Goal: Information Seeking & Learning: Learn about a topic

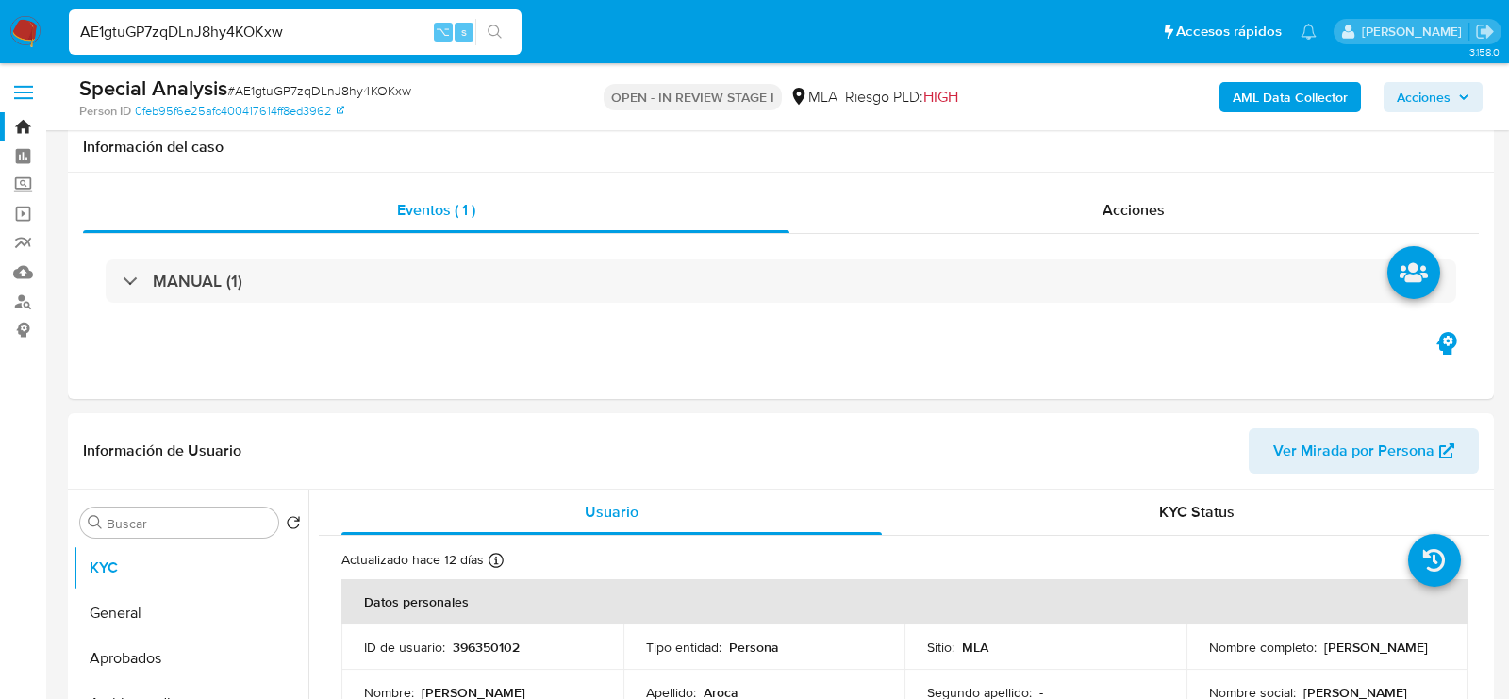
select select "10"
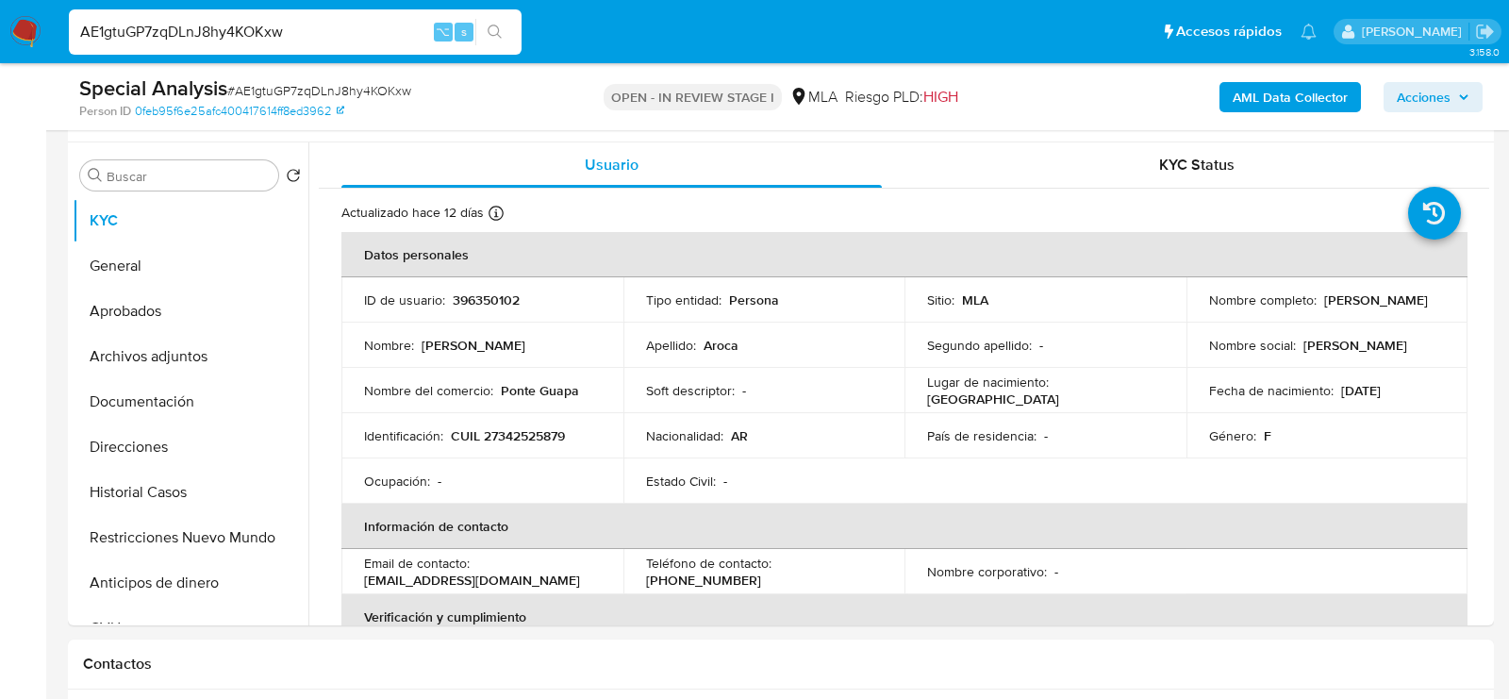
click at [356, 42] on input "AE1gtuGP7zqDLnJ8hy4KOKxw" at bounding box center [295, 32] width 453 height 25
paste input "tzx8LxsFzag11NCiubsoPpiV"
type input "tzx8LxsFzag11NCiubsoPpiV"
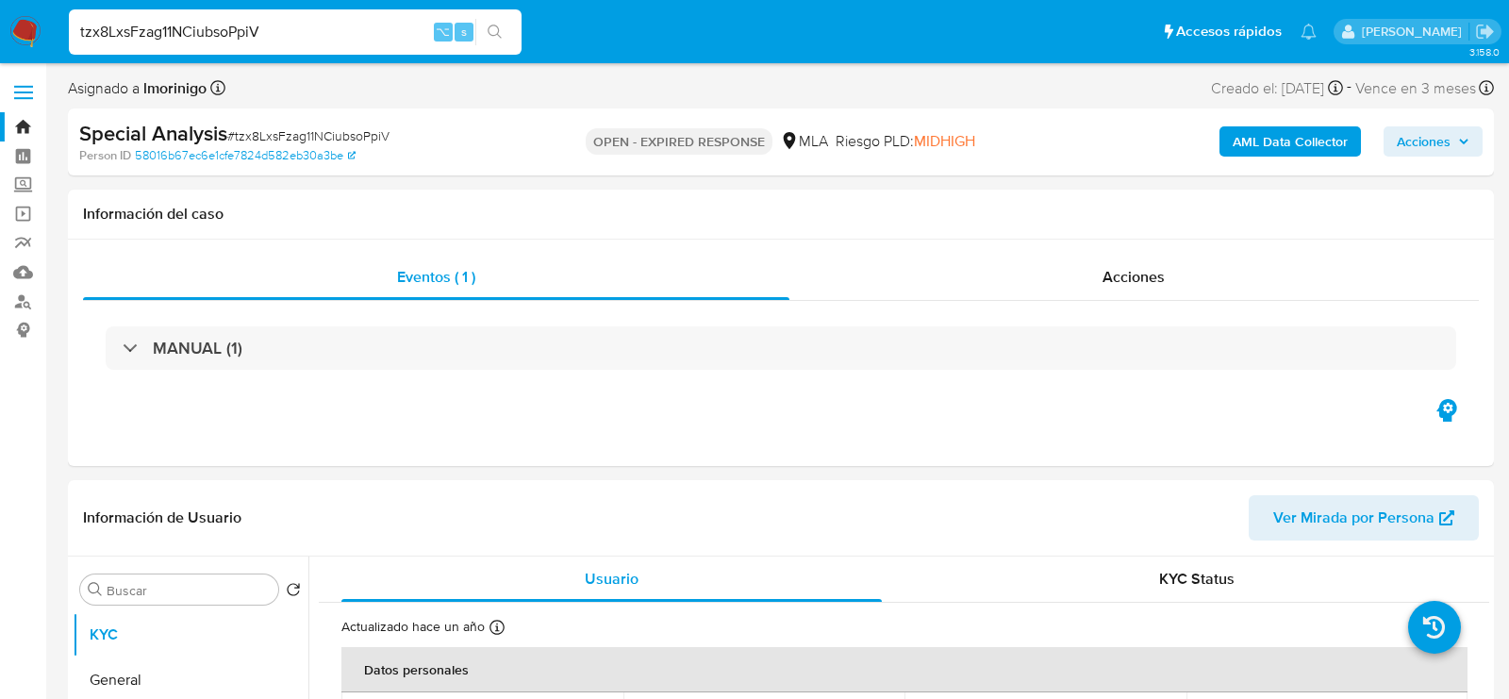
select select "10"
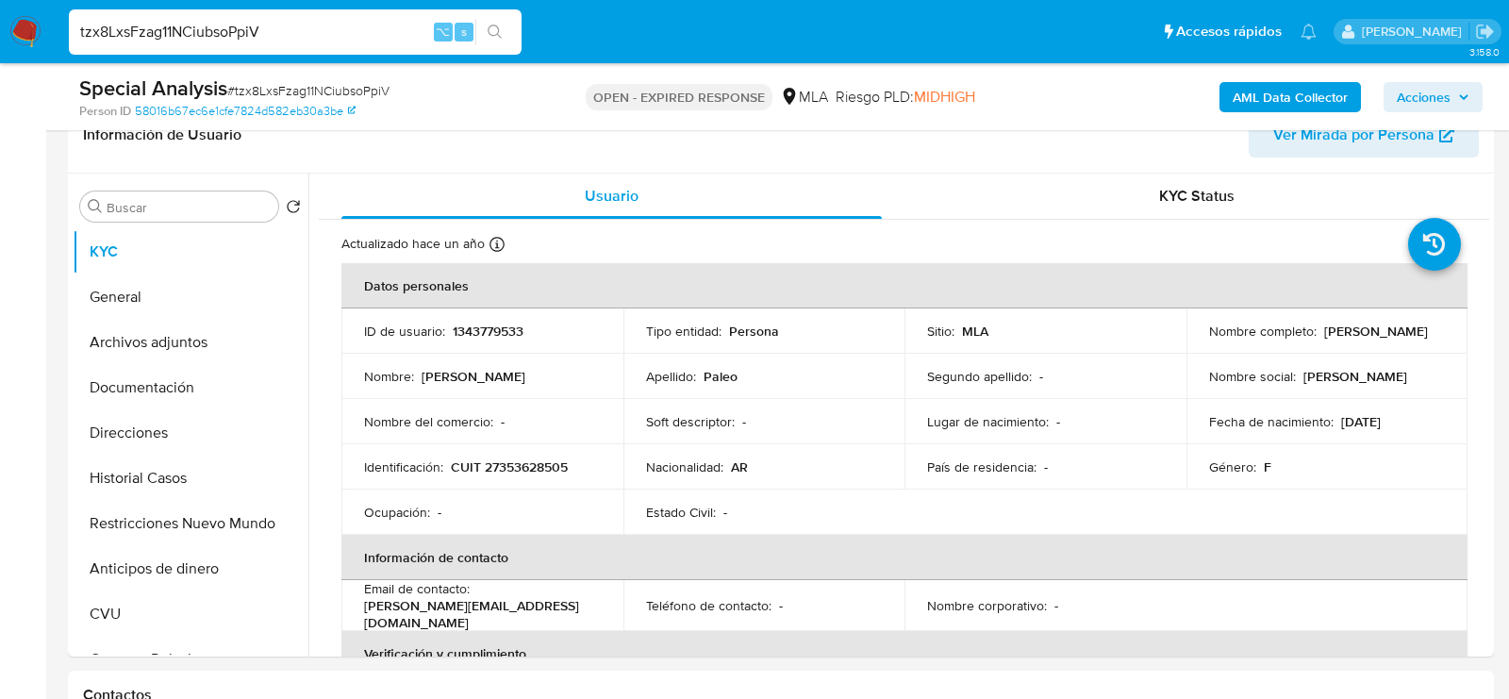
scroll to position [352, 0]
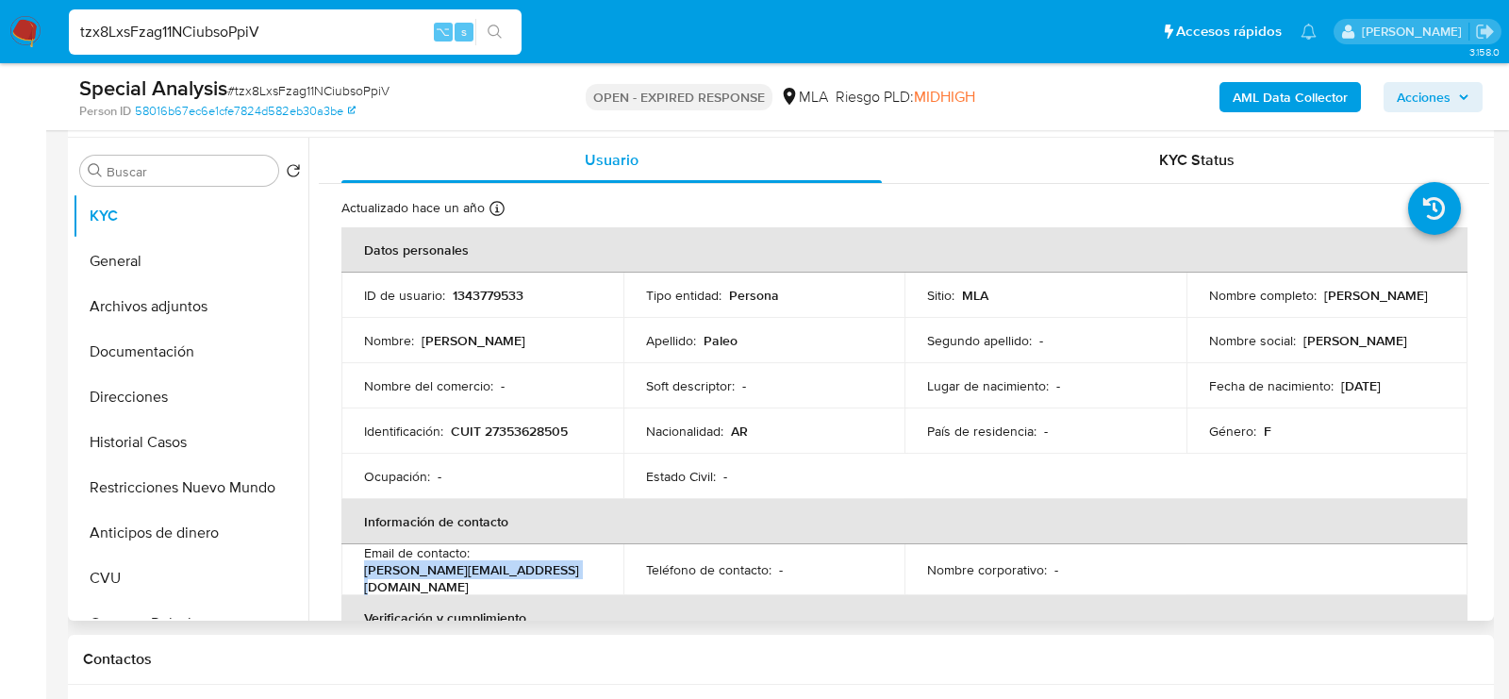
drag, startPoint x: 553, startPoint y: 581, endPoint x: 363, endPoint y: 573, distance: 189.8
click at [364, 573] on div "Email de contacto : ayelen.paleo@onlevelgroul.com" at bounding box center [482, 569] width 237 height 51
copy p "ayelen.paleo@onlevelgroul.com"
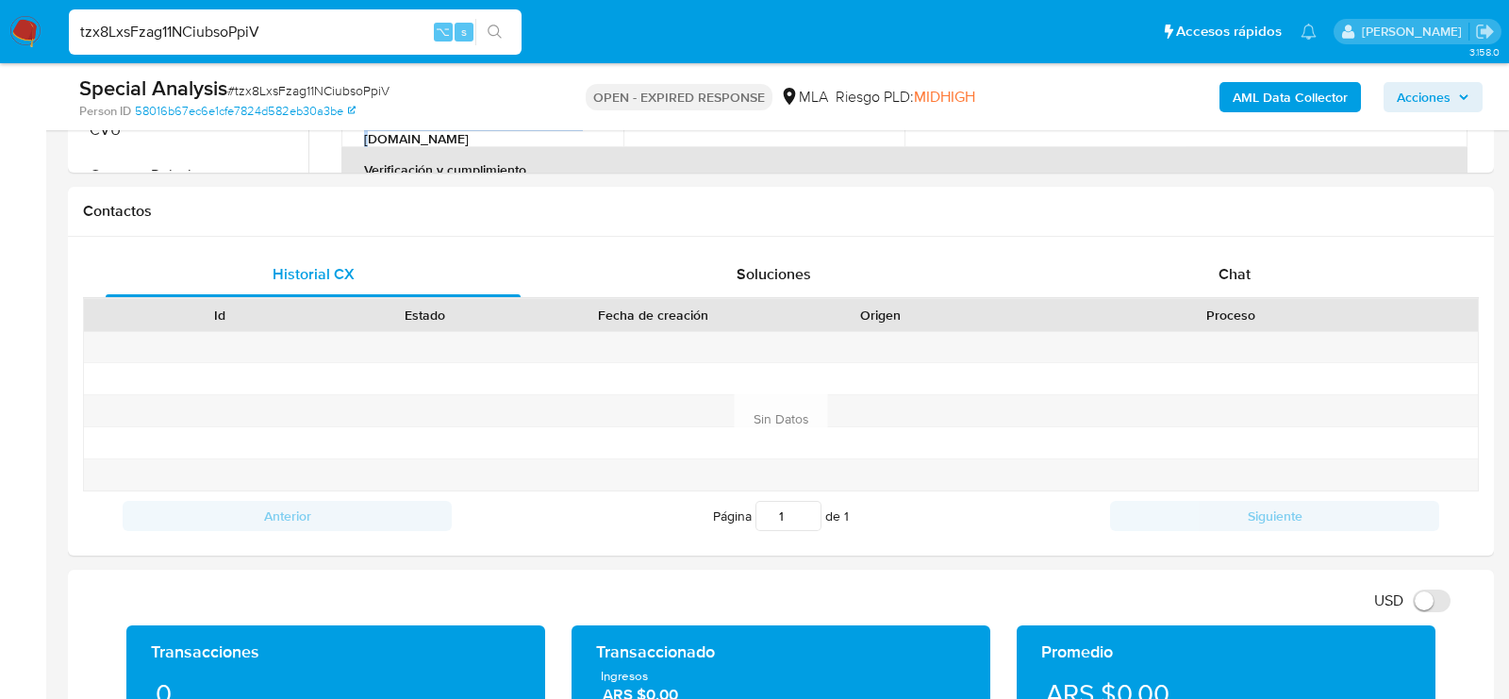
scroll to position [836, 0]
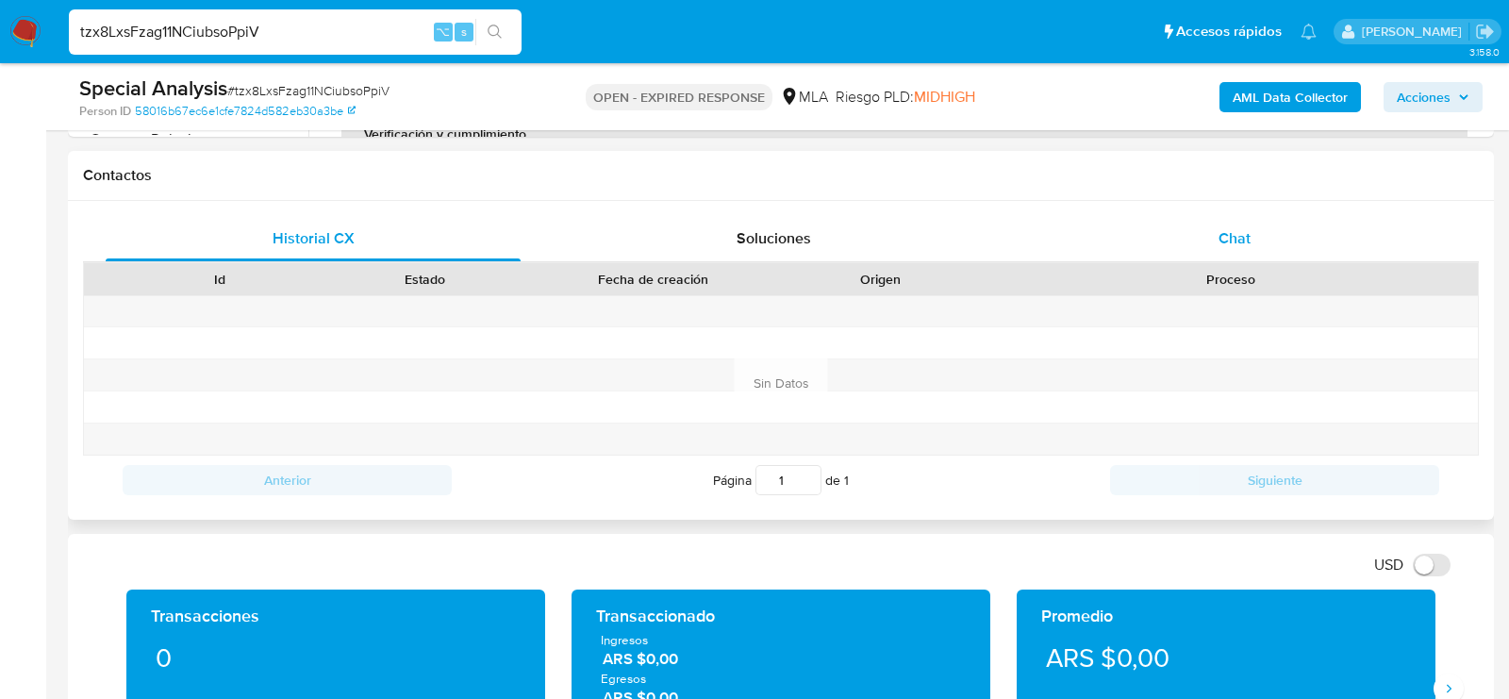
click at [1253, 216] on div "Chat" at bounding box center [1234, 238] width 415 height 45
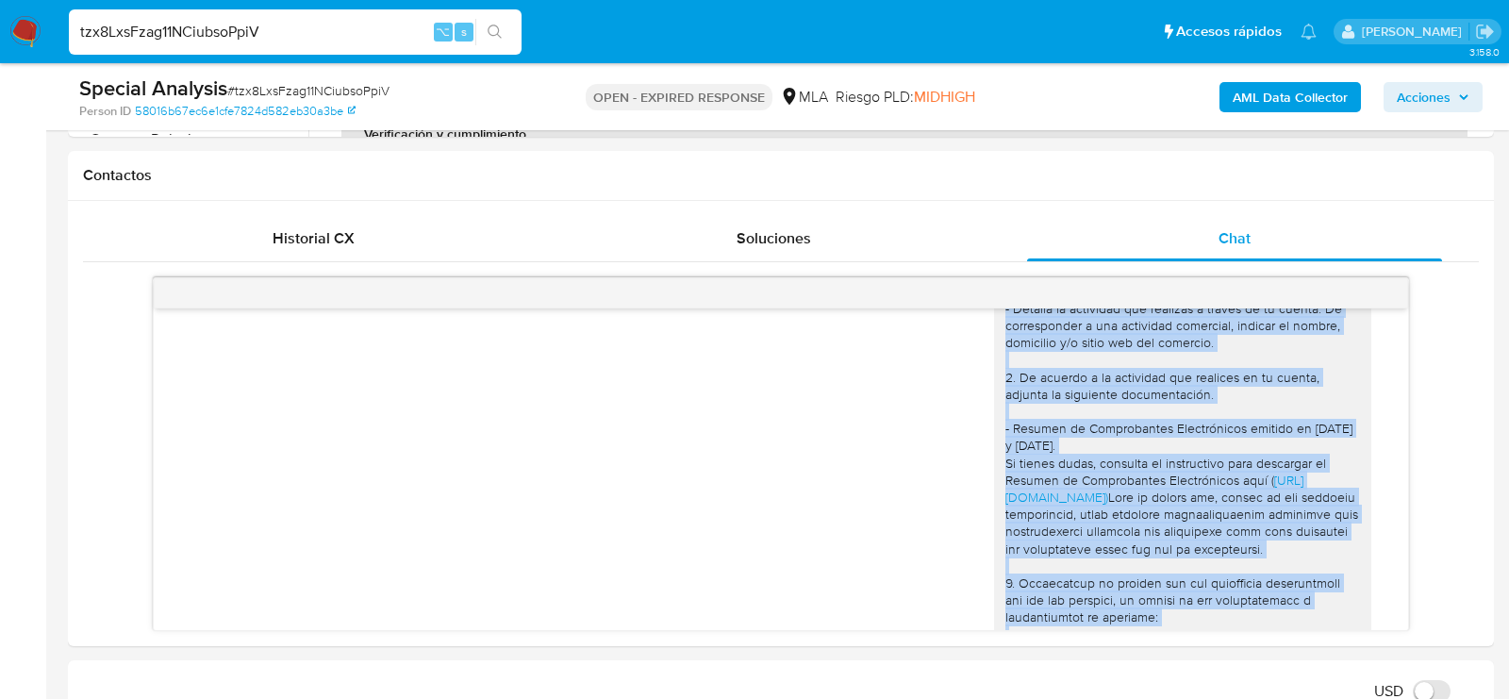
scroll to position [627, 0]
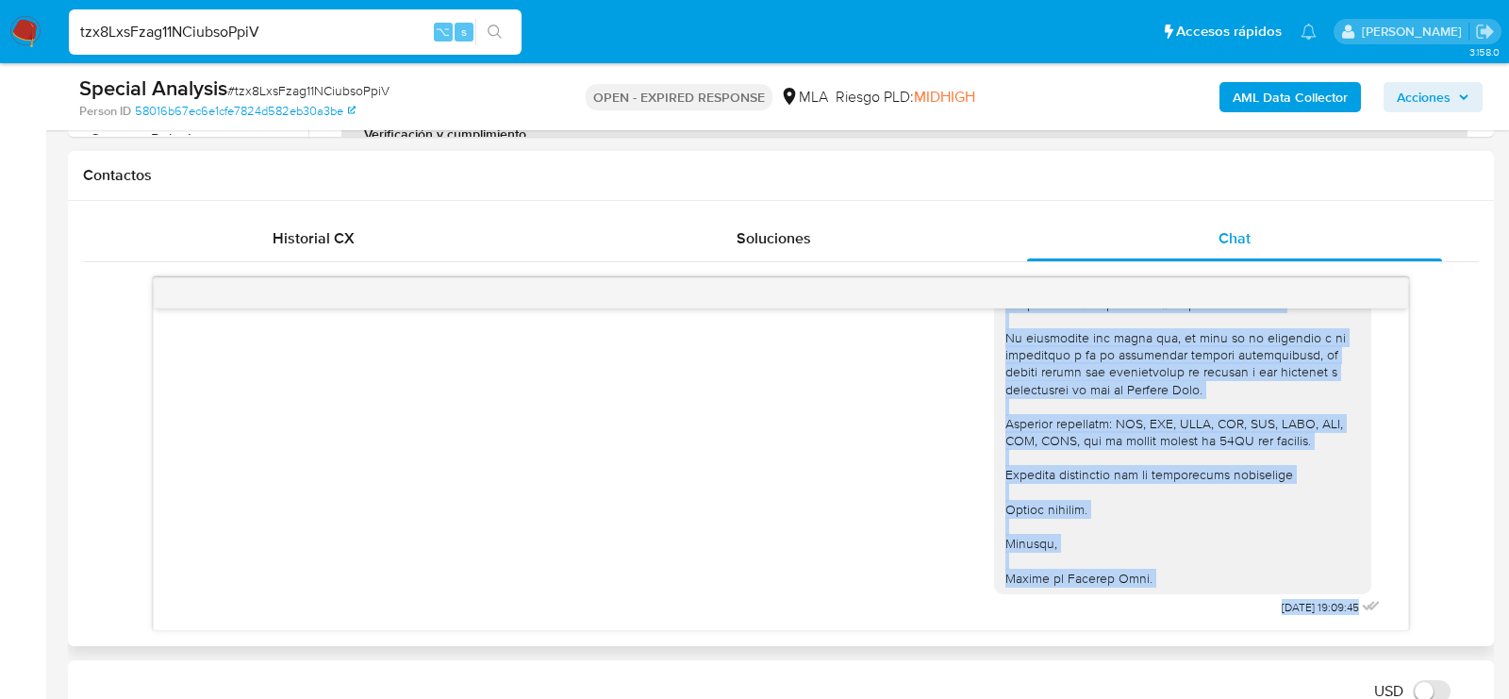
drag, startPoint x: 1007, startPoint y: 341, endPoint x: 1177, endPoint y: 574, distance: 288.9
click at [1177, 574] on div "Hola , En función de las operaciones registradas en tu cuenta de Mercado Pago, …" at bounding box center [1183, 166] width 355 height 841
copy div "Hola , En función de las operaciones registradas en tu cuenta de Mercado Pago, …"
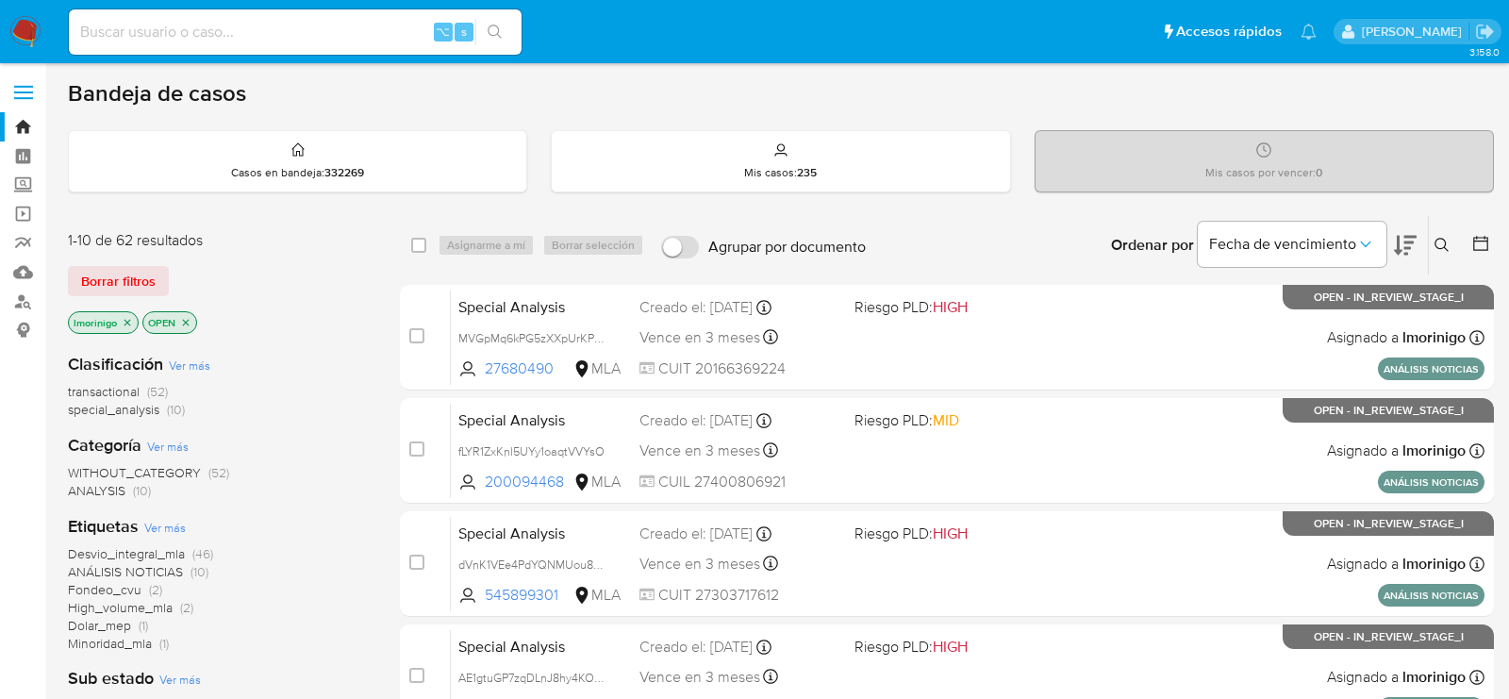
click at [125, 321] on icon "close-filter" at bounding box center [128, 322] width 7 height 7
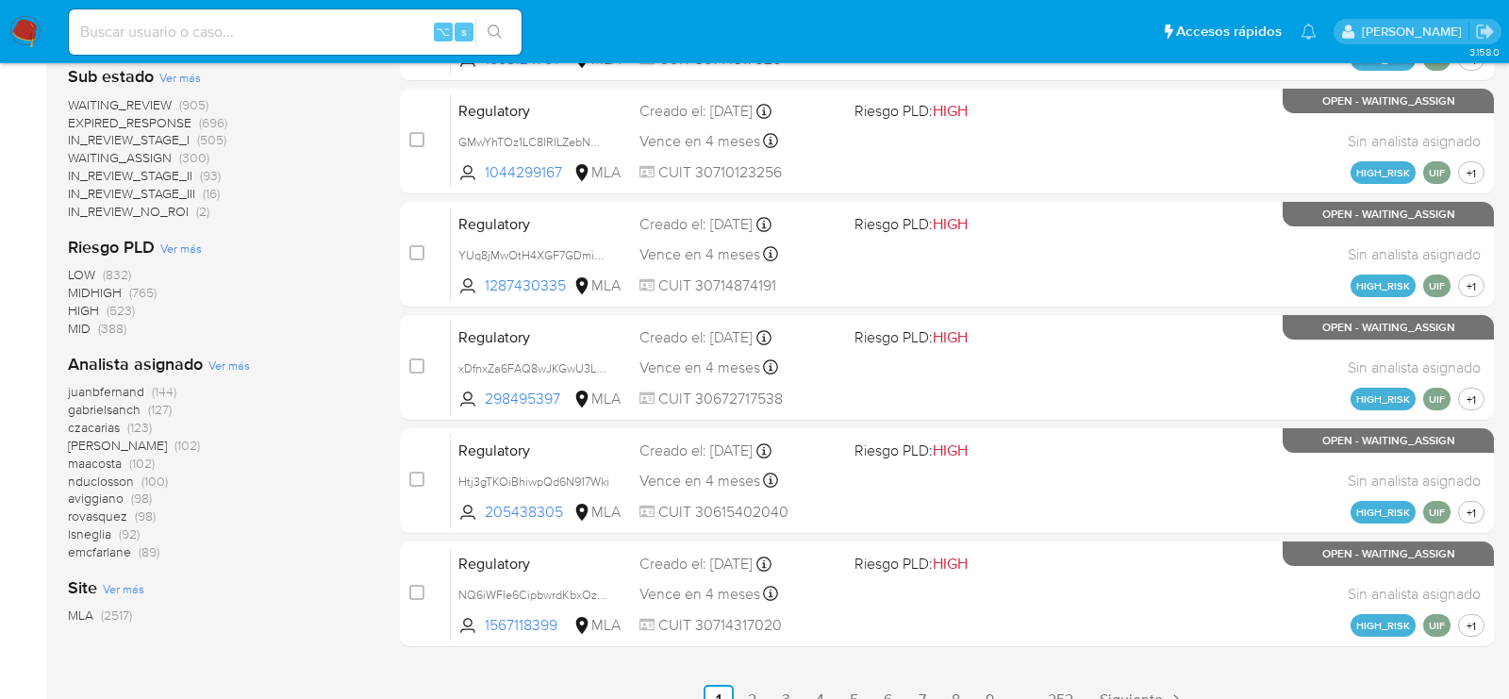
scroll to position [765, 0]
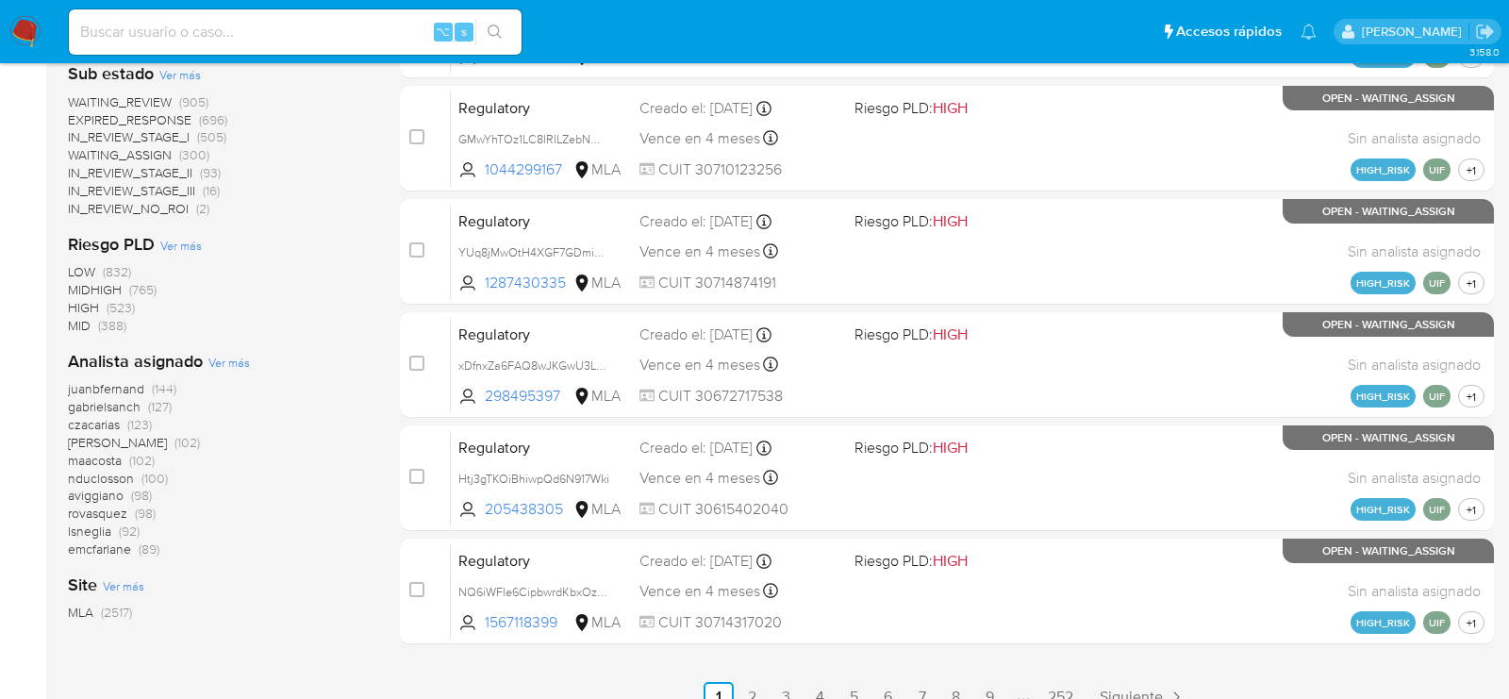
click at [241, 365] on span "Ver más" at bounding box center [229, 362] width 42 height 17
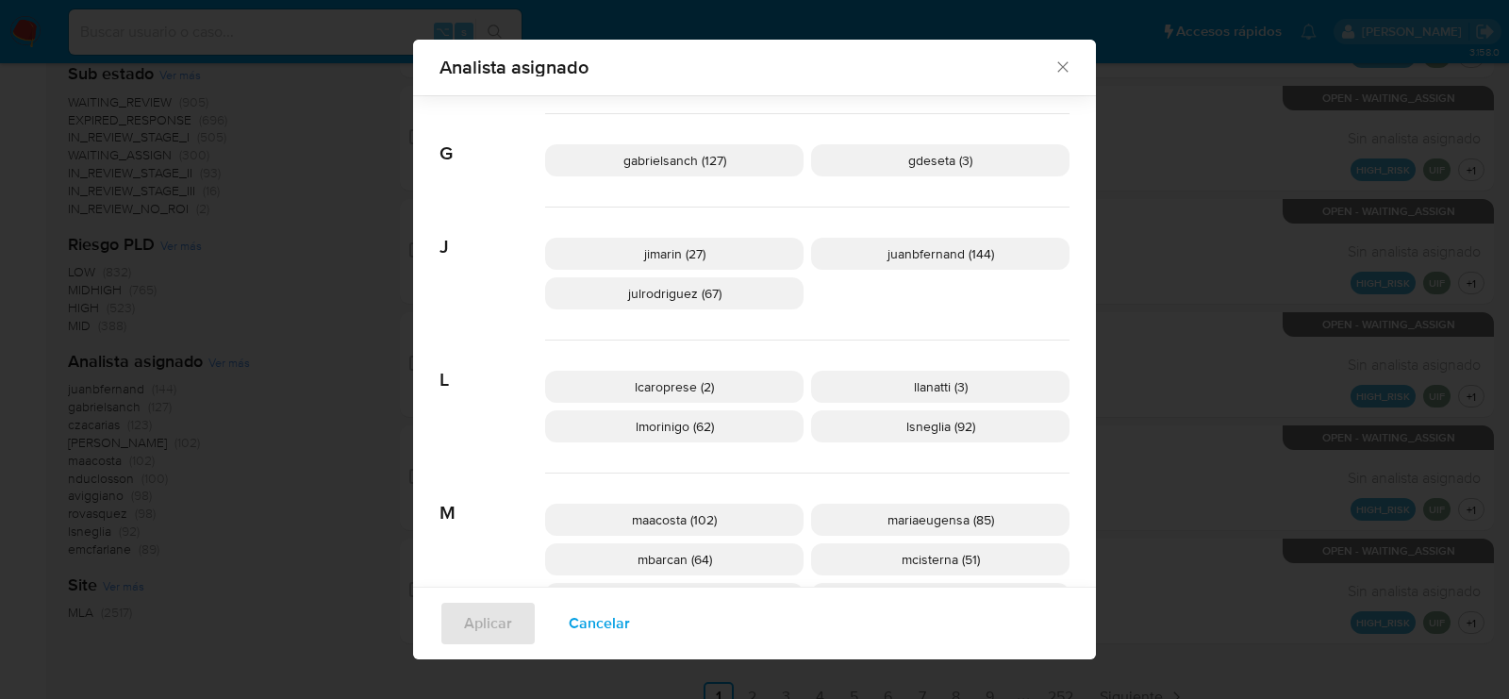
scroll to position [552, 0]
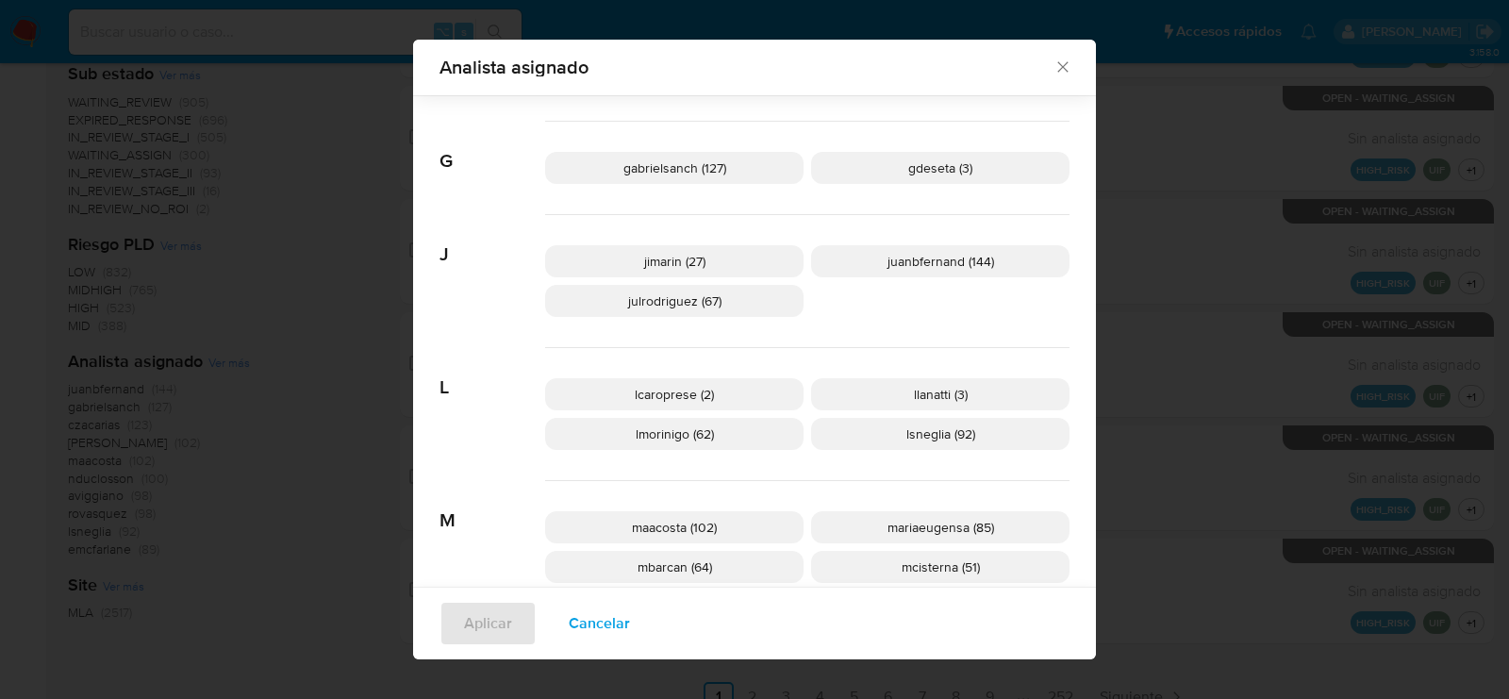
click at [614, 615] on span "Cancelar" at bounding box center [599, 624] width 61 height 42
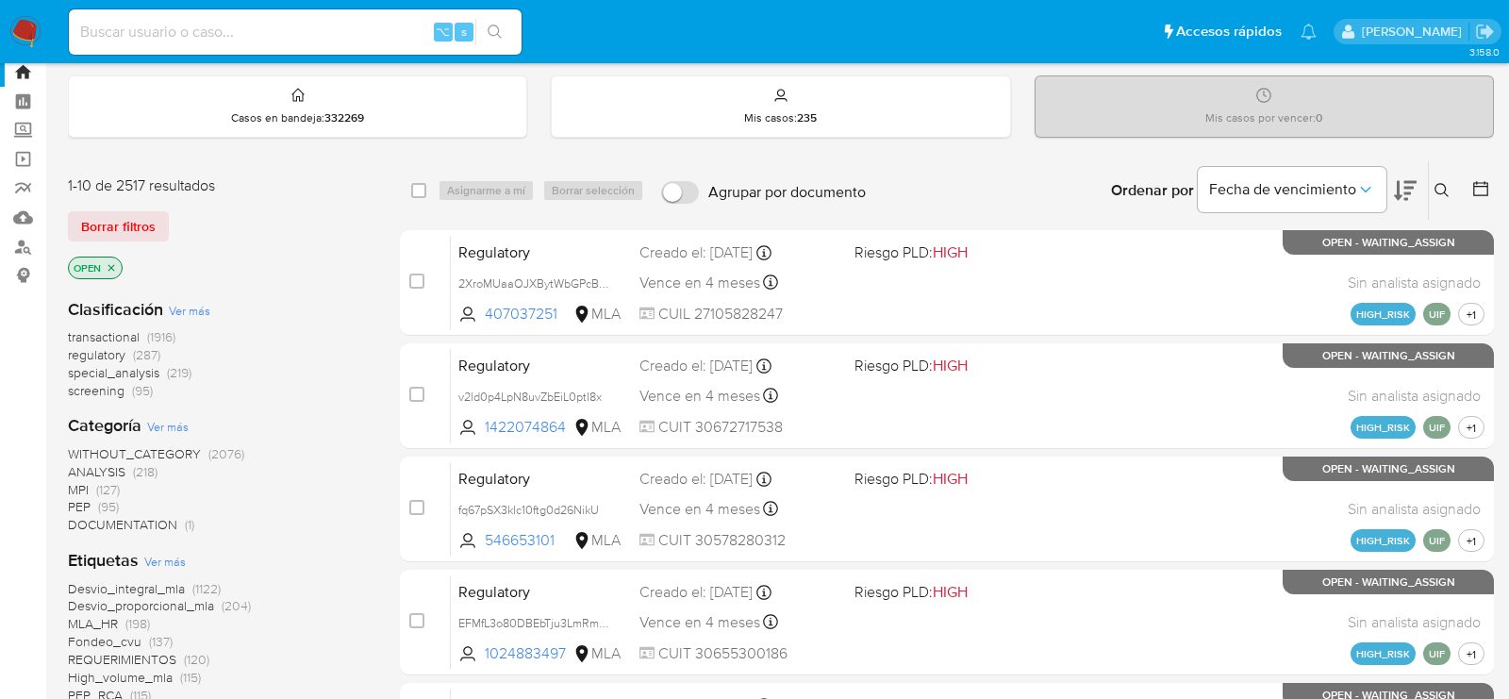
scroll to position [49, 0]
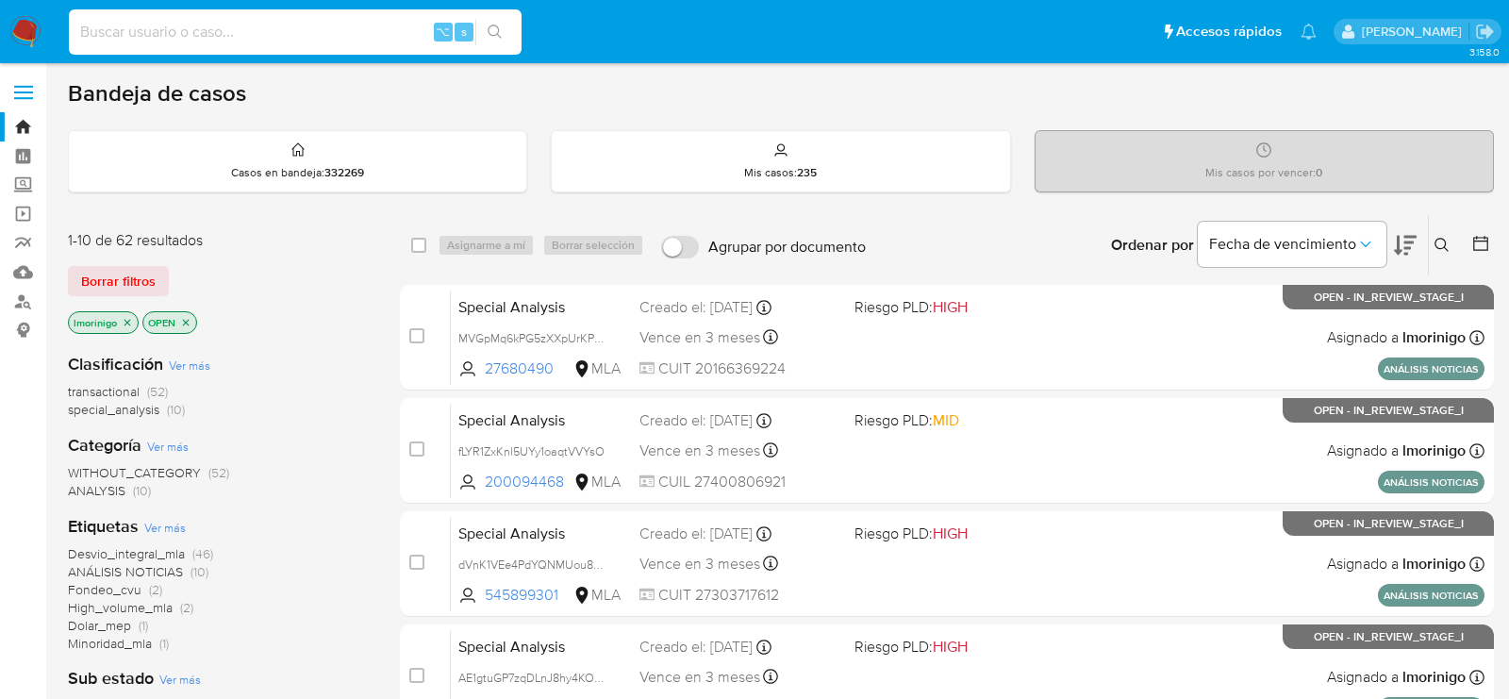
click at [275, 38] on input at bounding box center [295, 32] width 453 height 25
paste input "fLYR1ZxKnl5UYy1oaqtVVYsO"
type input "fLYR1ZxKnl5UYy1oaqtVVYsO"
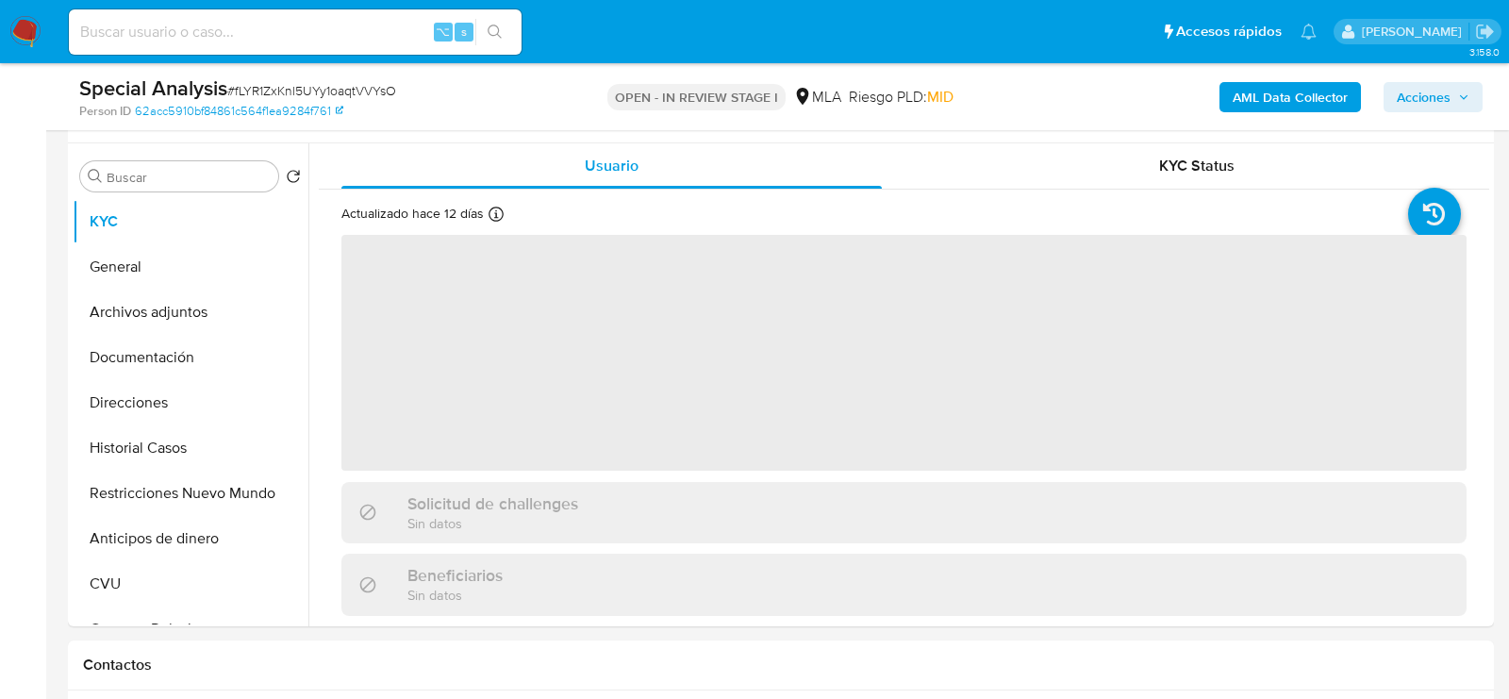
scroll to position [391, 0]
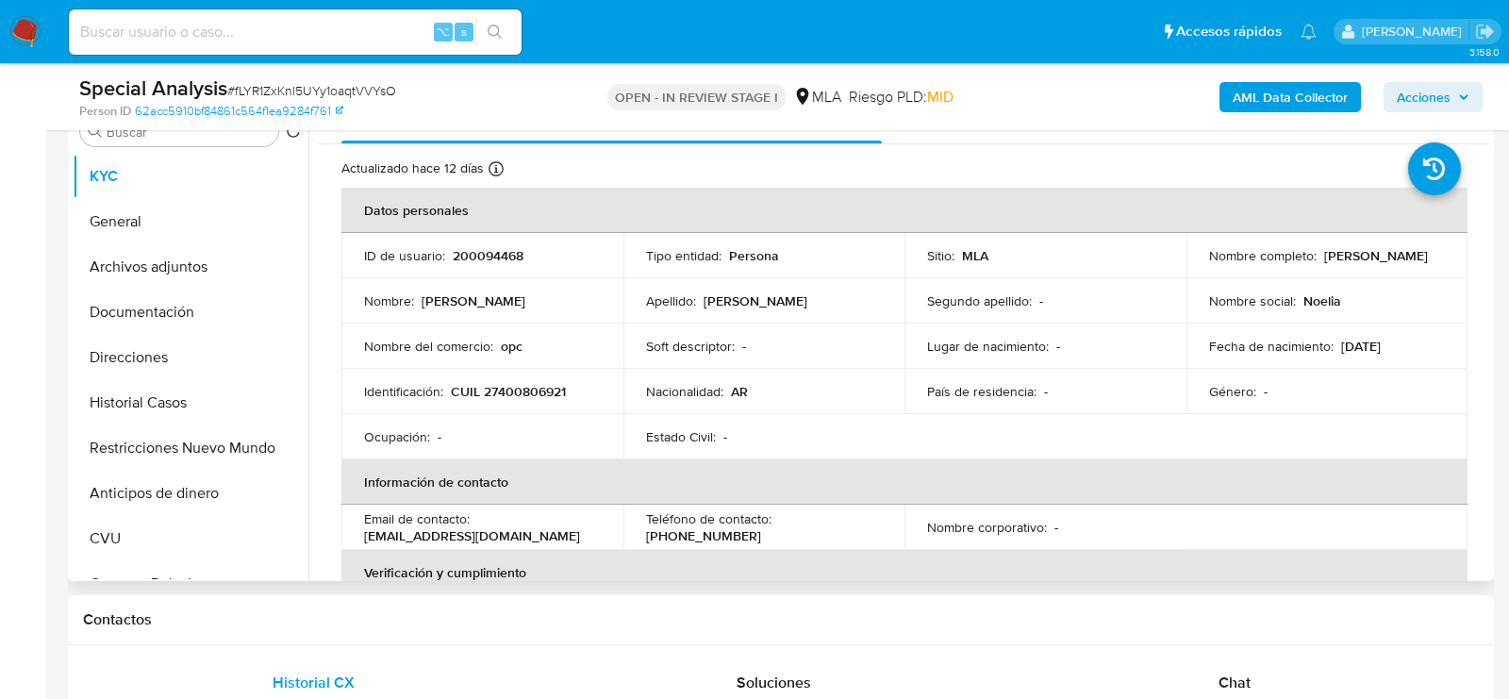
select select "10"
click at [773, 300] on p "Edith Lacuadra" at bounding box center [756, 300] width 104 height 17
click at [1363, 261] on p "Noelia Macarena Edith Lacuadra" at bounding box center [1376, 255] width 104 height 17
copy p "Lacuadra"
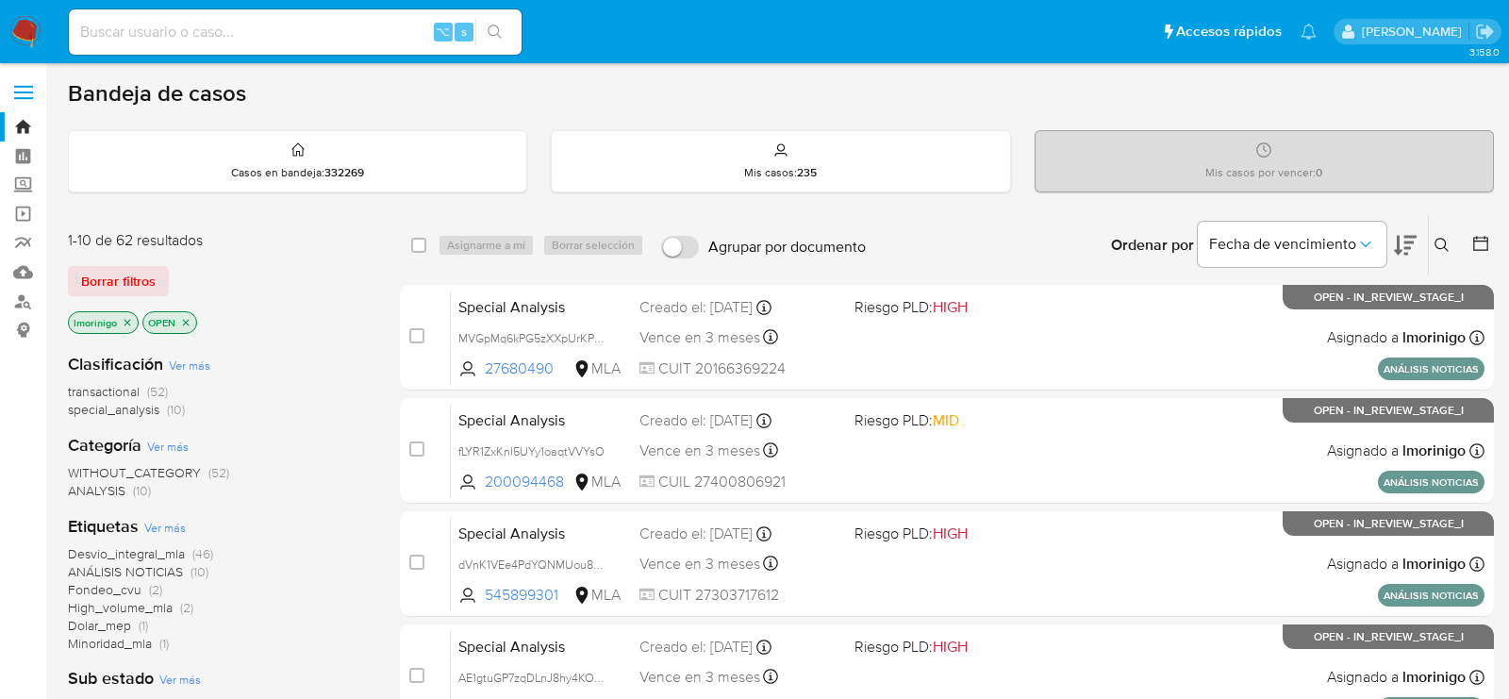
click at [298, 40] on input at bounding box center [295, 32] width 453 height 25
paste input "564758553"
type input "564758553"
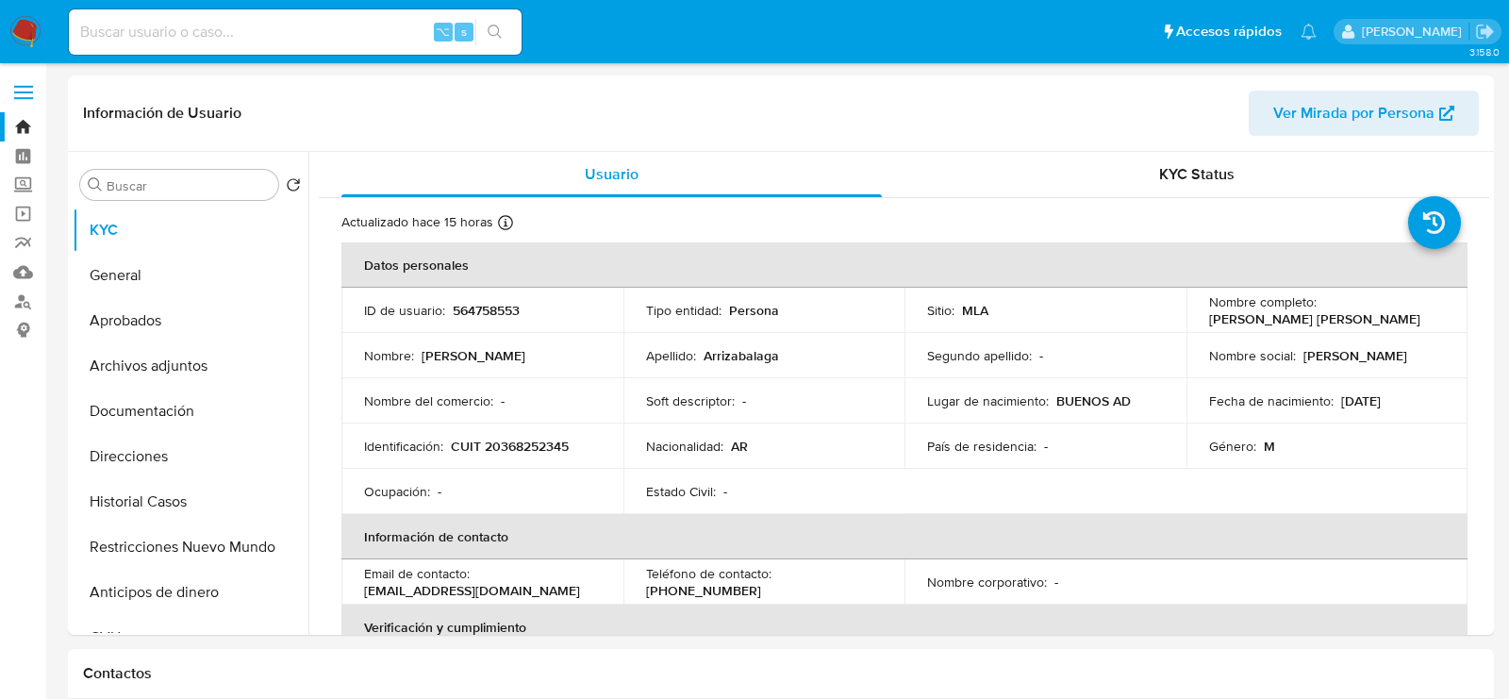
select select "10"
click at [157, 517] on button "Historial Casos" at bounding box center [183, 501] width 221 height 45
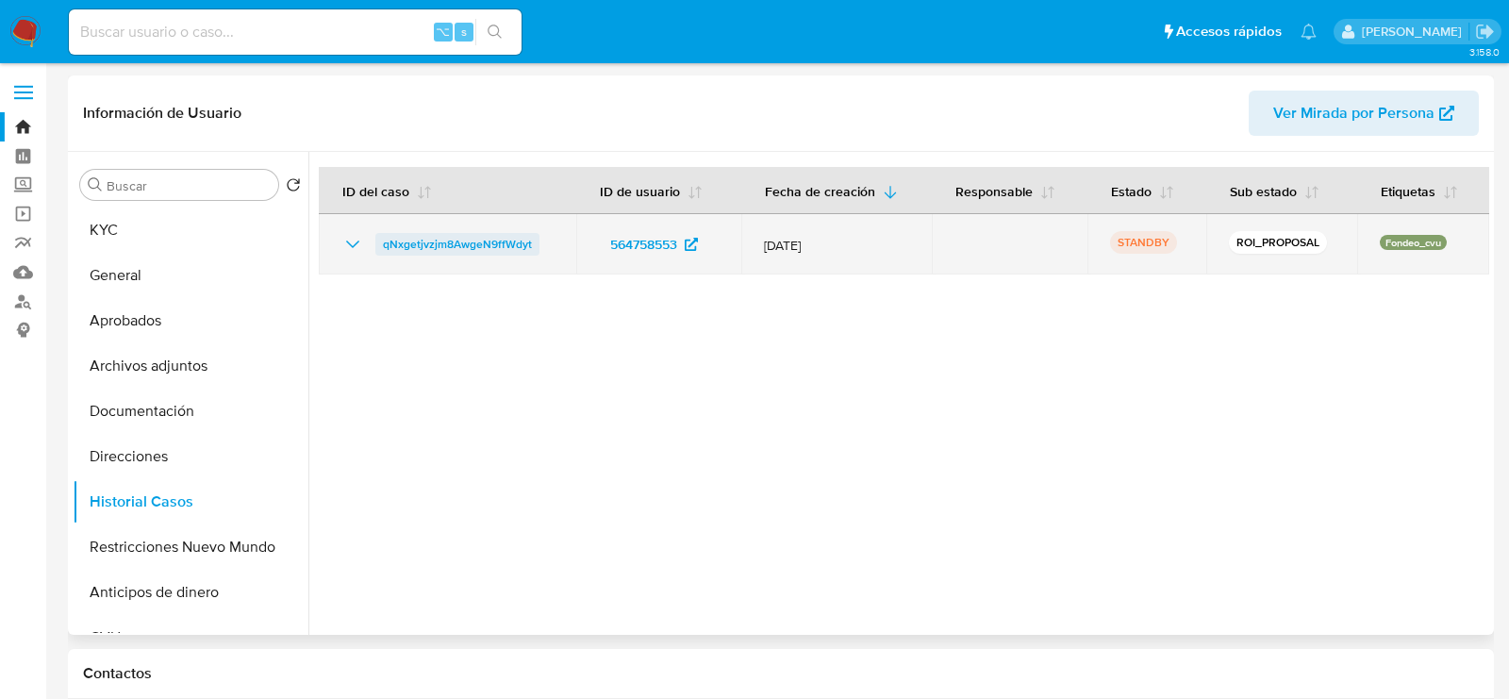
click at [391, 241] on span "qNxgetjvzjm8AwgeN9ffWdyt" at bounding box center [457, 244] width 149 height 23
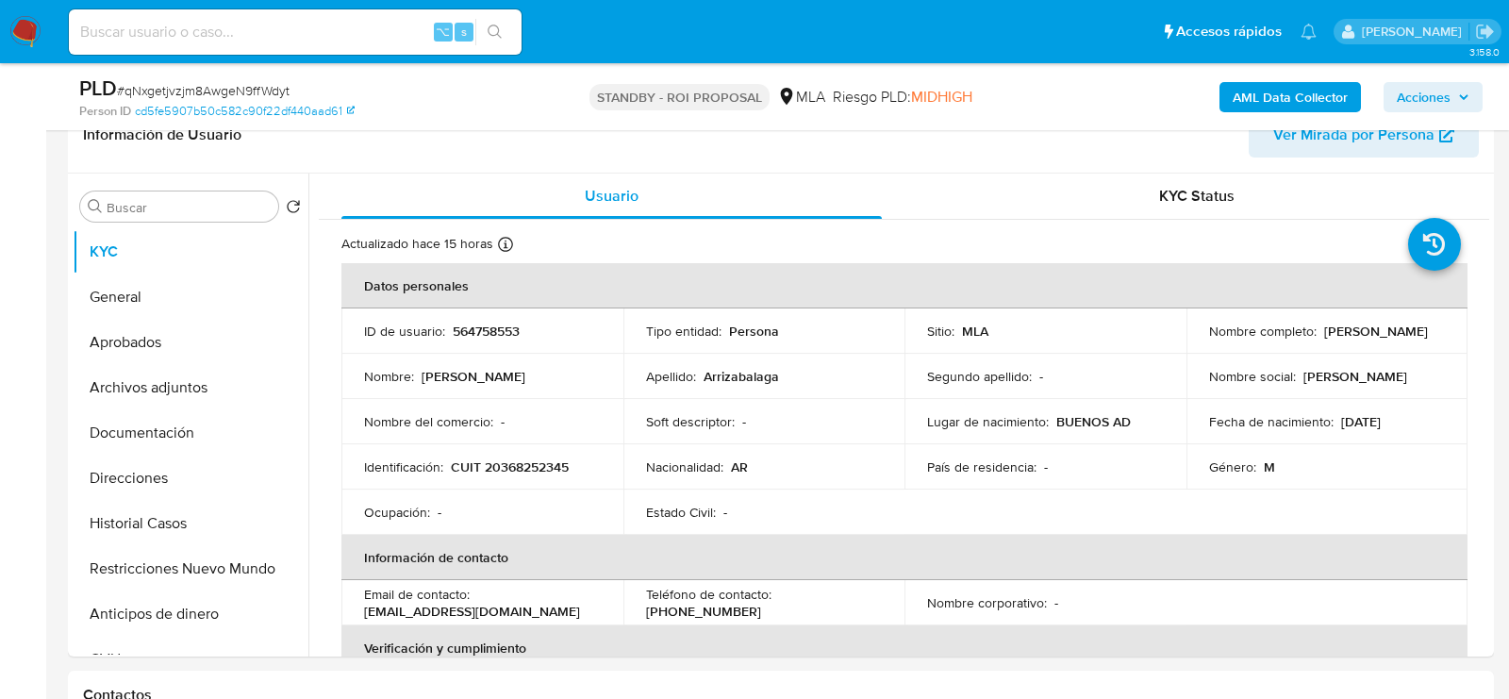
scroll to position [316, 0]
select select "10"
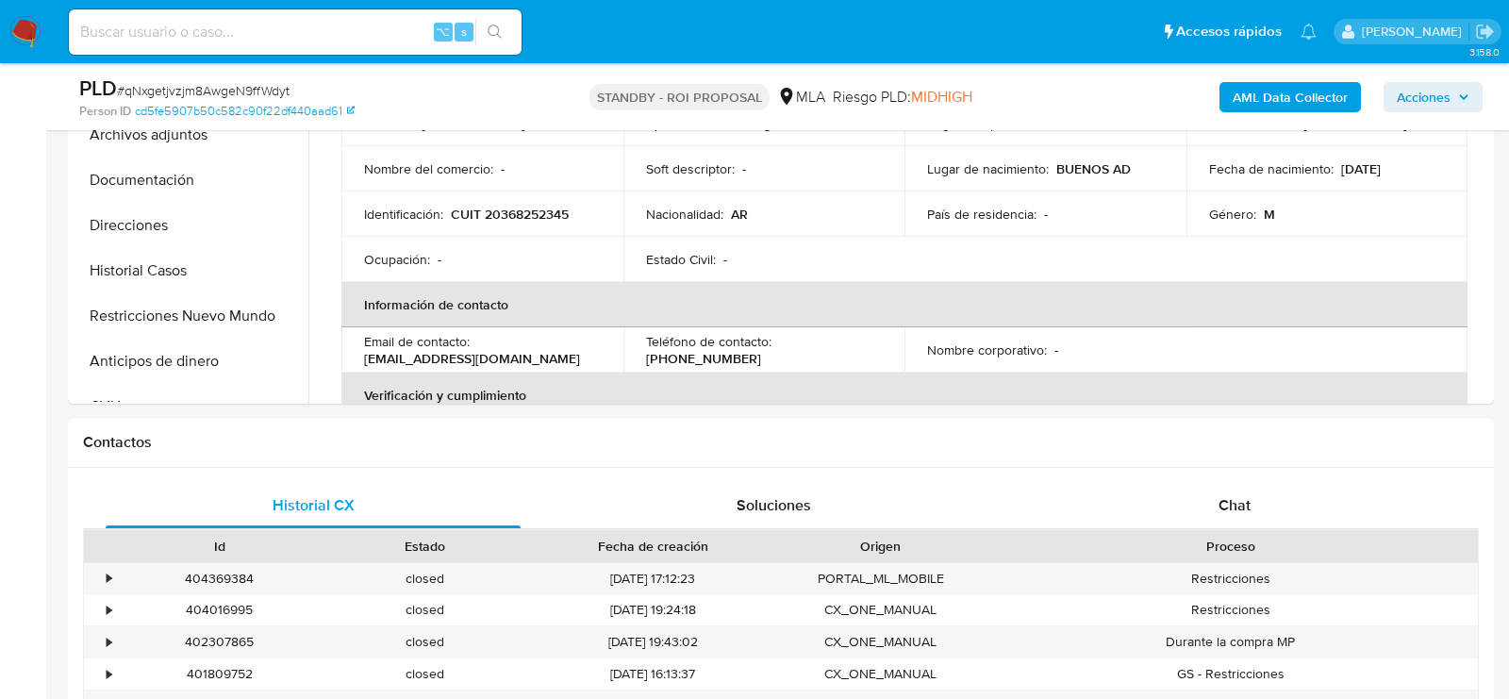
scroll to position [614, 0]
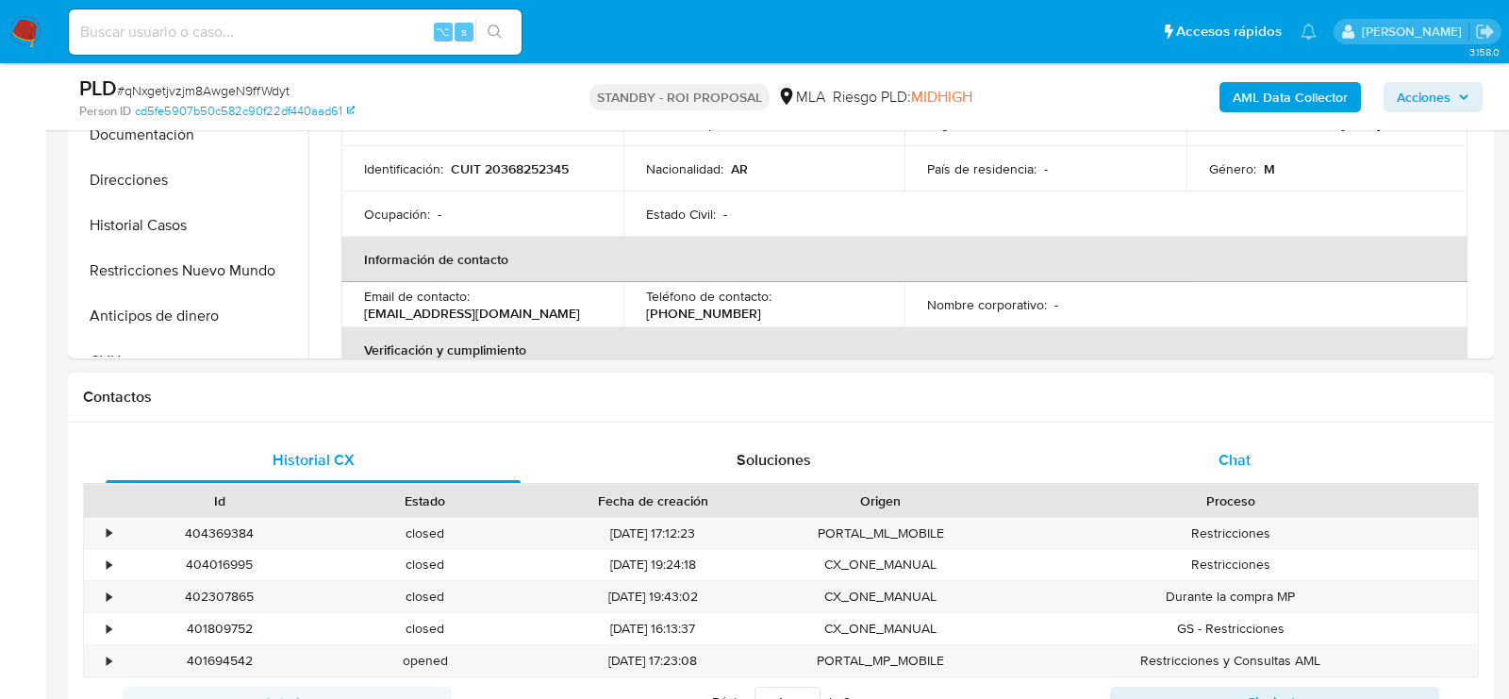
click at [1354, 444] on div "Chat" at bounding box center [1234, 460] width 415 height 45
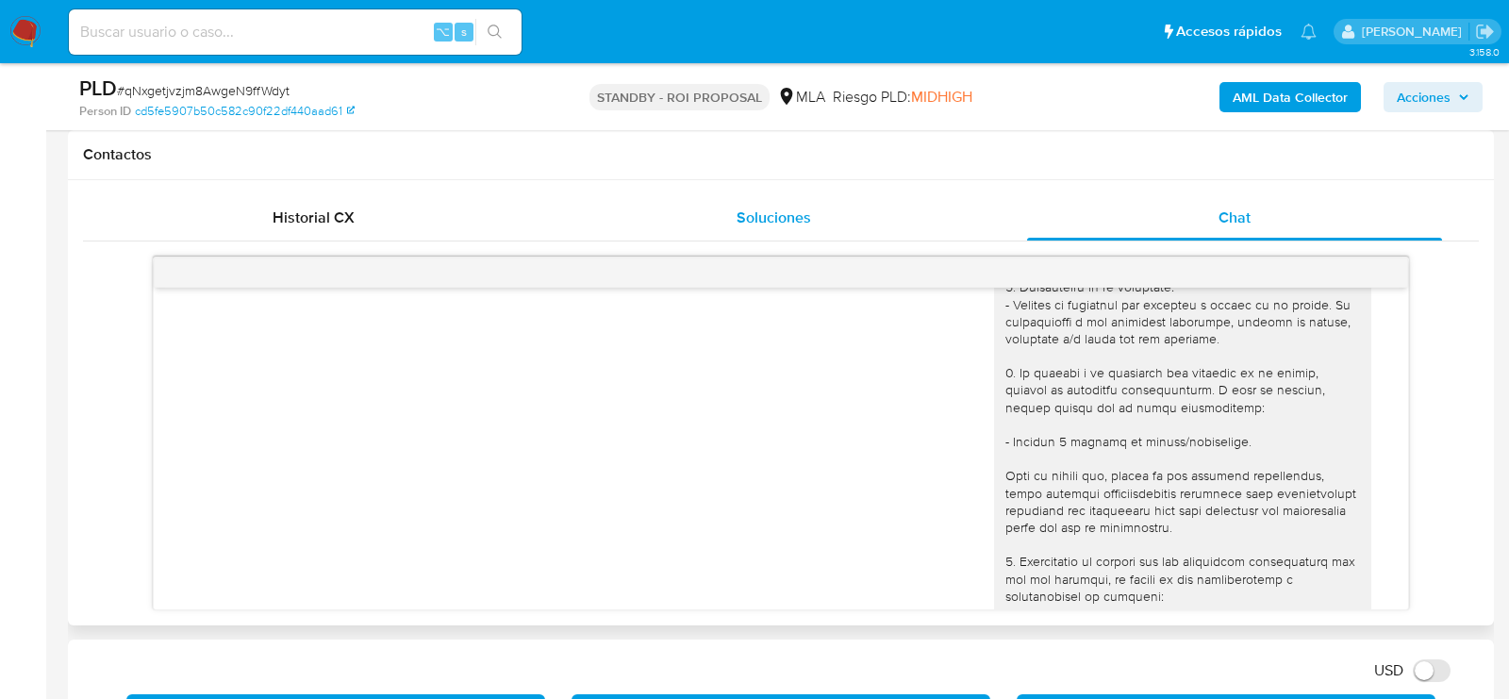
scroll to position [1972, 0]
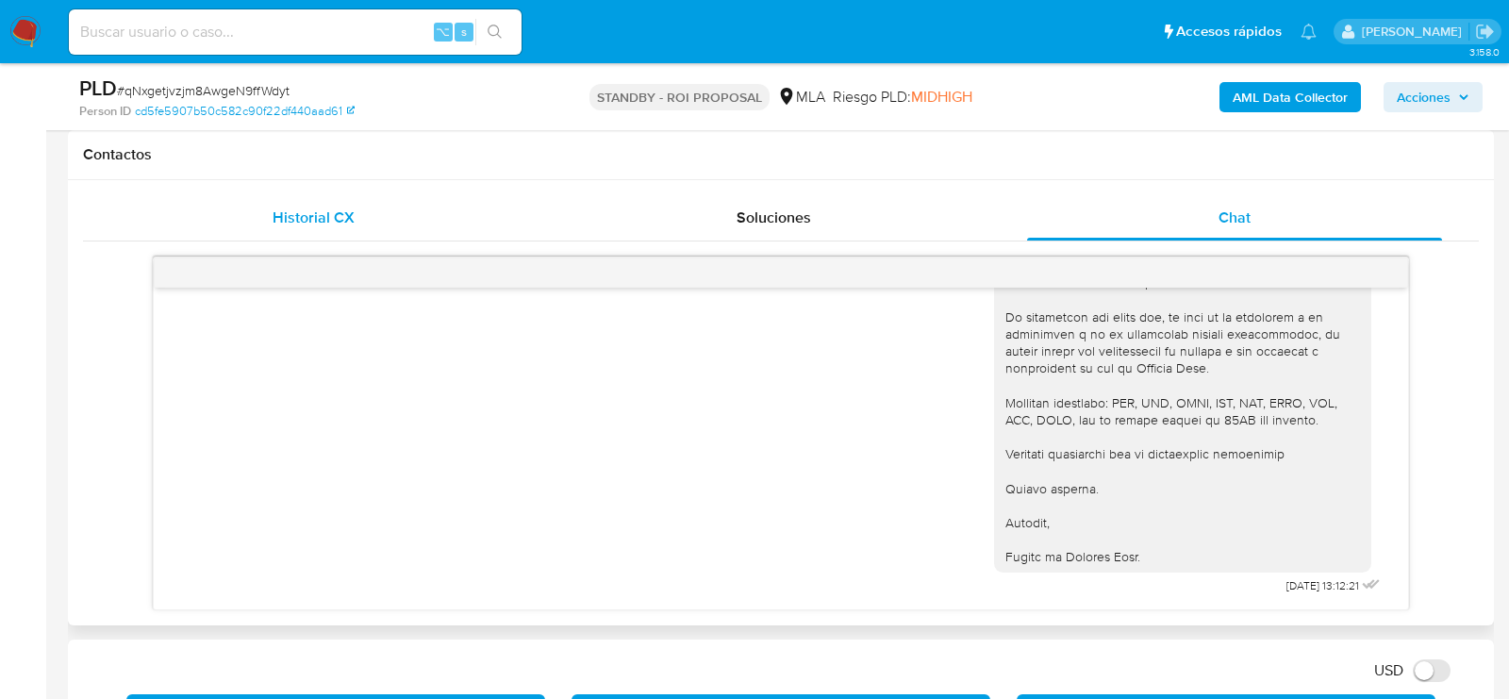
click at [258, 227] on div "Historial CX" at bounding box center [313, 217] width 415 height 45
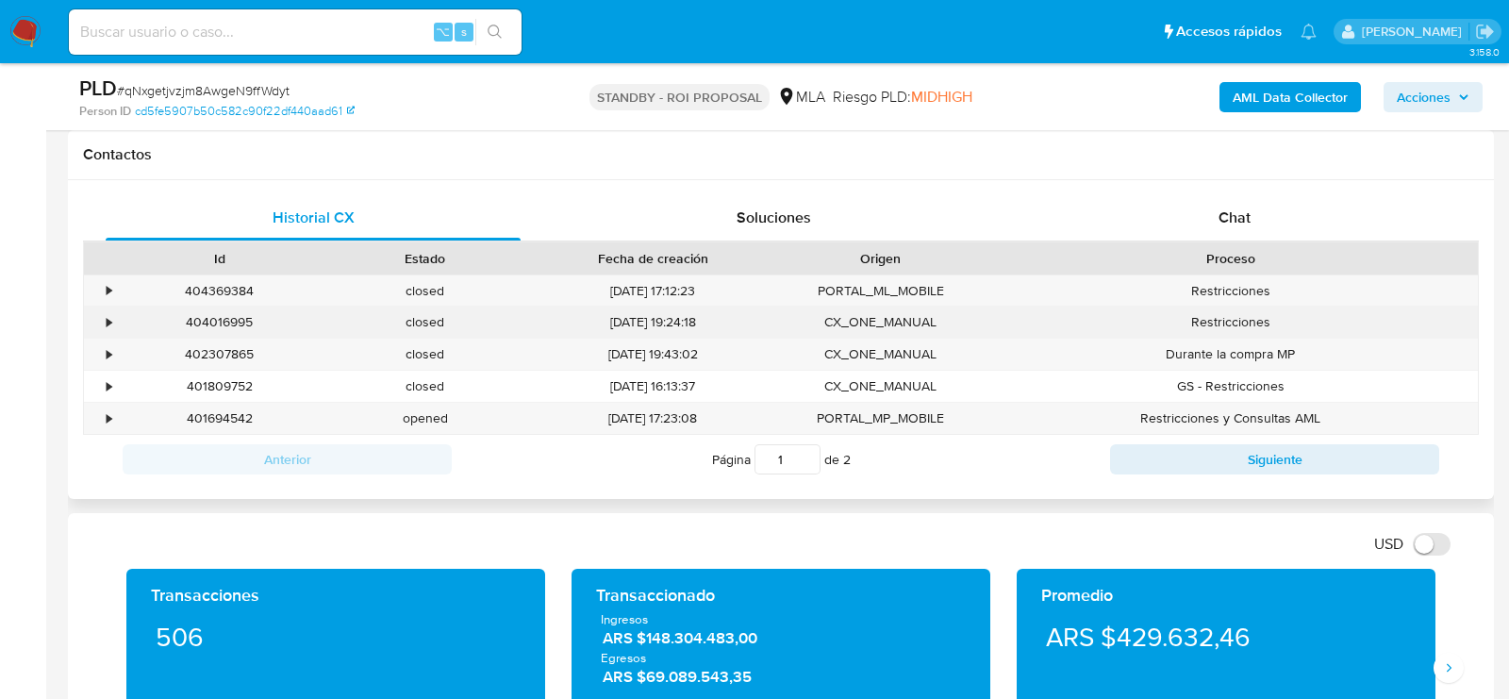
click at [216, 318] on div "404016995" at bounding box center [220, 322] width 206 height 31
copy div "404016995"
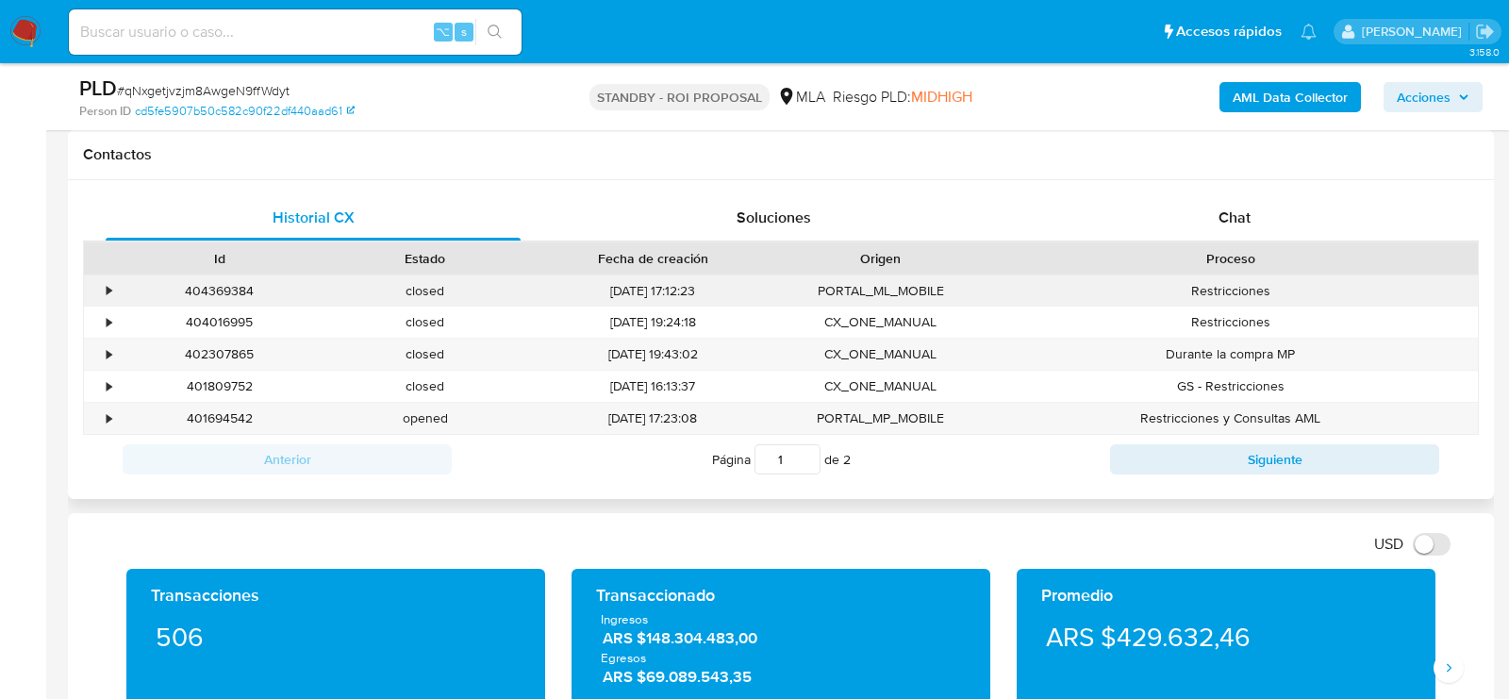
click at [224, 286] on div "404369384" at bounding box center [220, 290] width 206 height 31
copy div "404369384"
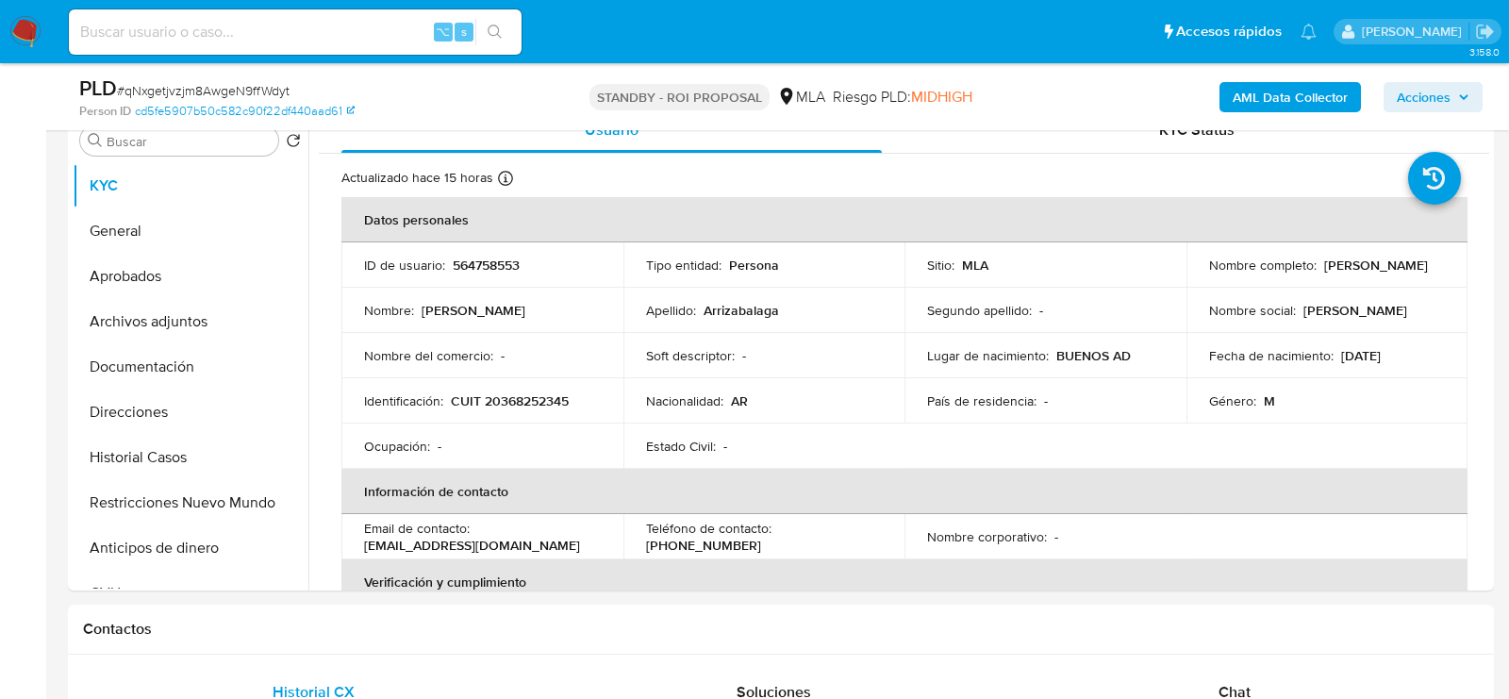
scroll to position [380, 0]
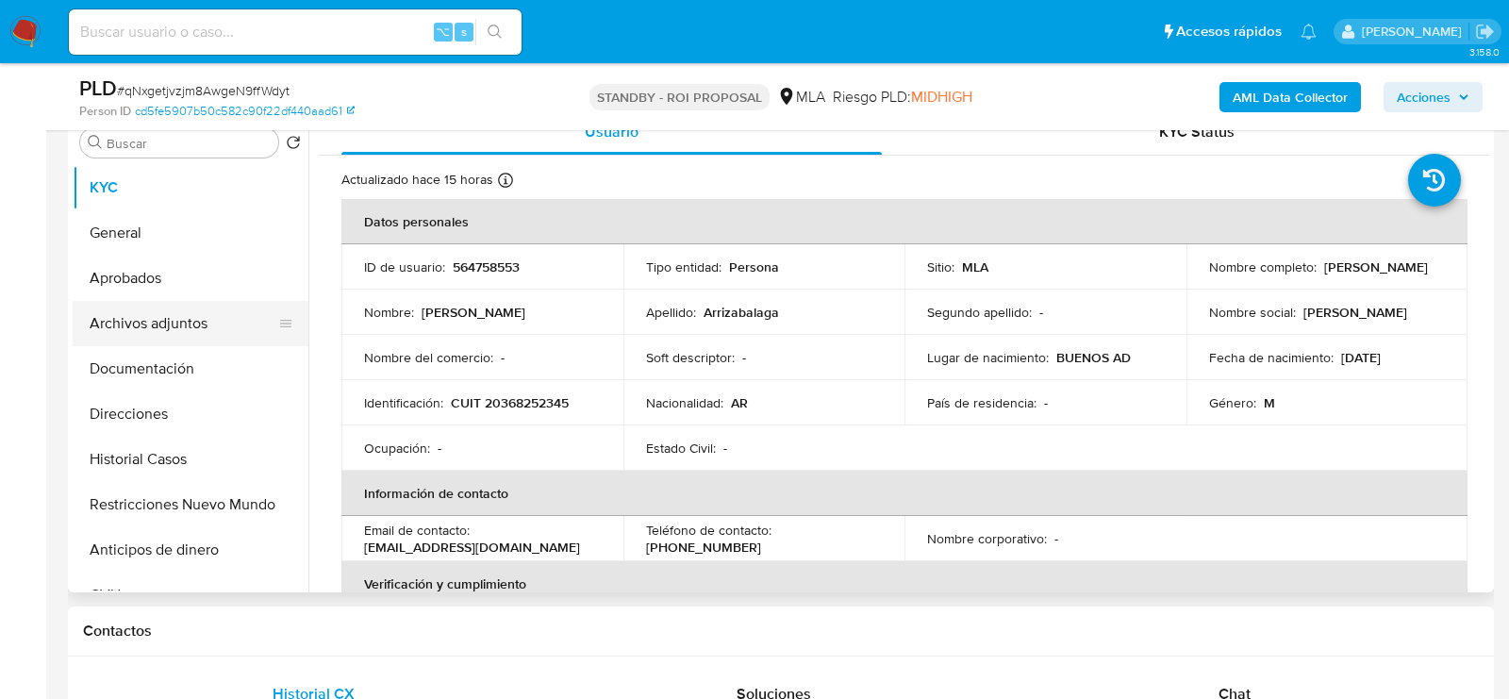
click at [98, 339] on button "Archivos adjuntos" at bounding box center [183, 323] width 221 height 45
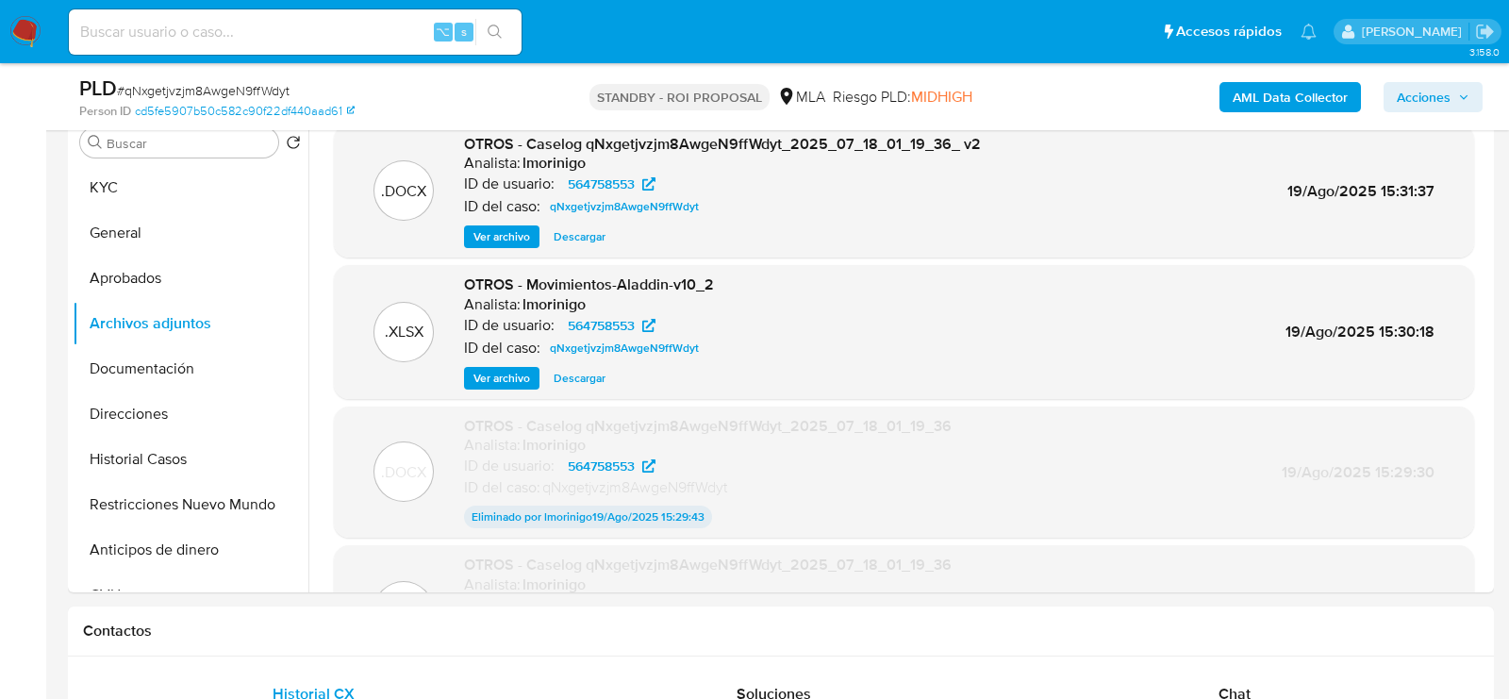
scroll to position [374, 0]
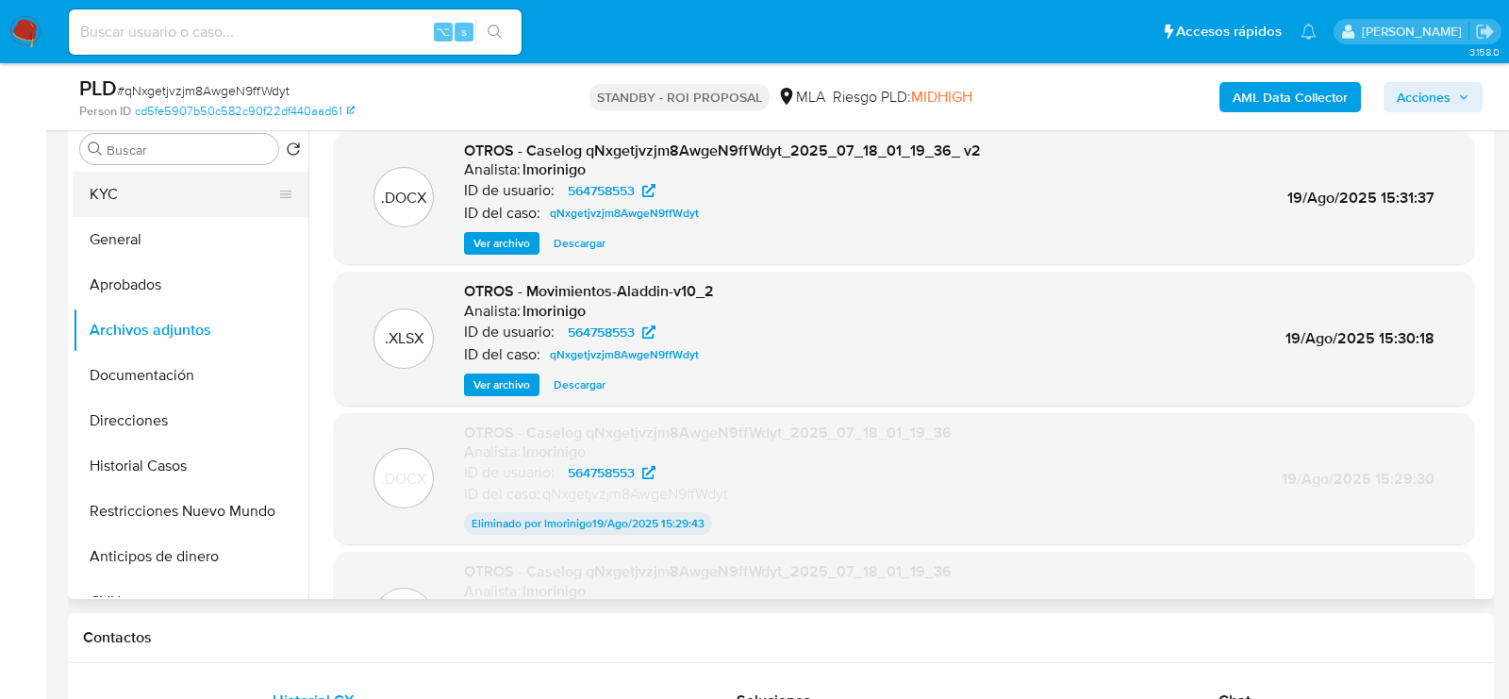
click at [175, 182] on button "KYC" at bounding box center [183, 194] width 221 height 45
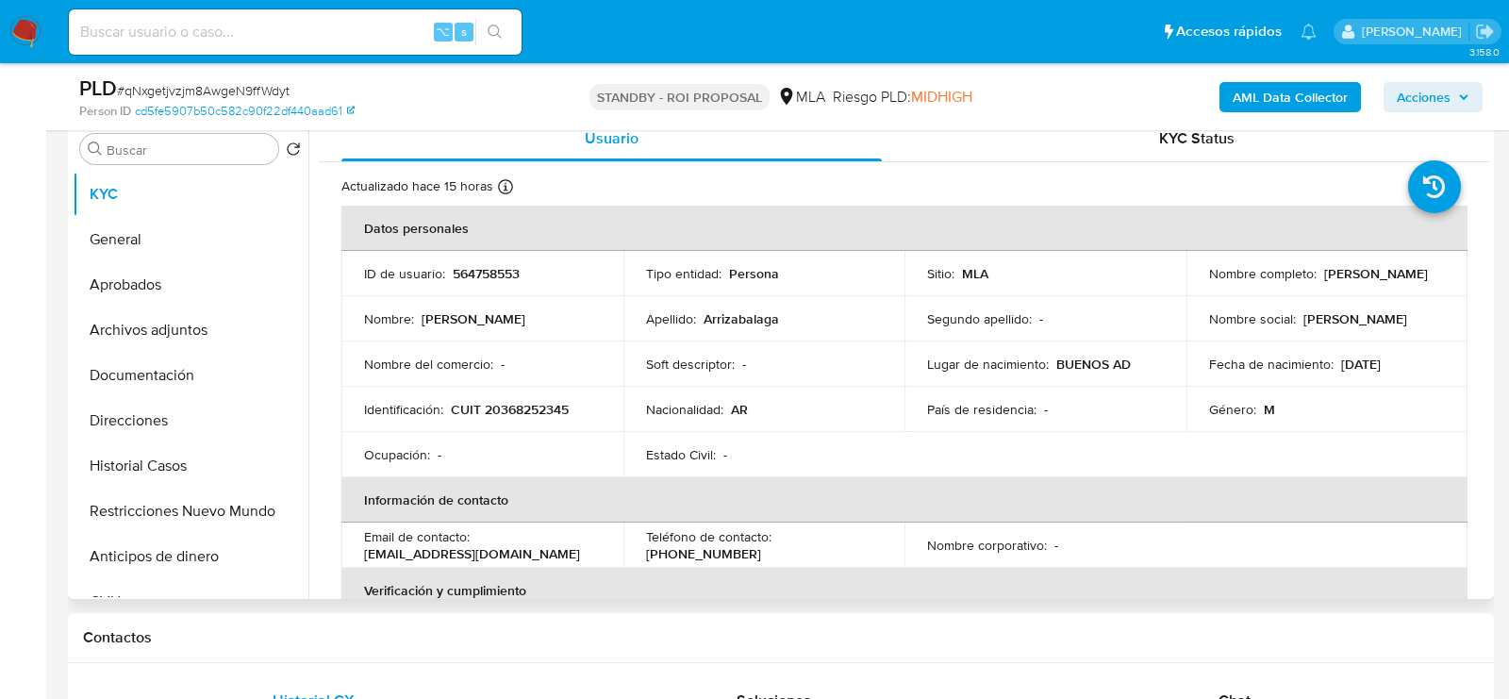
drag, startPoint x: 362, startPoint y: 550, endPoint x: 584, endPoint y: 545, distance: 221.7
click at [584, 545] on td "Email de contacto : arrizabalagaezequiel842@gmail.com" at bounding box center [482, 545] width 282 height 45
copy p "arrizabalagaezequiel842@gmail.com"
click at [148, 282] on button "Aprobados" at bounding box center [183, 284] width 221 height 45
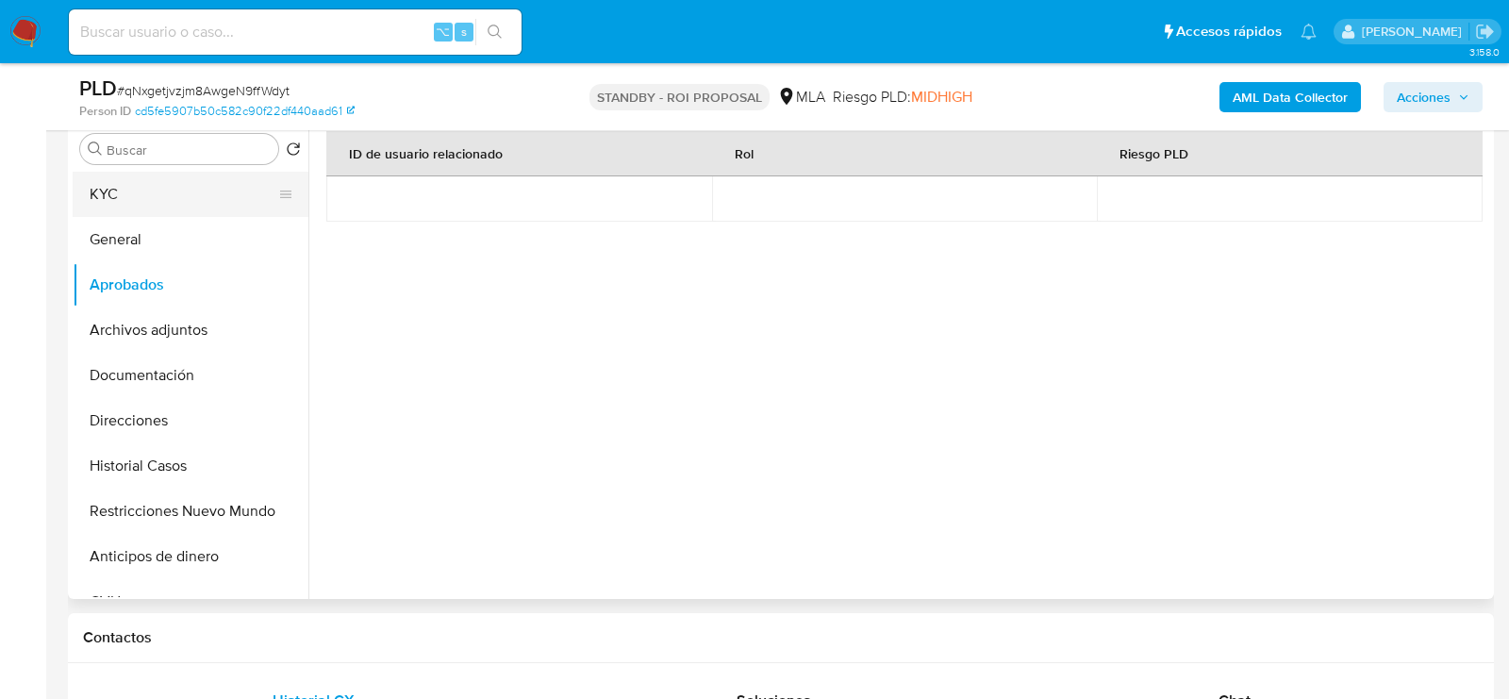
click at [101, 178] on button "KYC" at bounding box center [183, 194] width 221 height 45
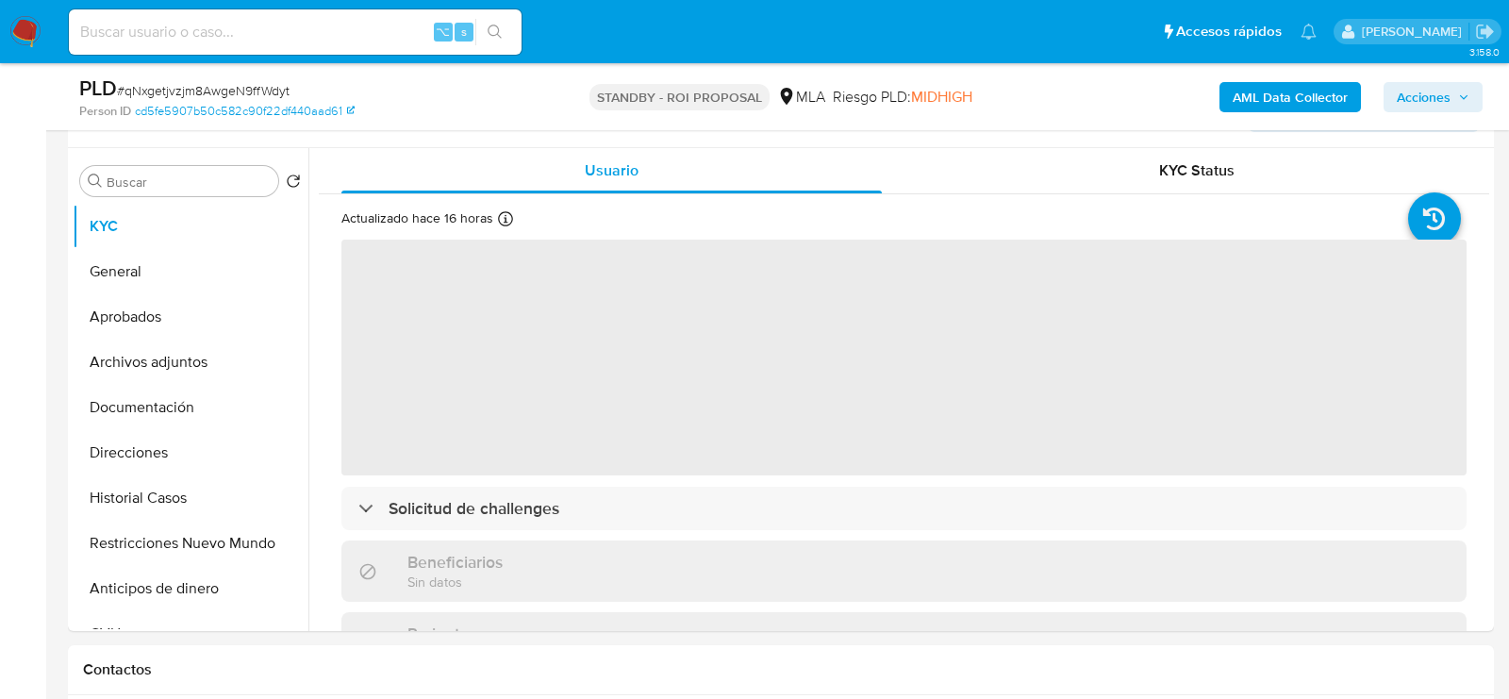
scroll to position [302, 0]
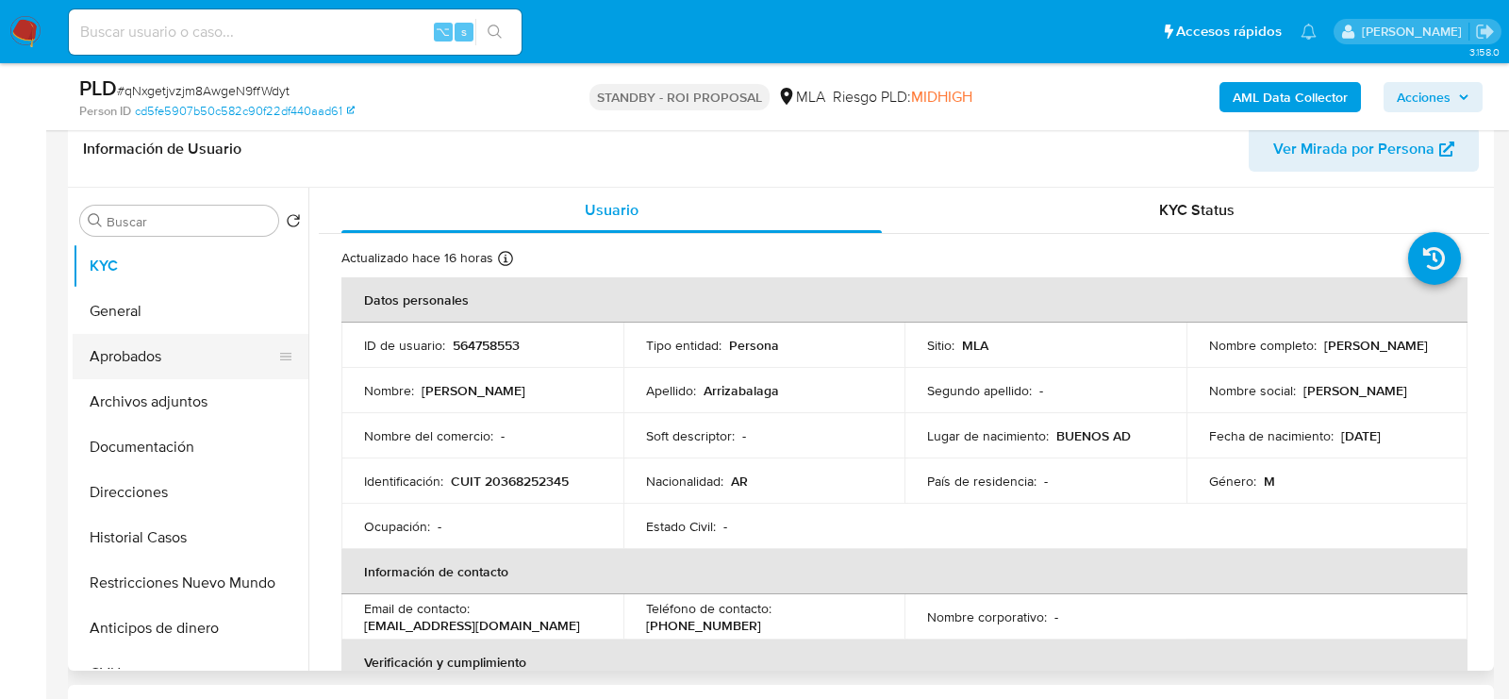
click at [108, 349] on button "Aprobados" at bounding box center [183, 356] width 221 height 45
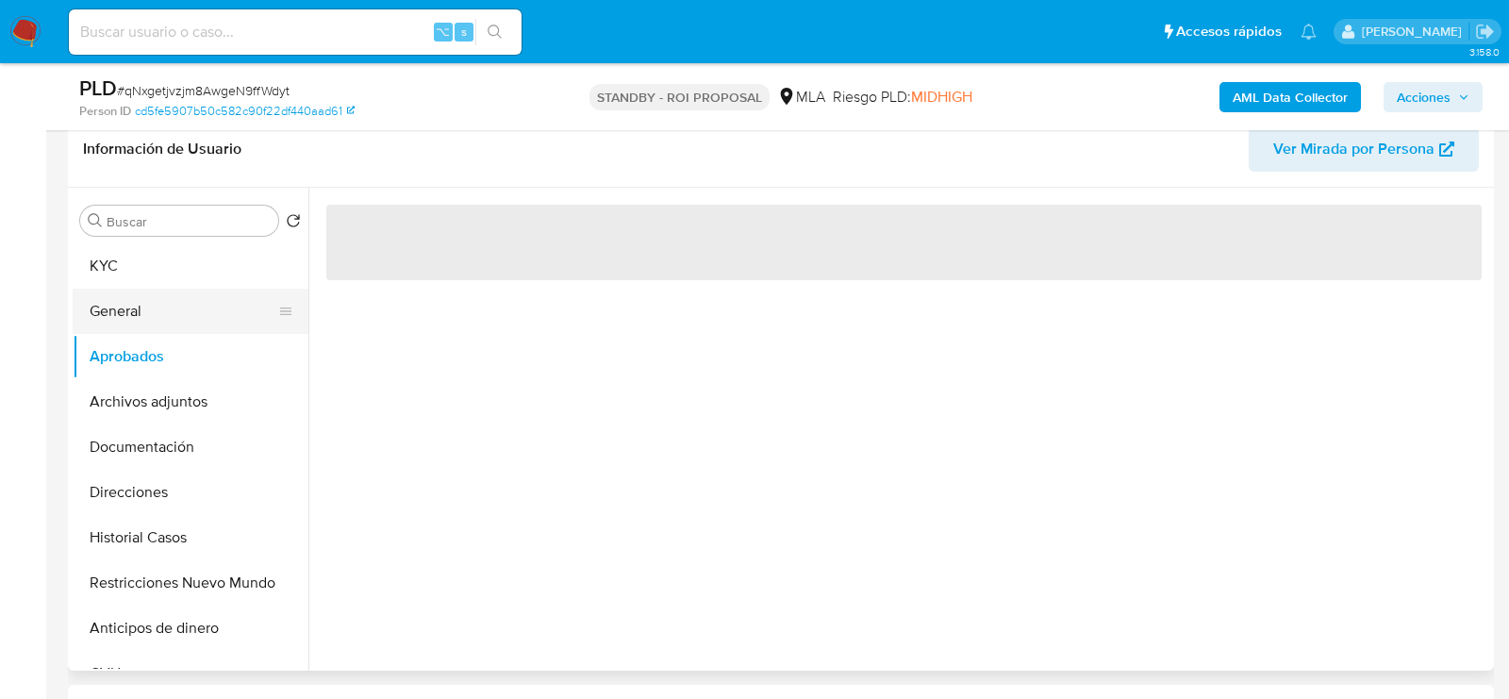
click at [108, 313] on button "General" at bounding box center [183, 311] width 221 height 45
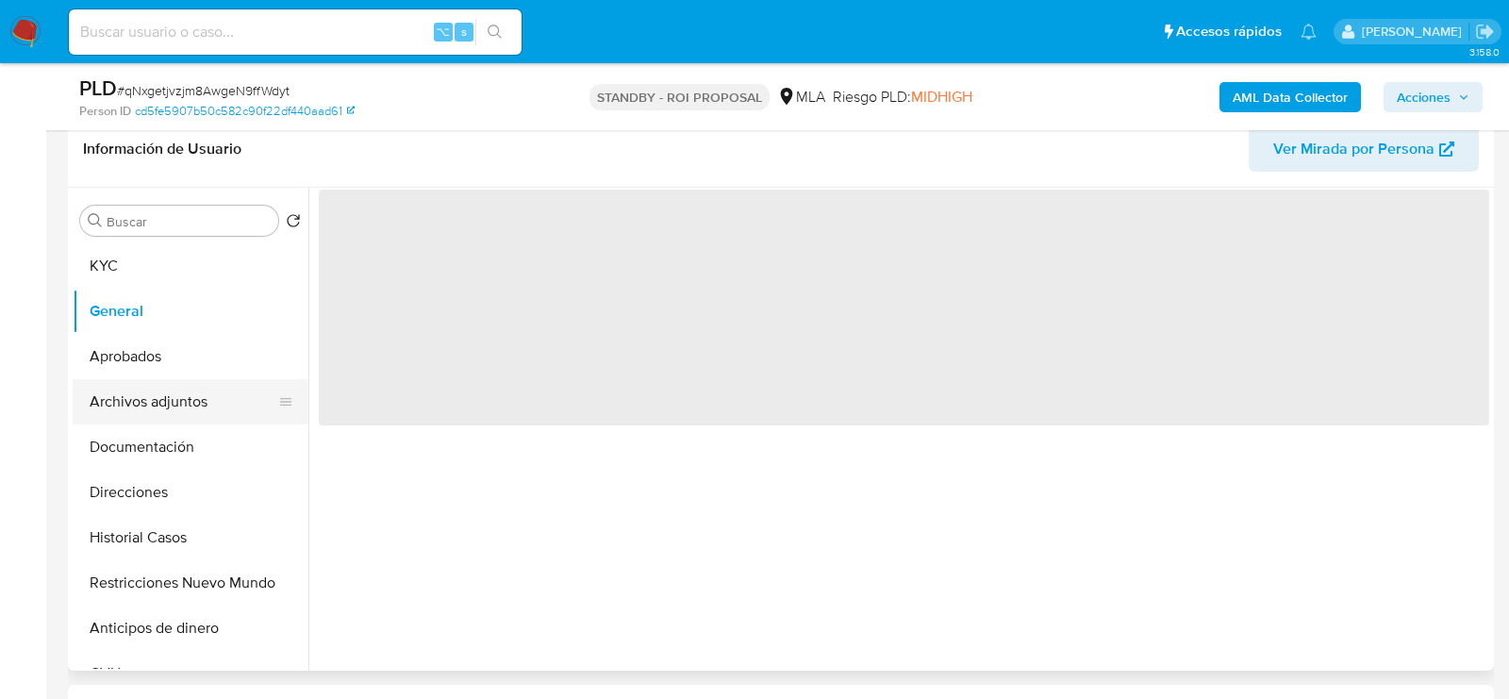
click at [134, 398] on button "Archivos adjuntos" at bounding box center [183, 401] width 221 height 45
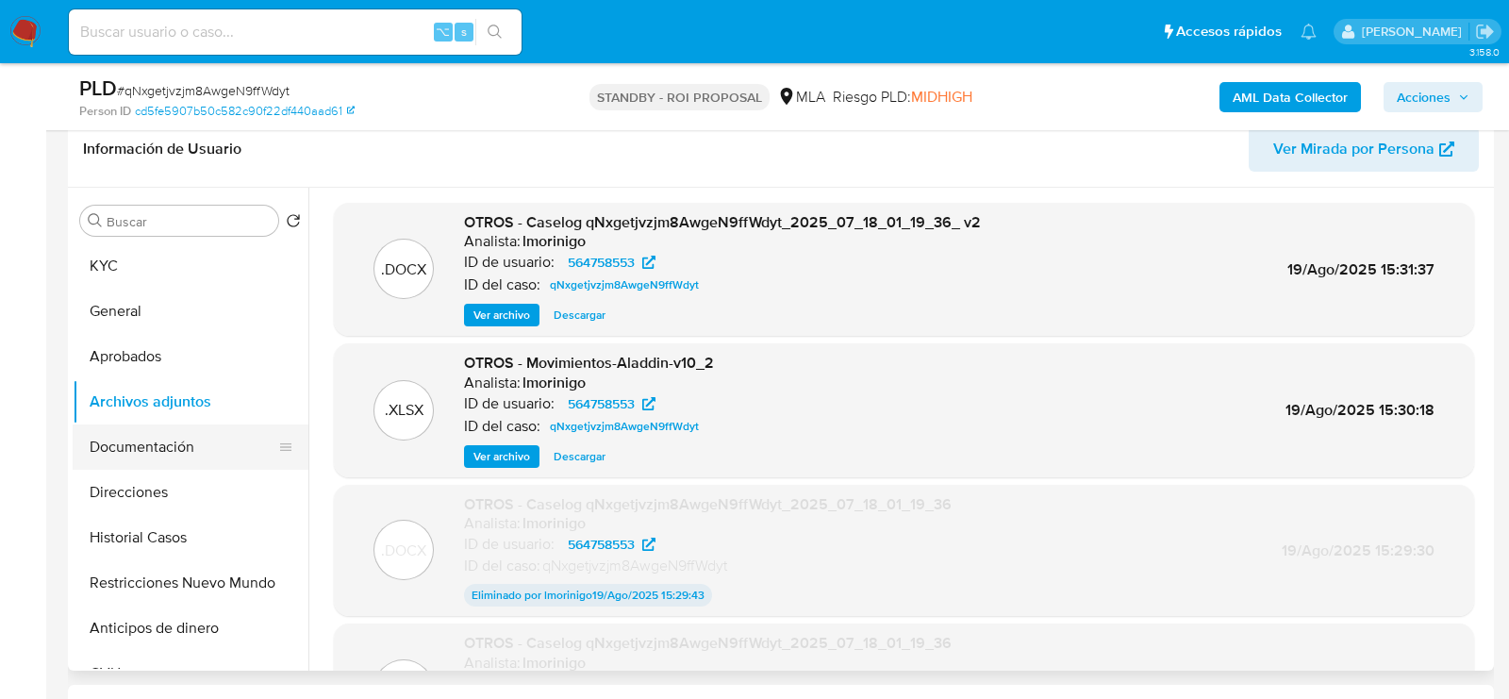
click at [202, 435] on button "Documentación" at bounding box center [183, 447] width 221 height 45
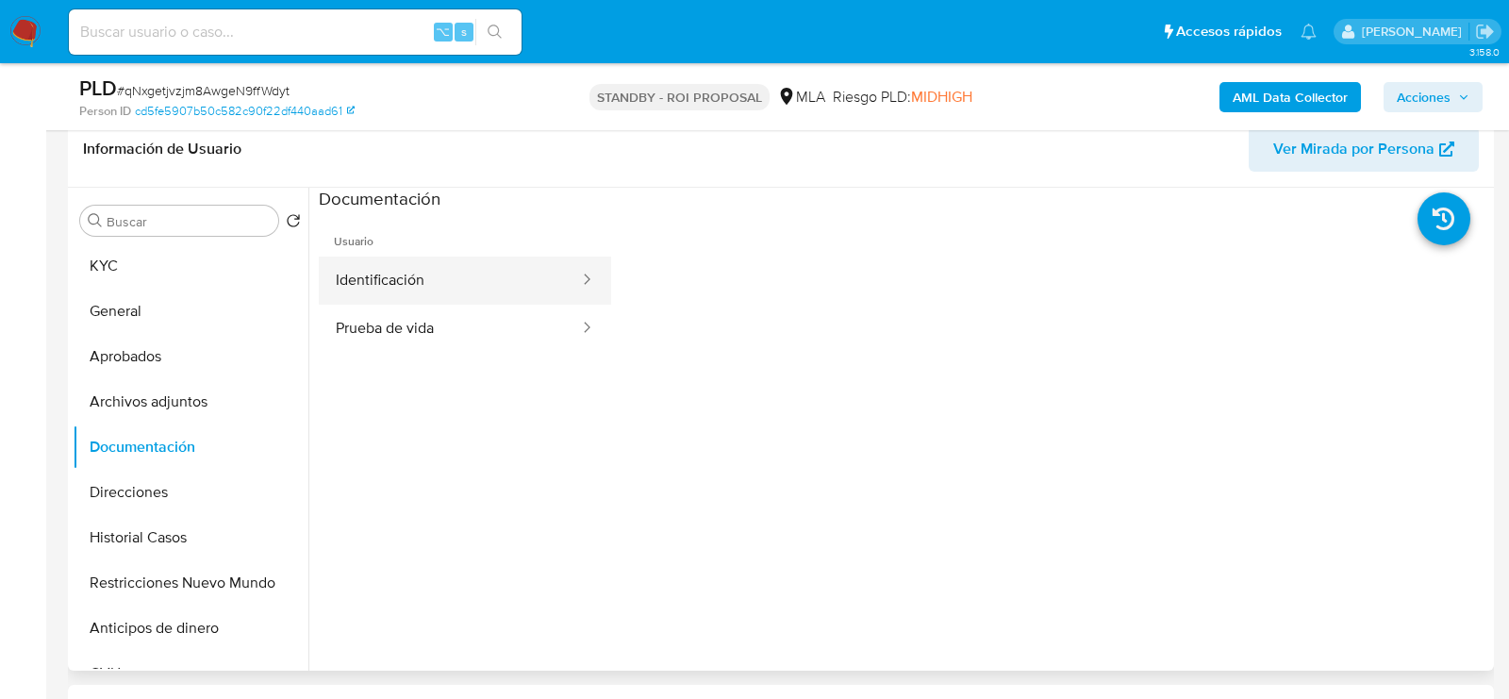
click at [439, 267] on button "Identificación" at bounding box center [450, 281] width 262 height 48
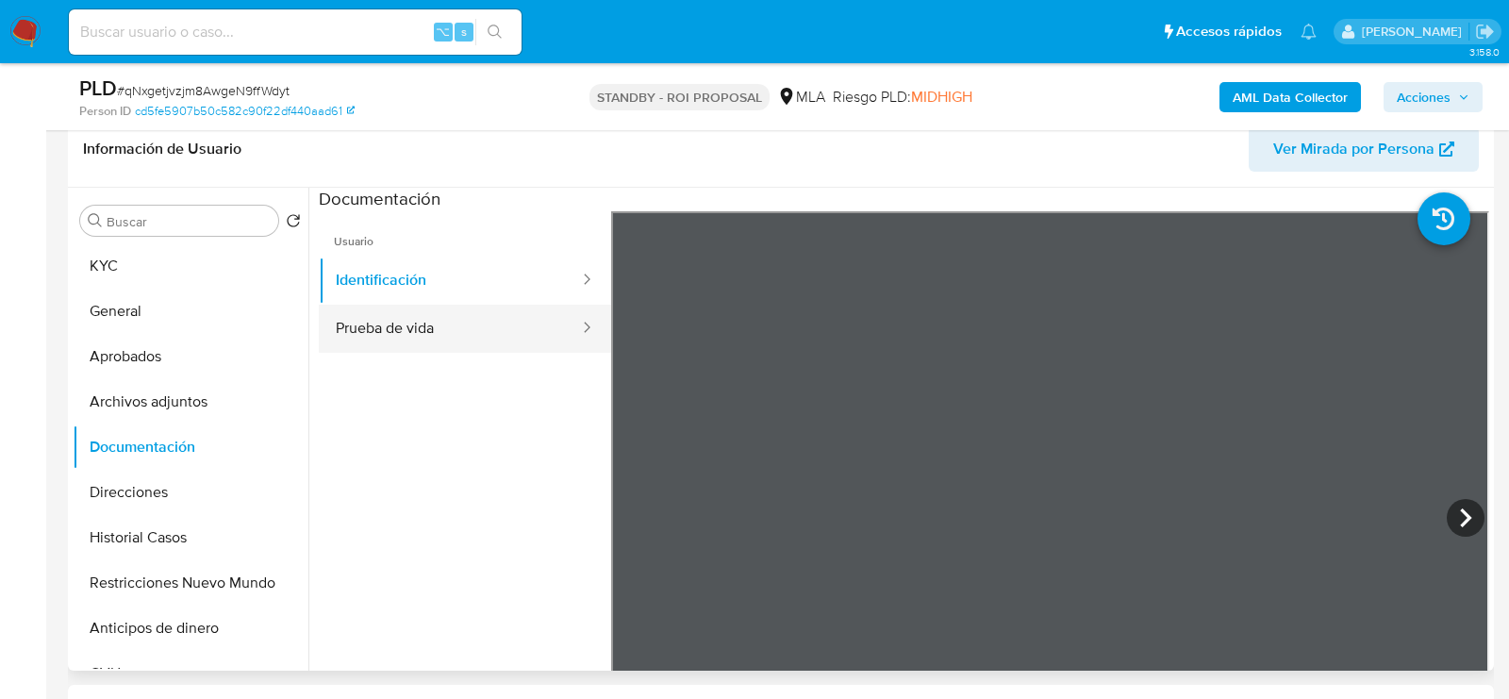
click at [498, 323] on button "Prueba de vida" at bounding box center [450, 329] width 262 height 48
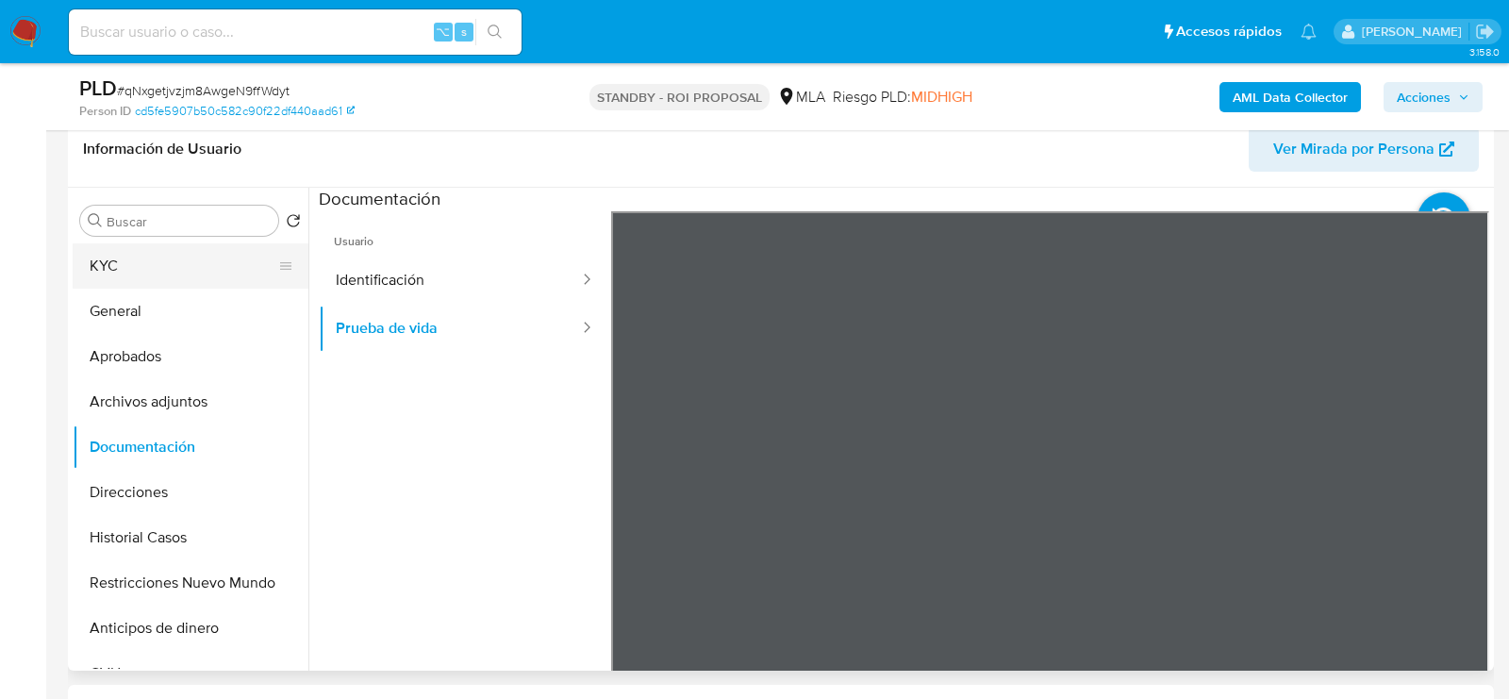
click at [120, 266] on button "KYC" at bounding box center [183, 265] width 221 height 45
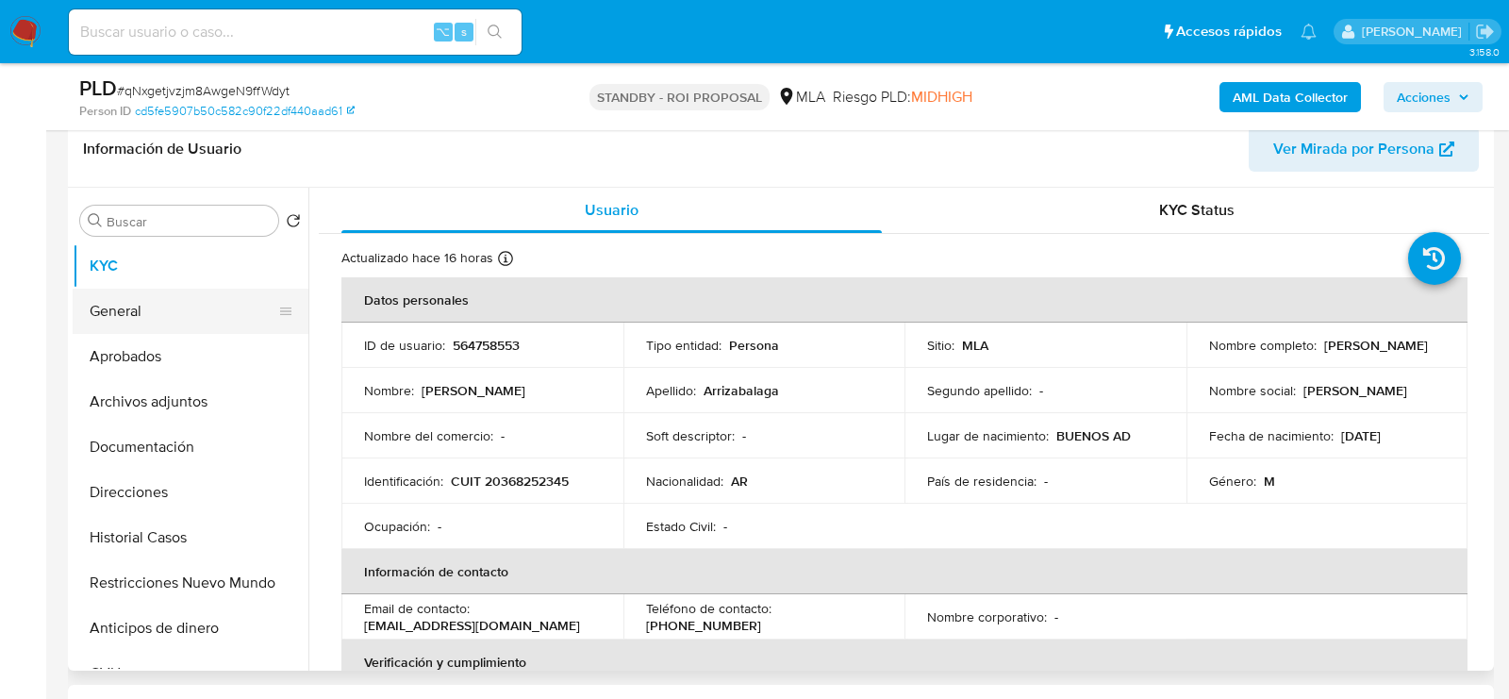
click at [133, 303] on button "General" at bounding box center [183, 311] width 221 height 45
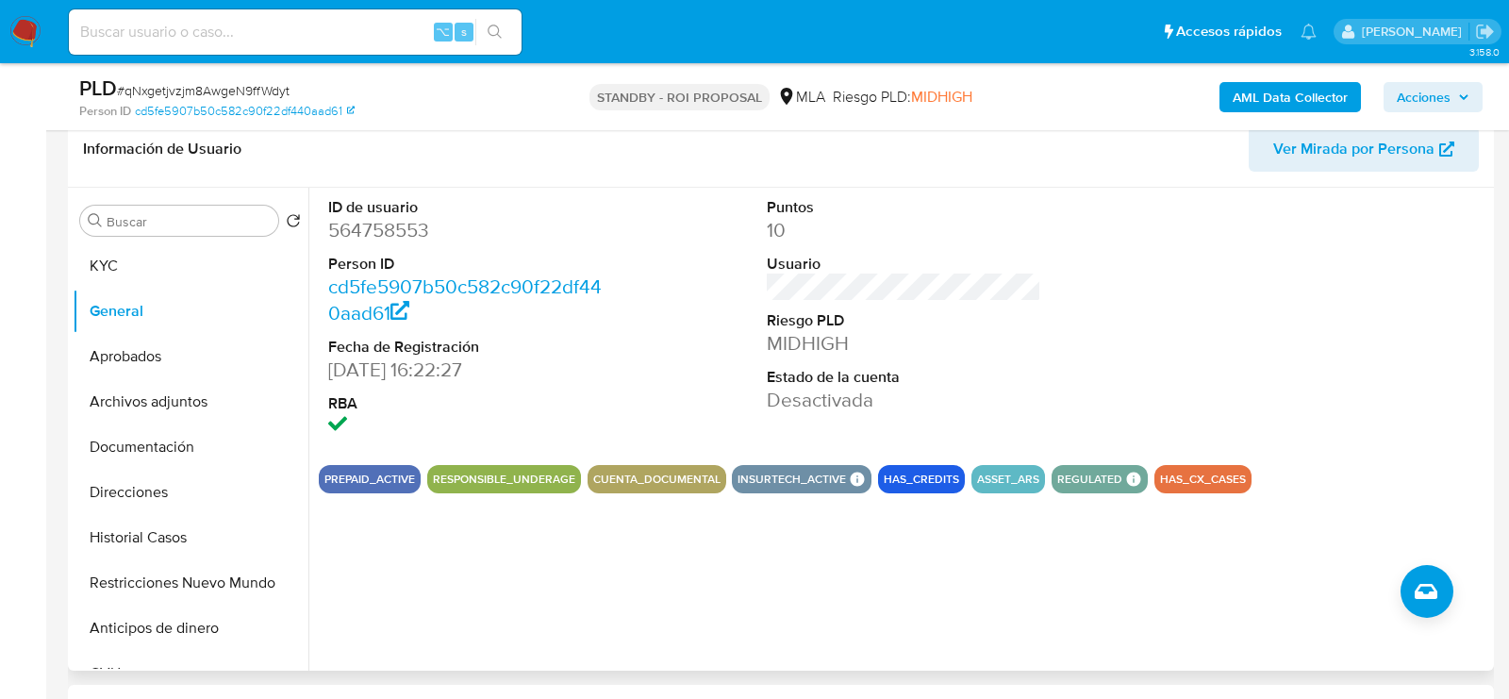
click at [359, 237] on dd "564758553" at bounding box center [465, 230] width 274 height 26
copy dd "564758553"
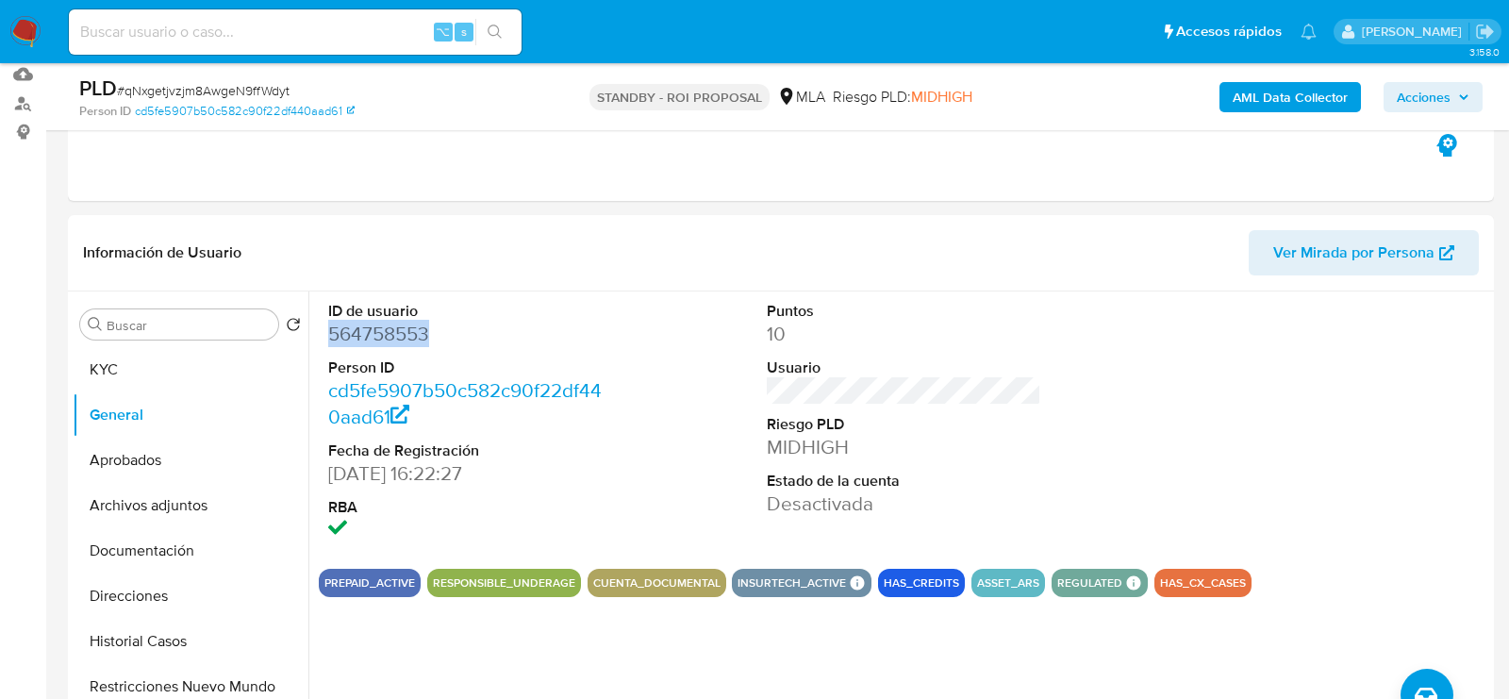
scroll to position [191, 0]
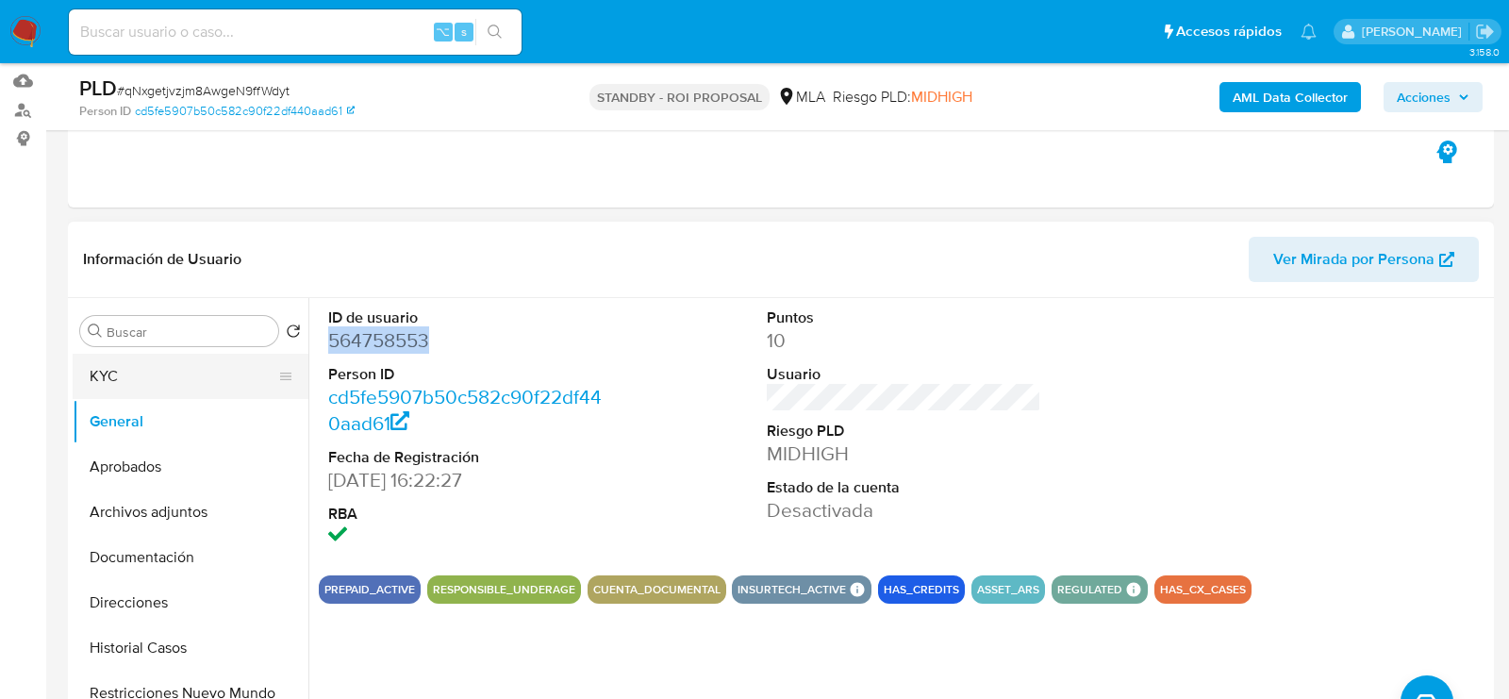
click at [144, 374] on button "KYC" at bounding box center [183, 376] width 221 height 45
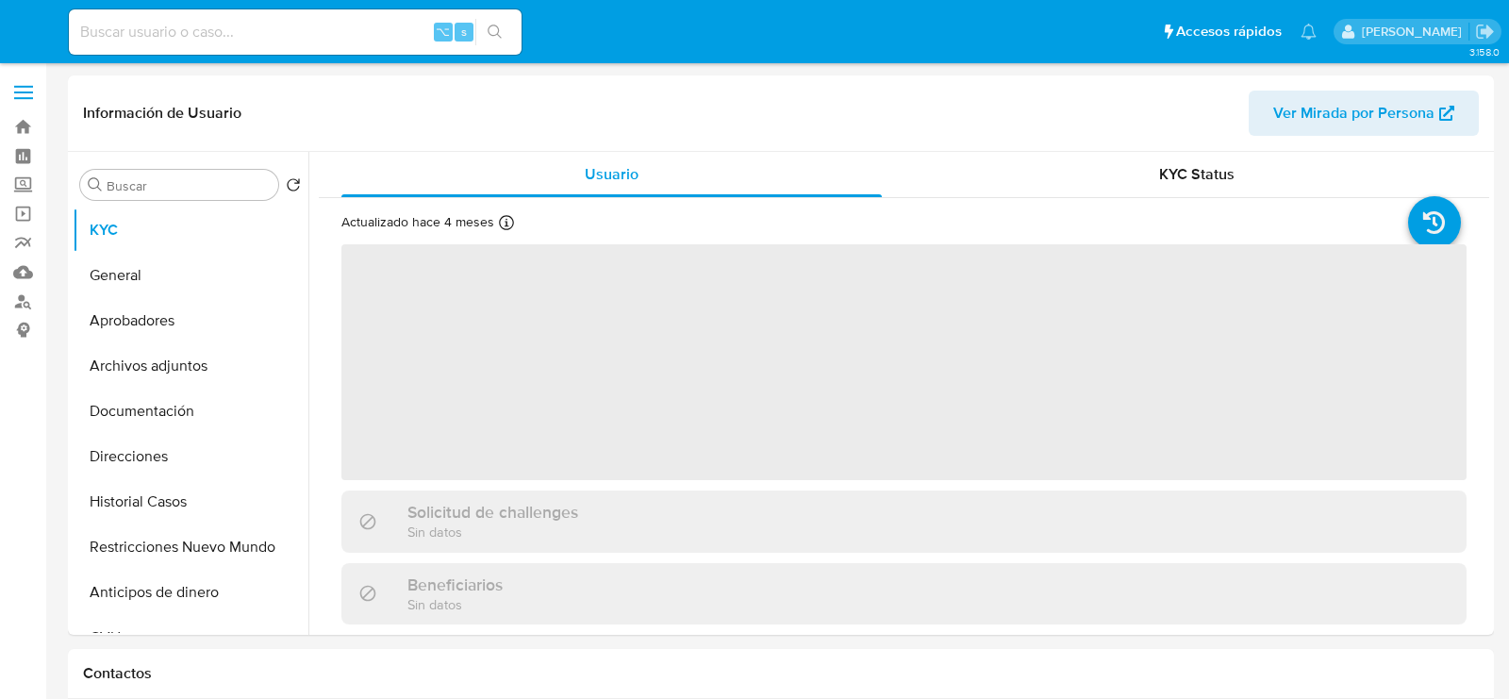
select select "10"
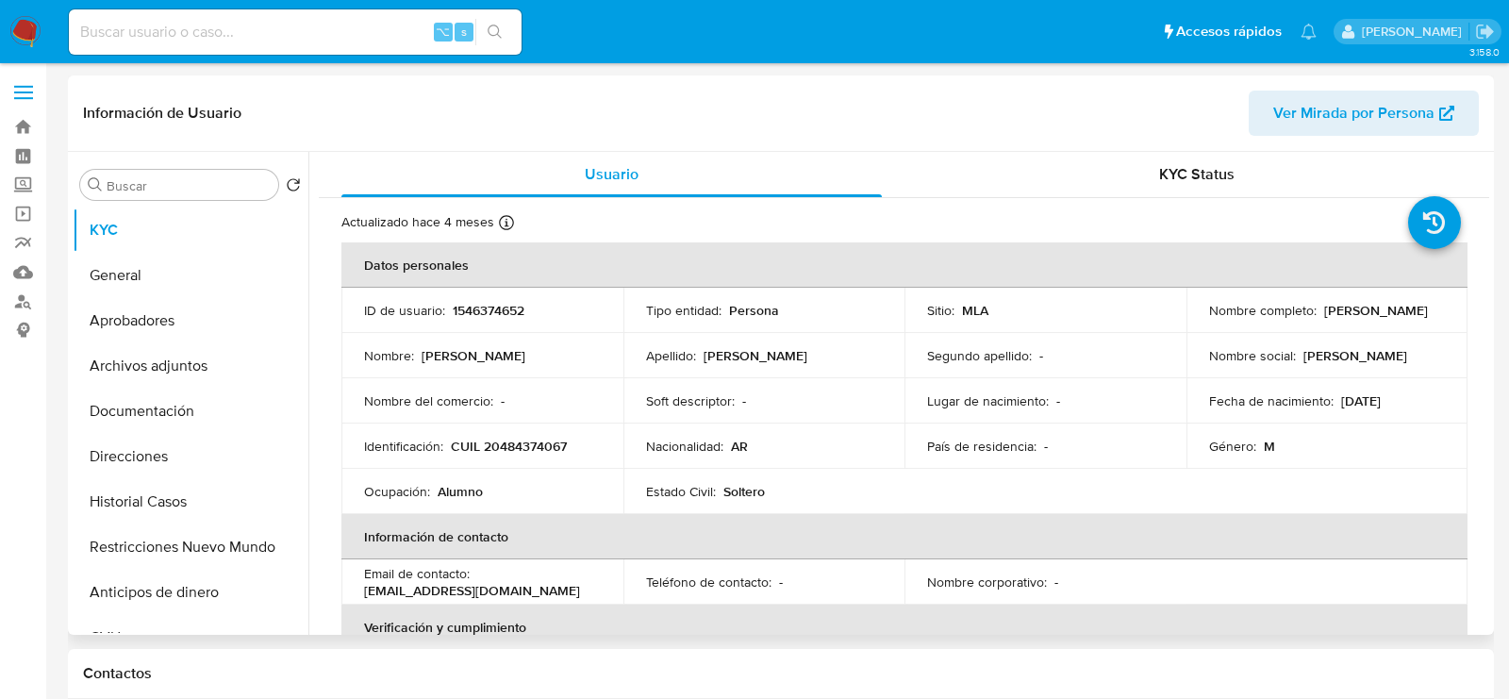
drag, startPoint x: 1204, startPoint y: 314, endPoint x: 1357, endPoint y: 315, distance: 153.8
click at [1357, 315] on div "Nombre completo : Thiago Manuel Aranda" at bounding box center [1327, 310] width 237 height 17
copy p "Thiago Manuel Aranda"
click at [521, 442] on p "CUIL 20484374067" at bounding box center [509, 446] width 116 height 17
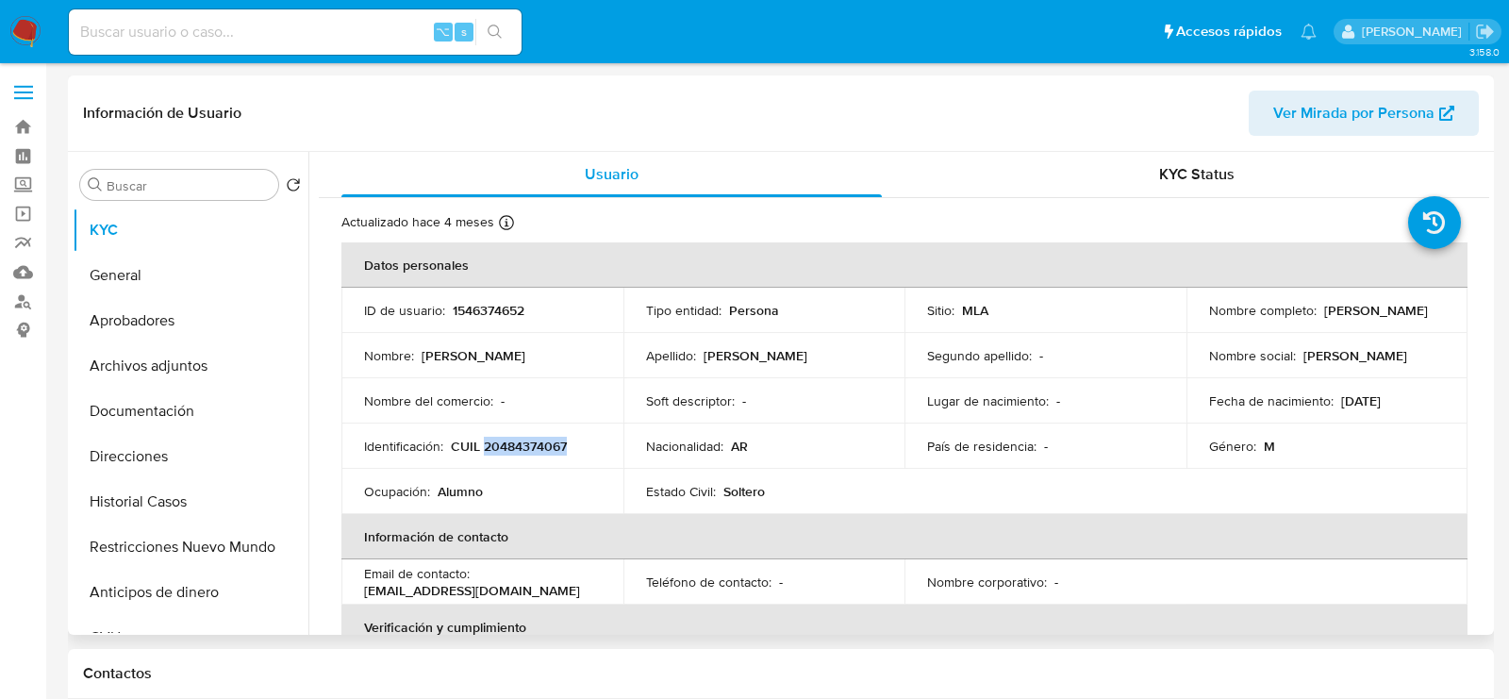
copy p "20484374067"
drag, startPoint x: 1334, startPoint y: 401, endPoint x: 1419, endPoint y: 400, distance: 84.9
click at [1420, 401] on div "Fecha de nacimiento : 06/11/2007" at bounding box center [1327, 400] width 237 height 17
copy p "06/11/2007"
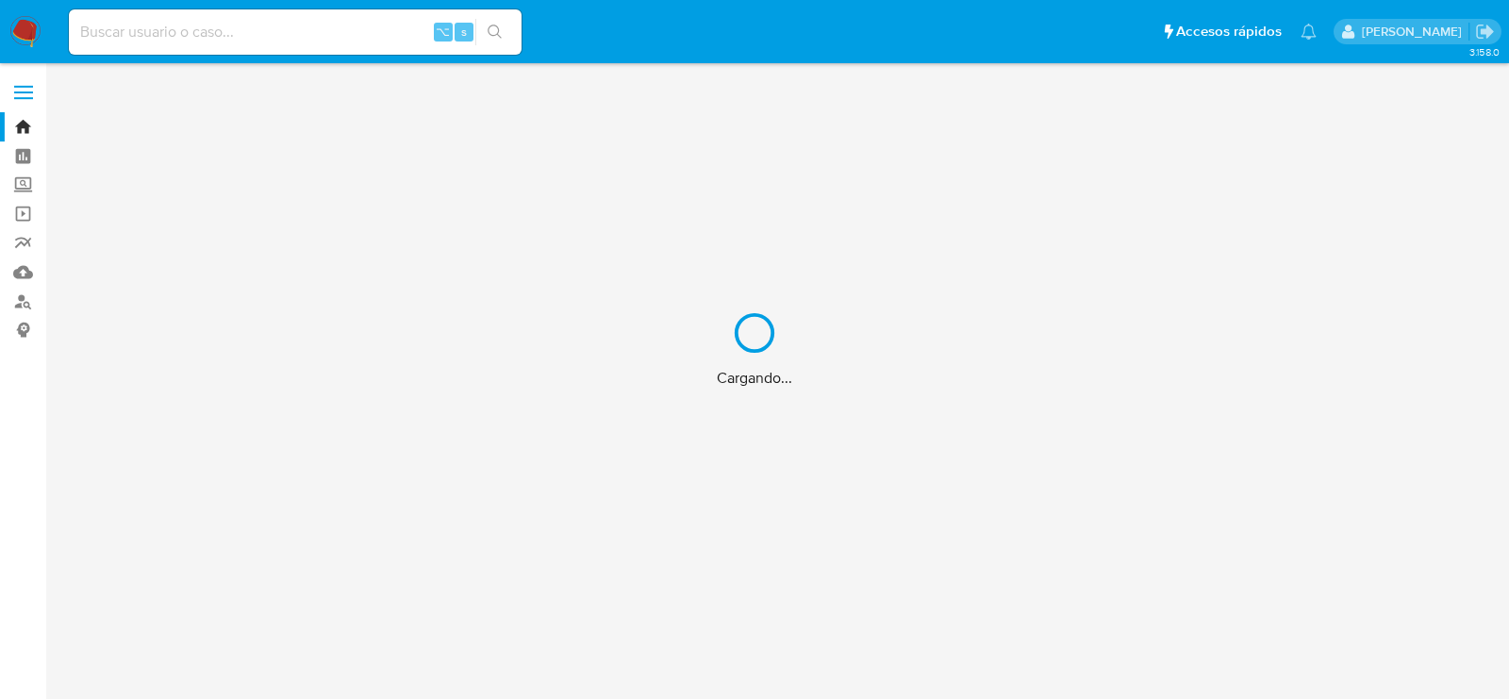
click at [359, 31] on div "Cargando..." at bounding box center [754, 349] width 1509 height 699
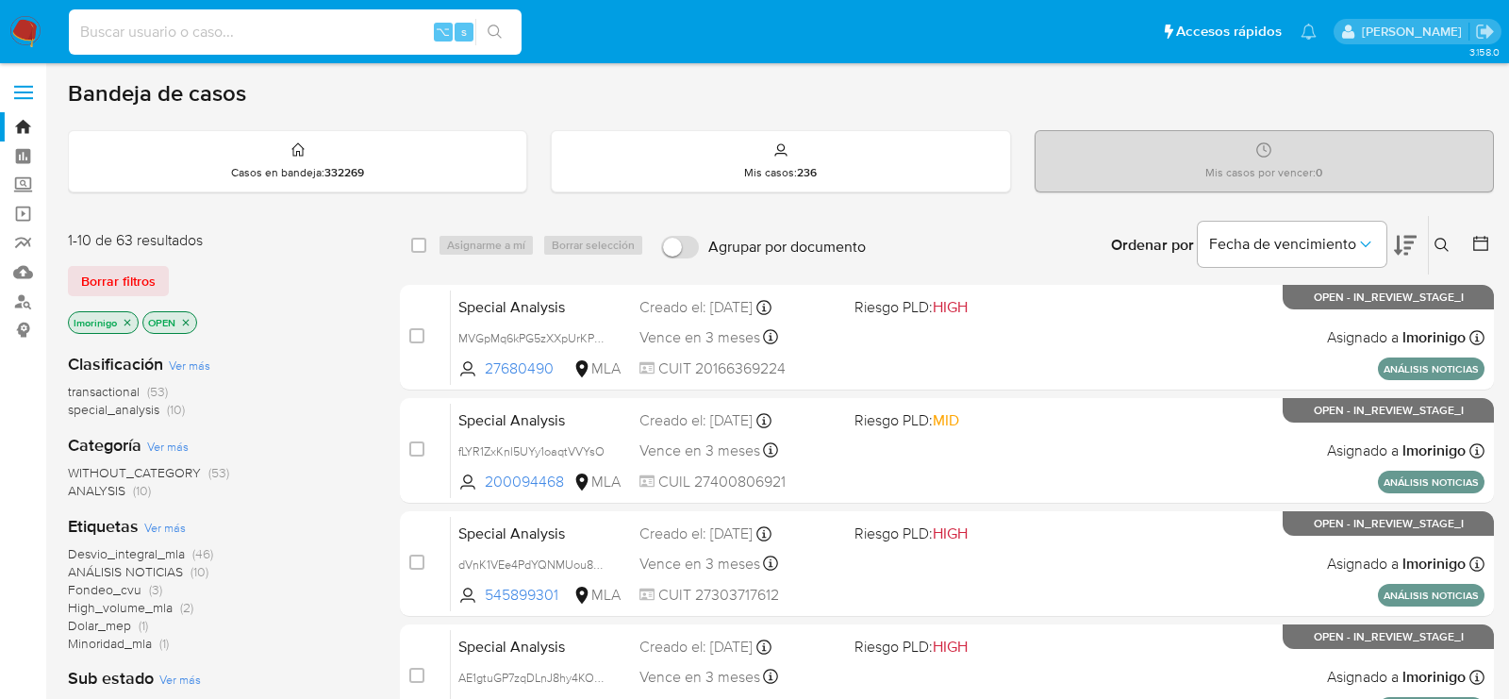
click at [359, 31] on input at bounding box center [295, 32] width 453 height 25
paste input "UnQEfEIOu14jX79DaoeAw9B5"
type input "UnQEfEIOu14jX79DaoeAw9B5"
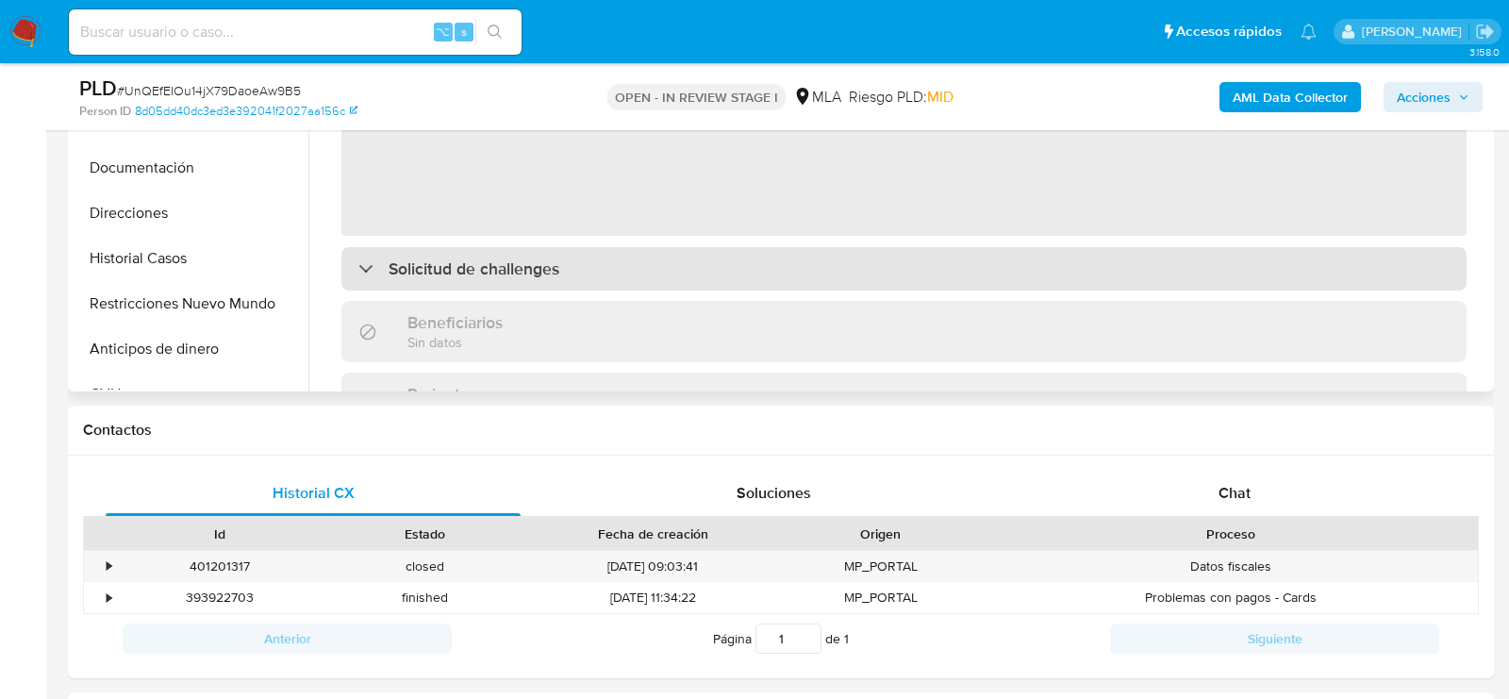
scroll to position [657, 0]
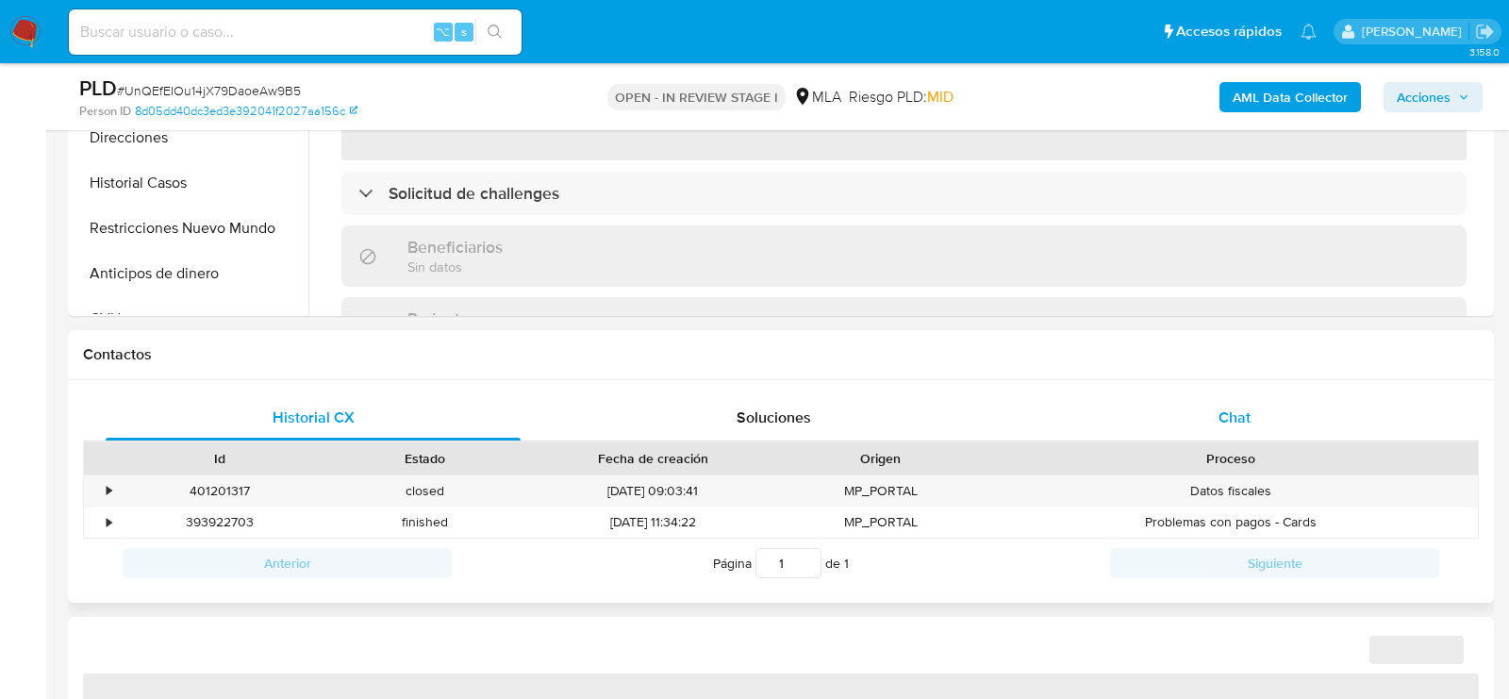
click at [1223, 429] on div "Chat" at bounding box center [1234, 417] width 415 height 45
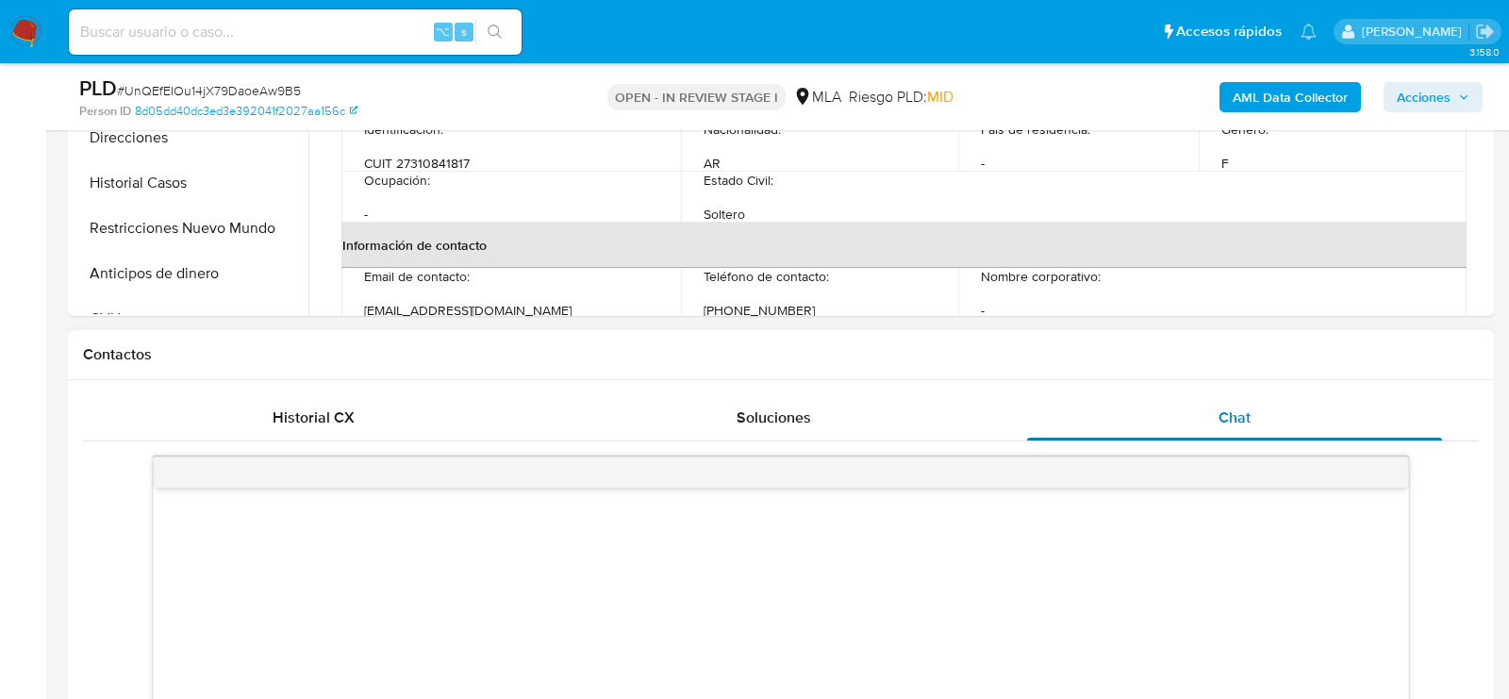
select select "10"
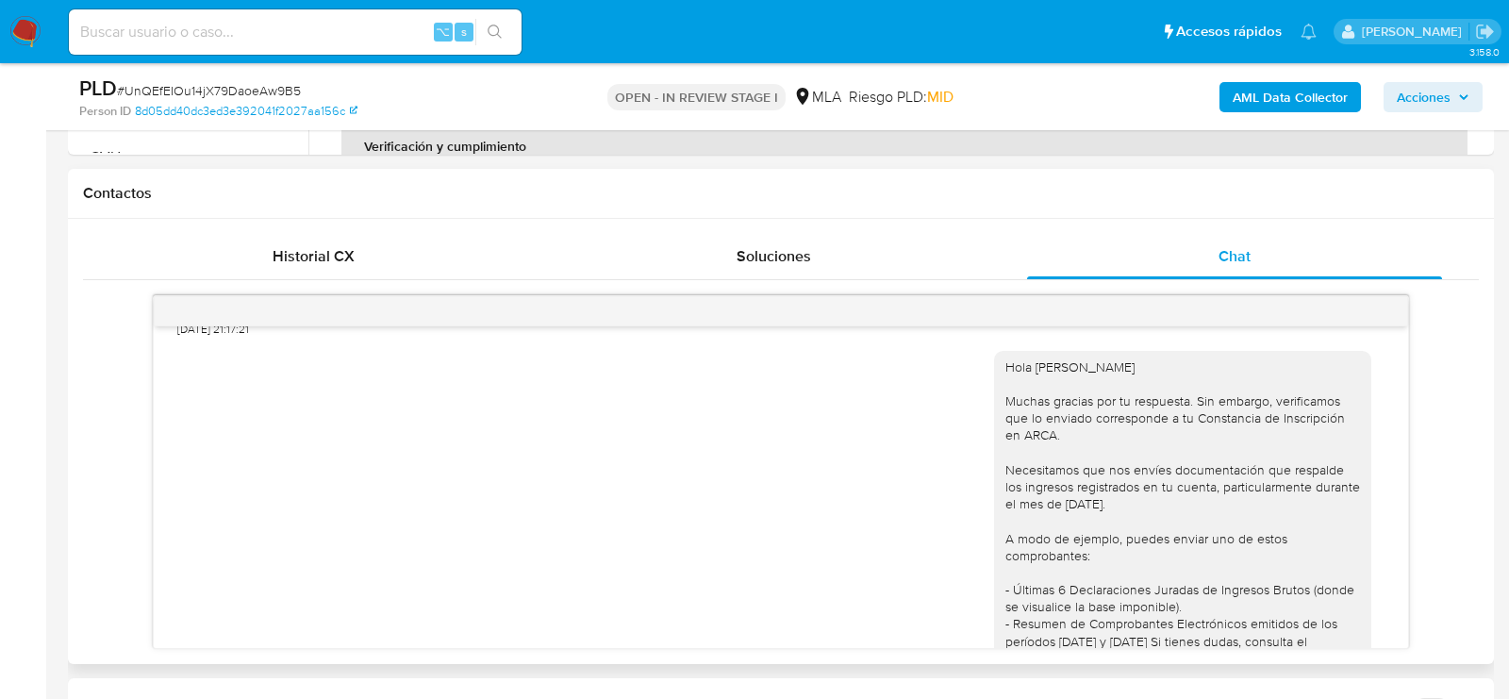
scroll to position [1051, 0]
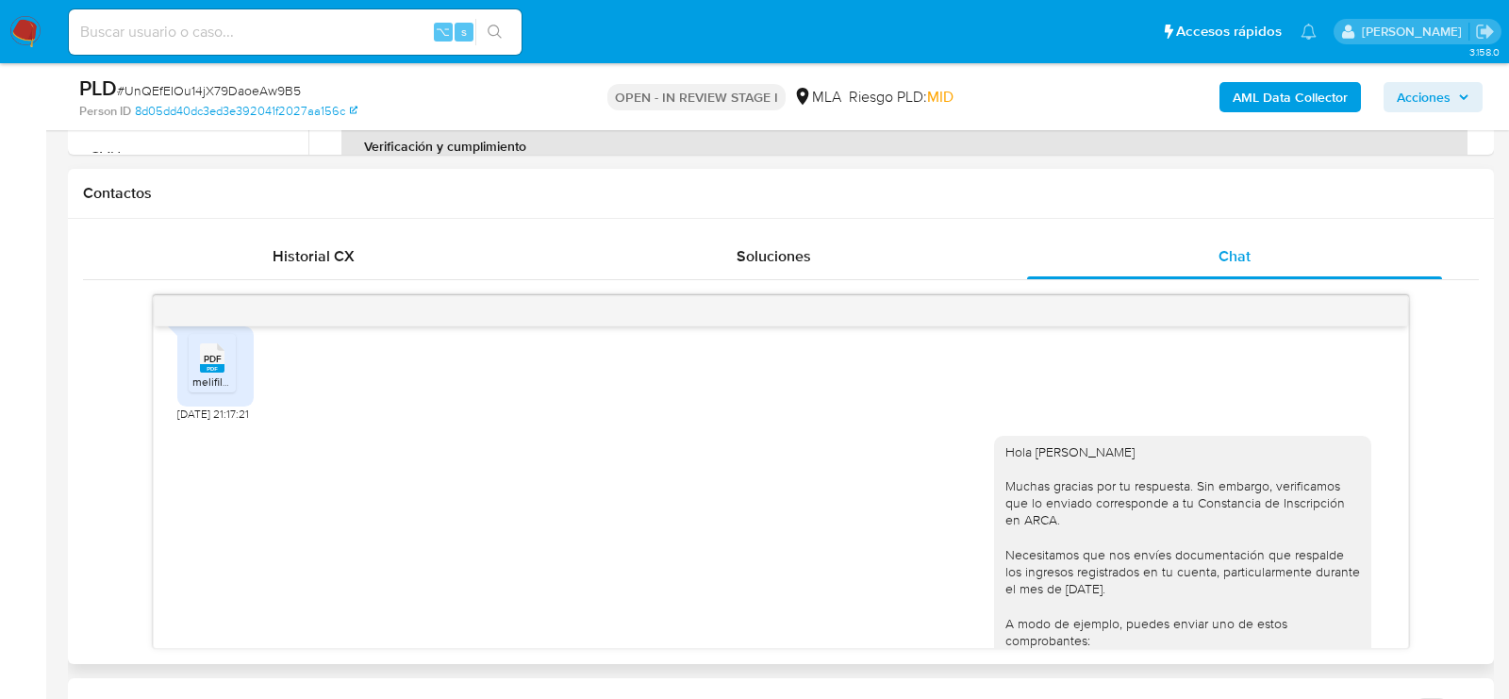
click at [226, 375] on div "PDF PDF" at bounding box center [212, 356] width 40 height 37
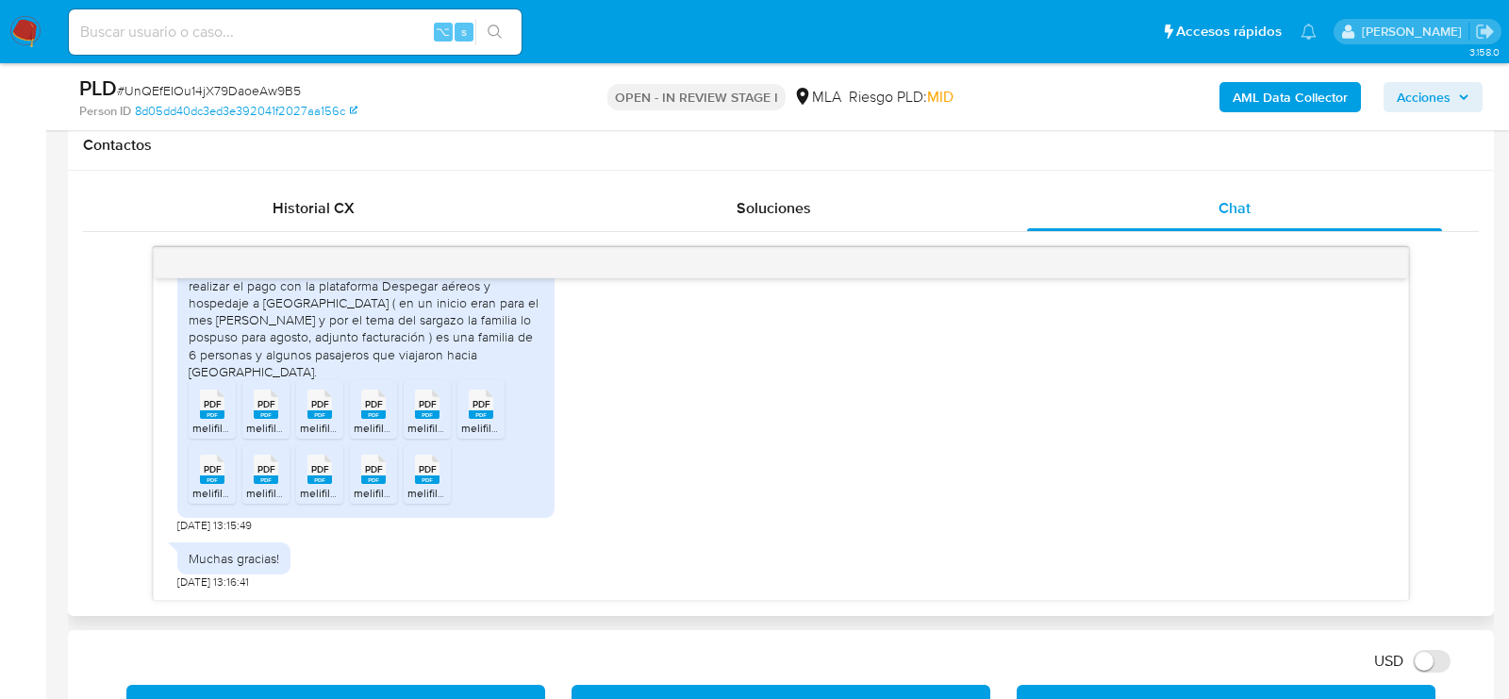
scroll to position [862, 0]
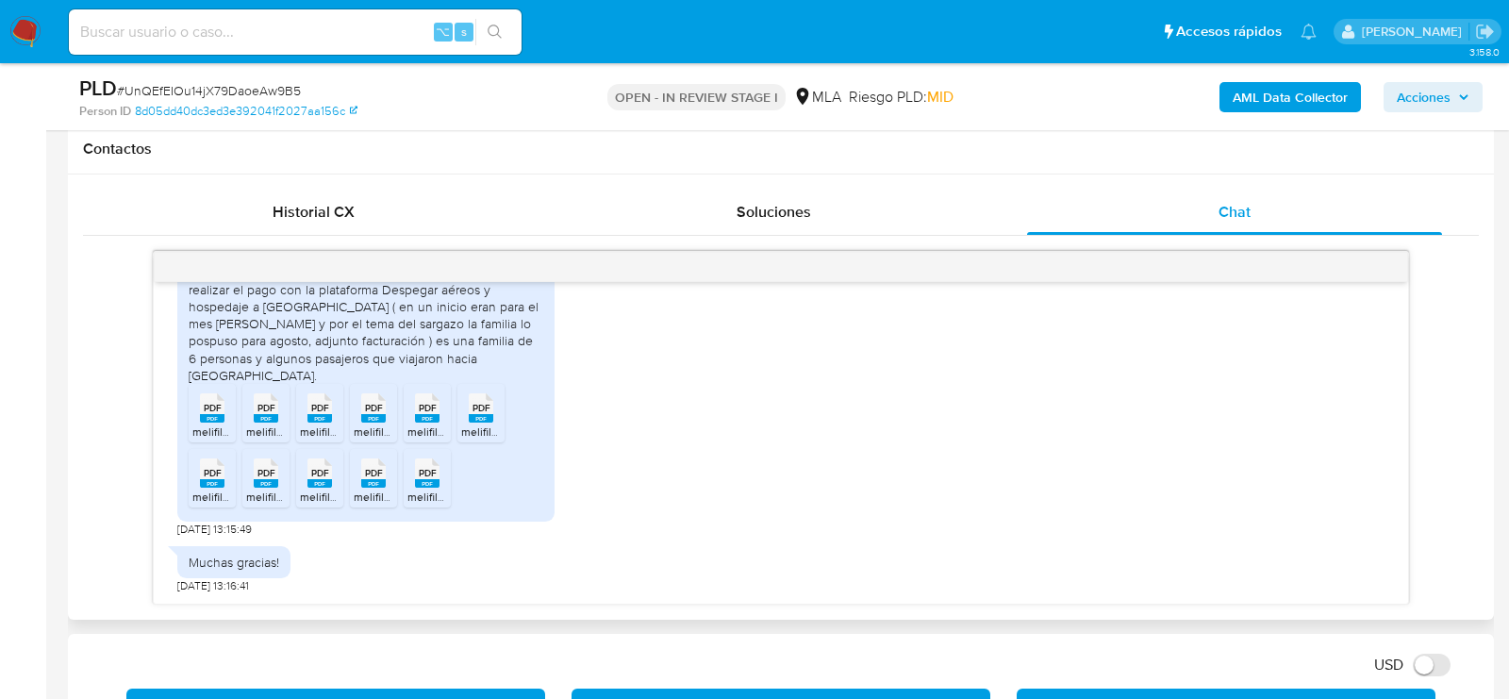
click at [217, 406] on span "PDF" at bounding box center [213, 408] width 18 height 12
click at [264, 414] on rect at bounding box center [266, 418] width 25 height 8
click at [320, 420] on rect at bounding box center [320, 418] width 25 height 8
click at [366, 420] on rect at bounding box center [373, 418] width 25 height 8
click at [418, 420] on rect at bounding box center [427, 418] width 25 height 8
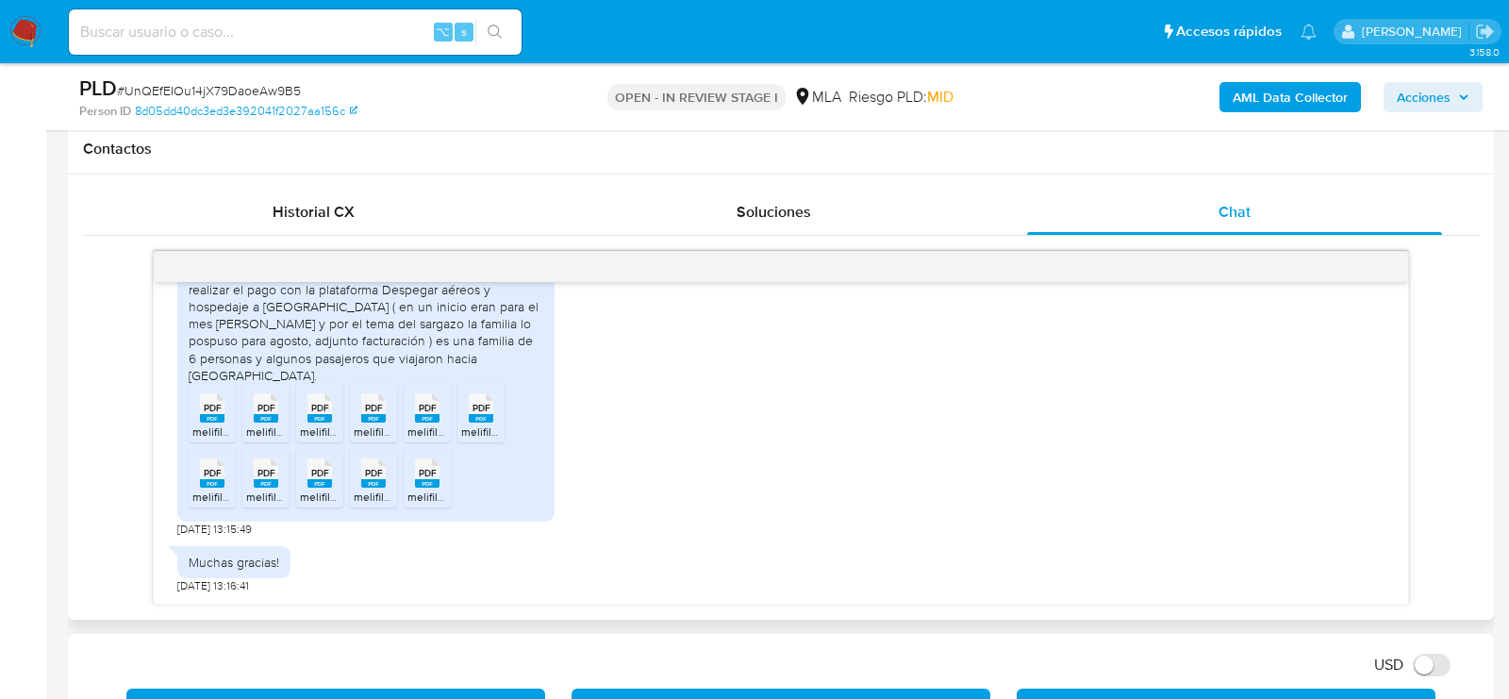
click at [489, 424] on span "melifile749900771992587201.pdf" at bounding box center [543, 432] width 165 height 16
click at [222, 484] on rect at bounding box center [212, 483] width 25 height 8
click at [263, 491] on span "melifile6955692696441611375.pdf" at bounding box center [332, 497] width 172 height 16
click at [345, 491] on ul "PDF PDF melifile589341969285815310.pdf PDF PDF melifile1097947572775365331.pdf …" at bounding box center [366, 449] width 355 height 130
click at [333, 491] on span "melifile2332138994463343972.pdf" at bounding box center [388, 497] width 177 height 16
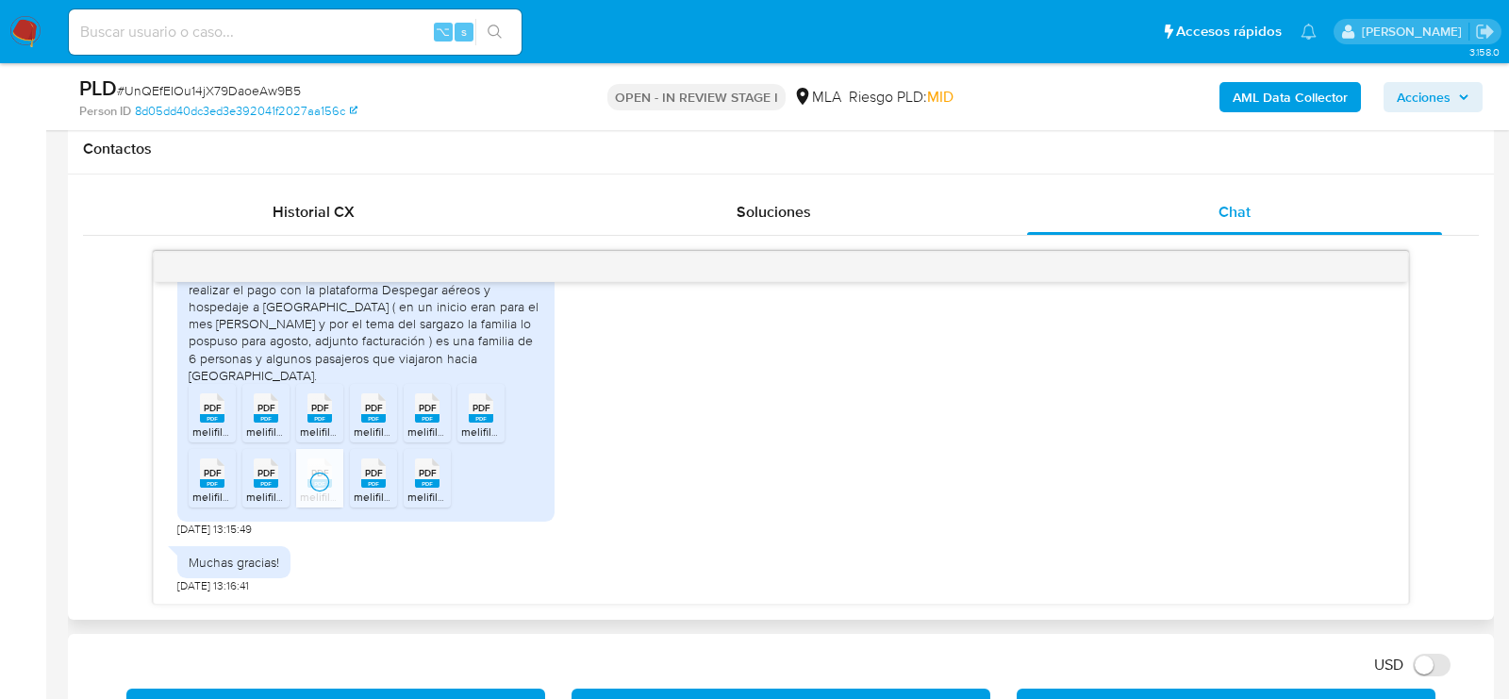
click at [381, 491] on span "melifile1513437998360173497.pdf" at bounding box center [438, 497] width 169 height 16
click at [424, 491] on span "melifile213082329254977143.pdf" at bounding box center [491, 497] width 167 height 16
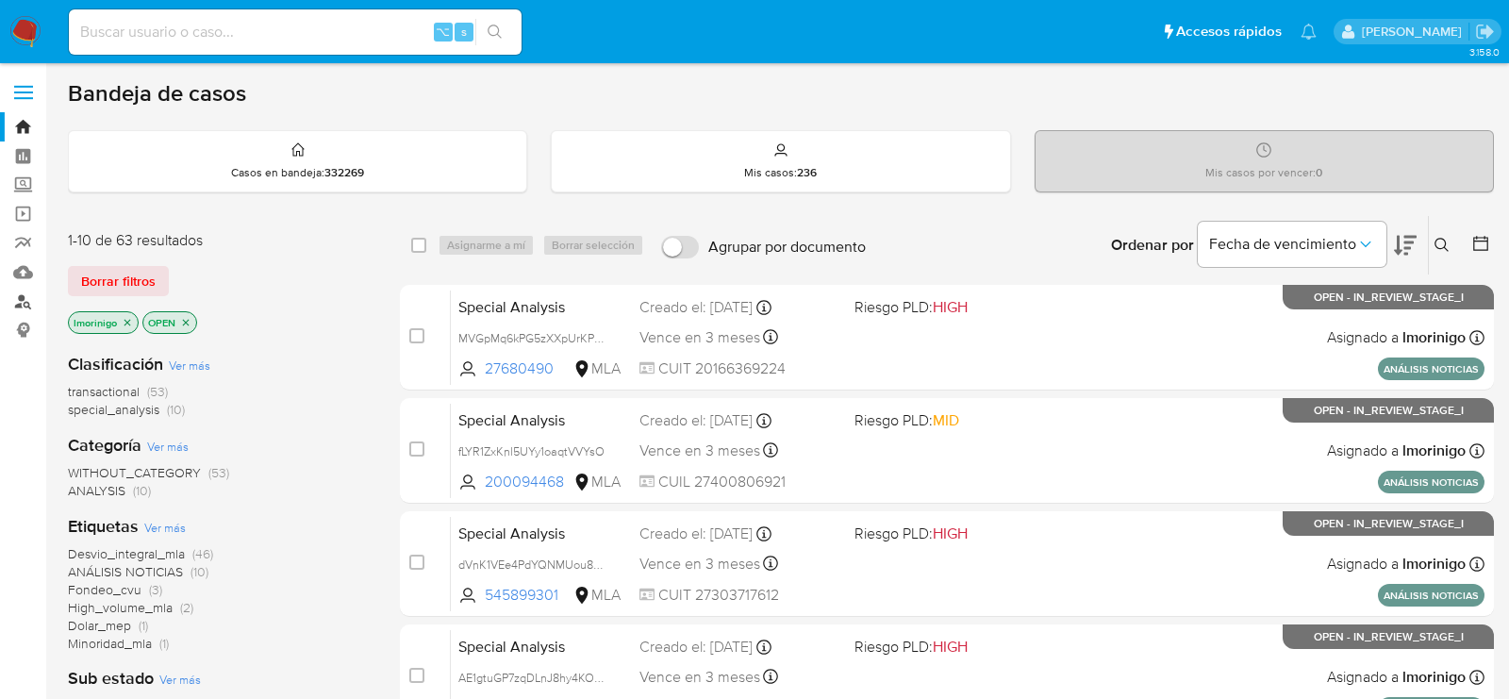
click at [26, 306] on link "Buscador de personas" at bounding box center [112, 301] width 225 height 29
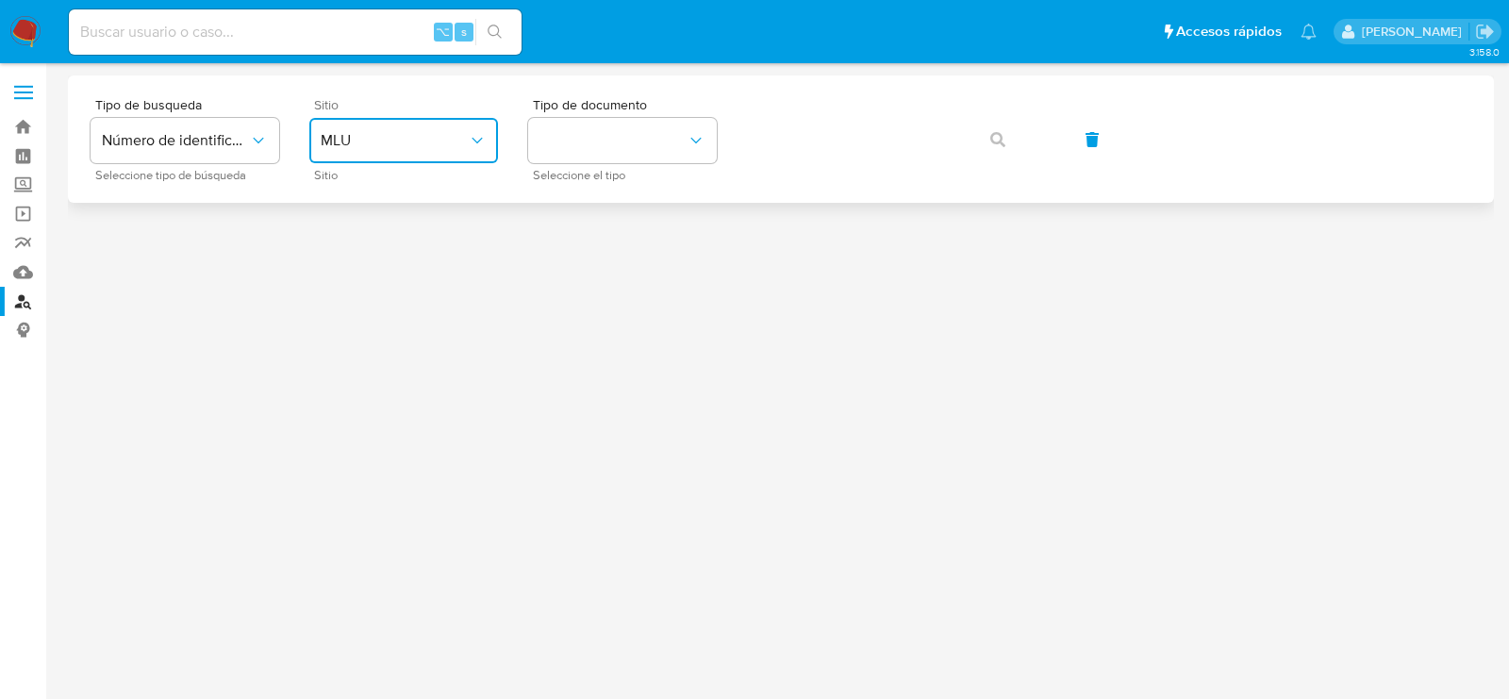
click at [438, 155] on button "MLU" at bounding box center [403, 140] width 189 height 45
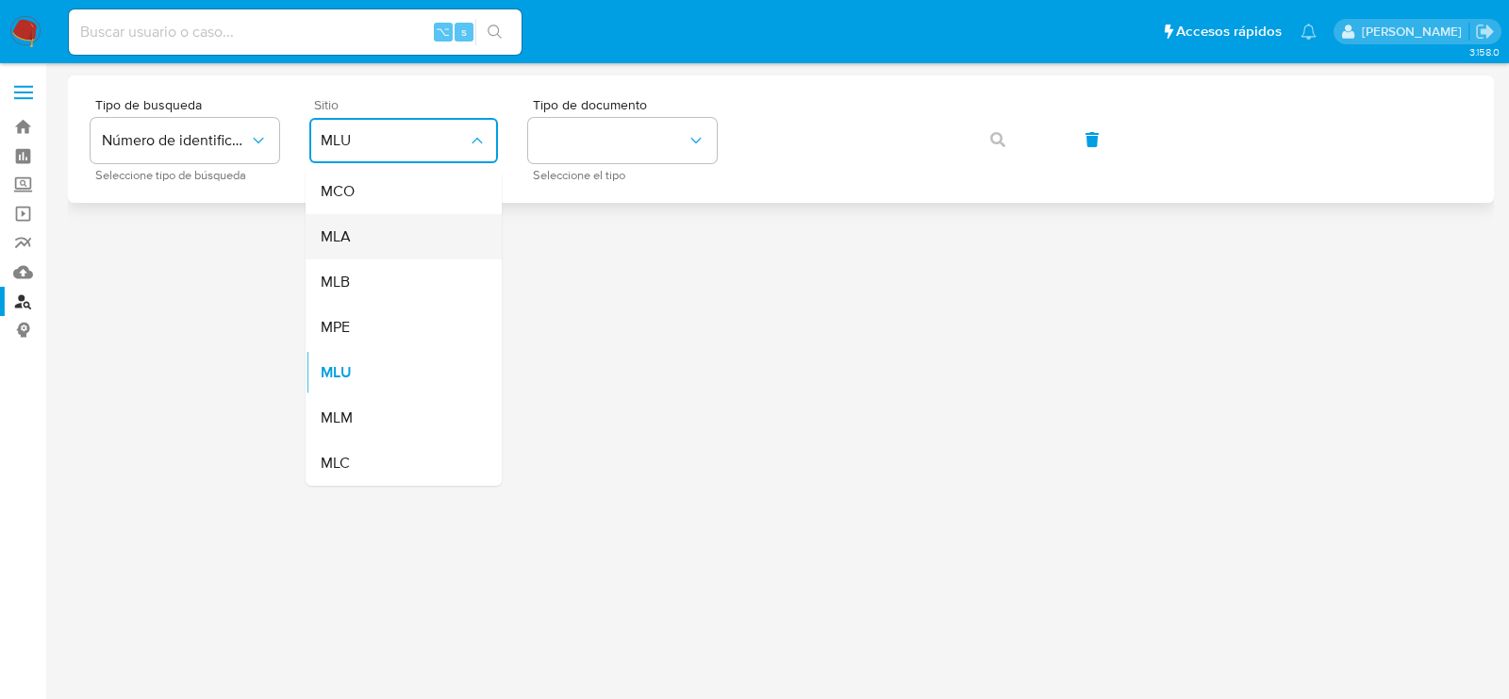
drag, startPoint x: 428, startPoint y: 259, endPoint x: 416, endPoint y: 233, distance: 29.1
click at [416, 233] on ul "MCO MLA MLB MPE MLU MLM MLC" at bounding box center [404, 327] width 196 height 317
click at [416, 233] on div "MLA" at bounding box center [398, 236] width 155 height 45
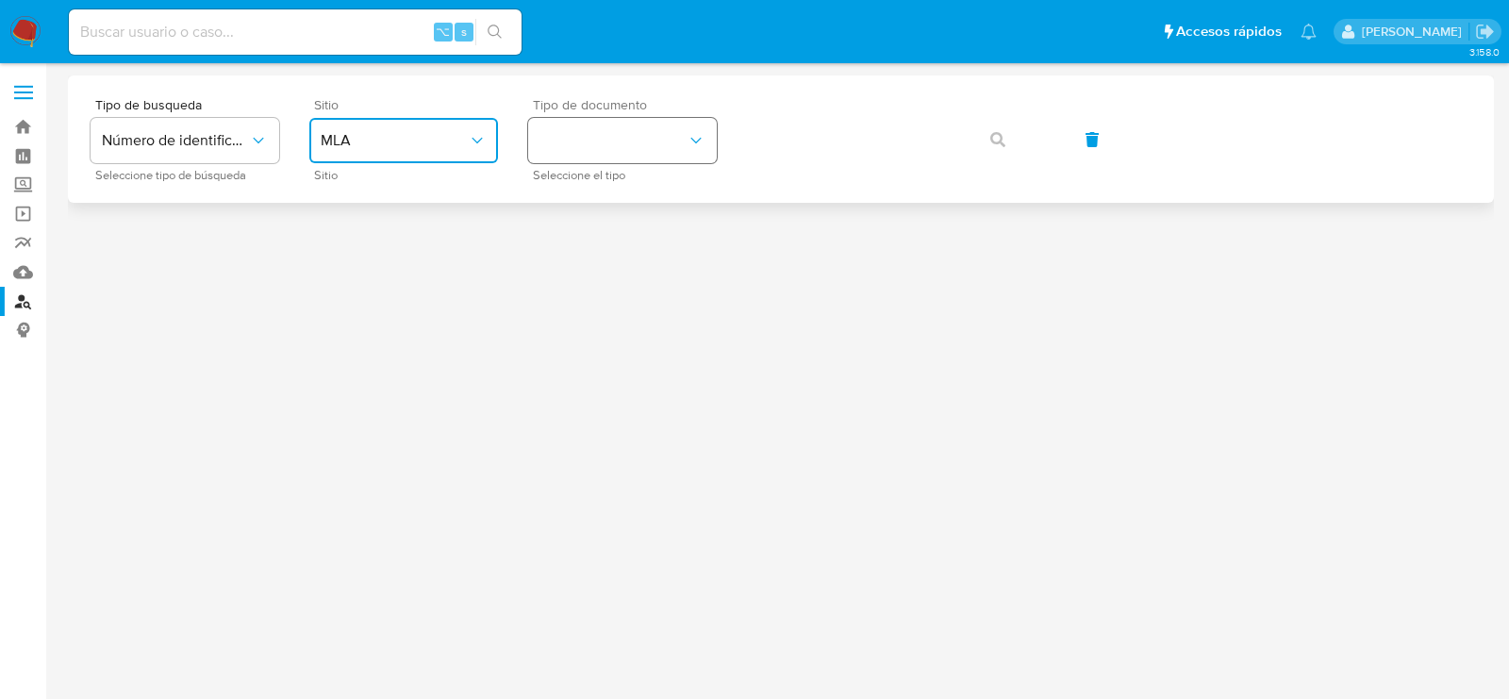
click at [634, 142] on button "identificationType" at bounding box center [622, 140] width 189 height 45
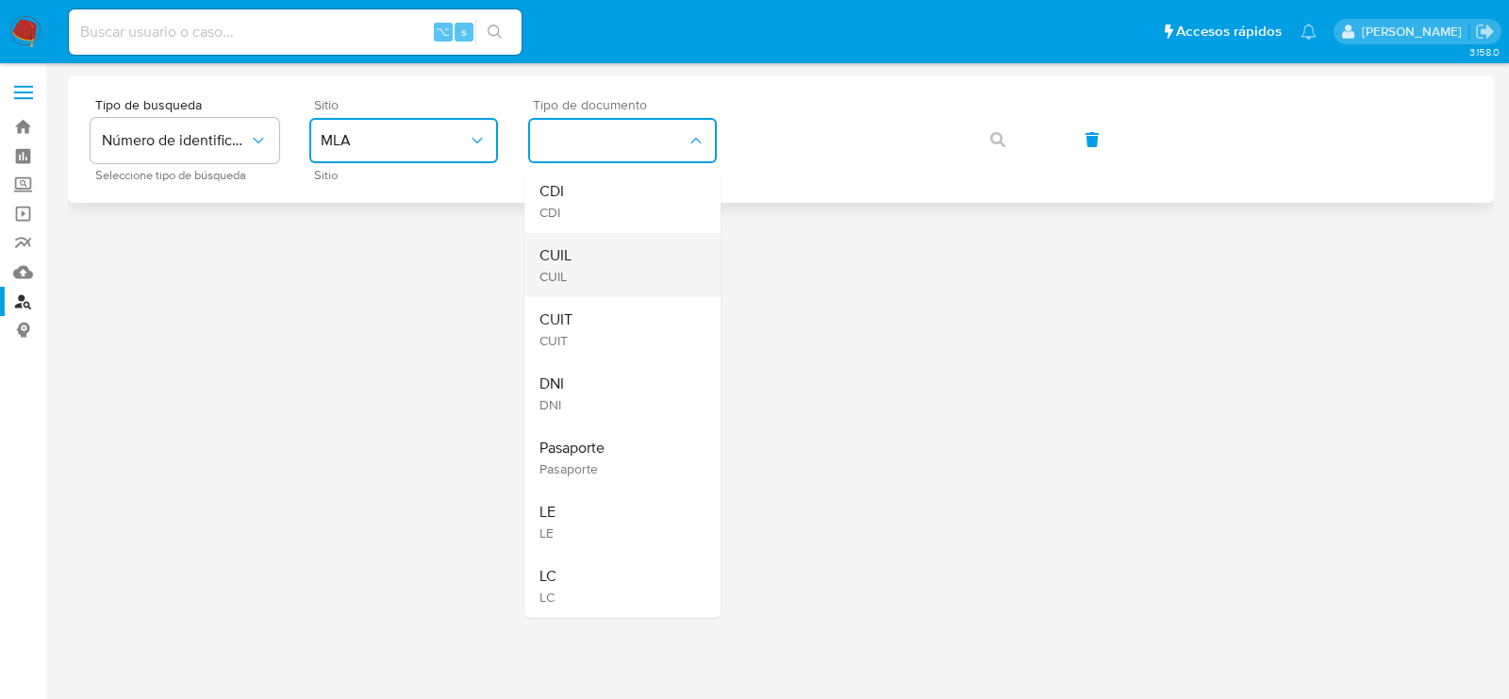
click at [622, 253] on div "CUIL CUIL" at bounding box center [617, 265] width 155 height 64
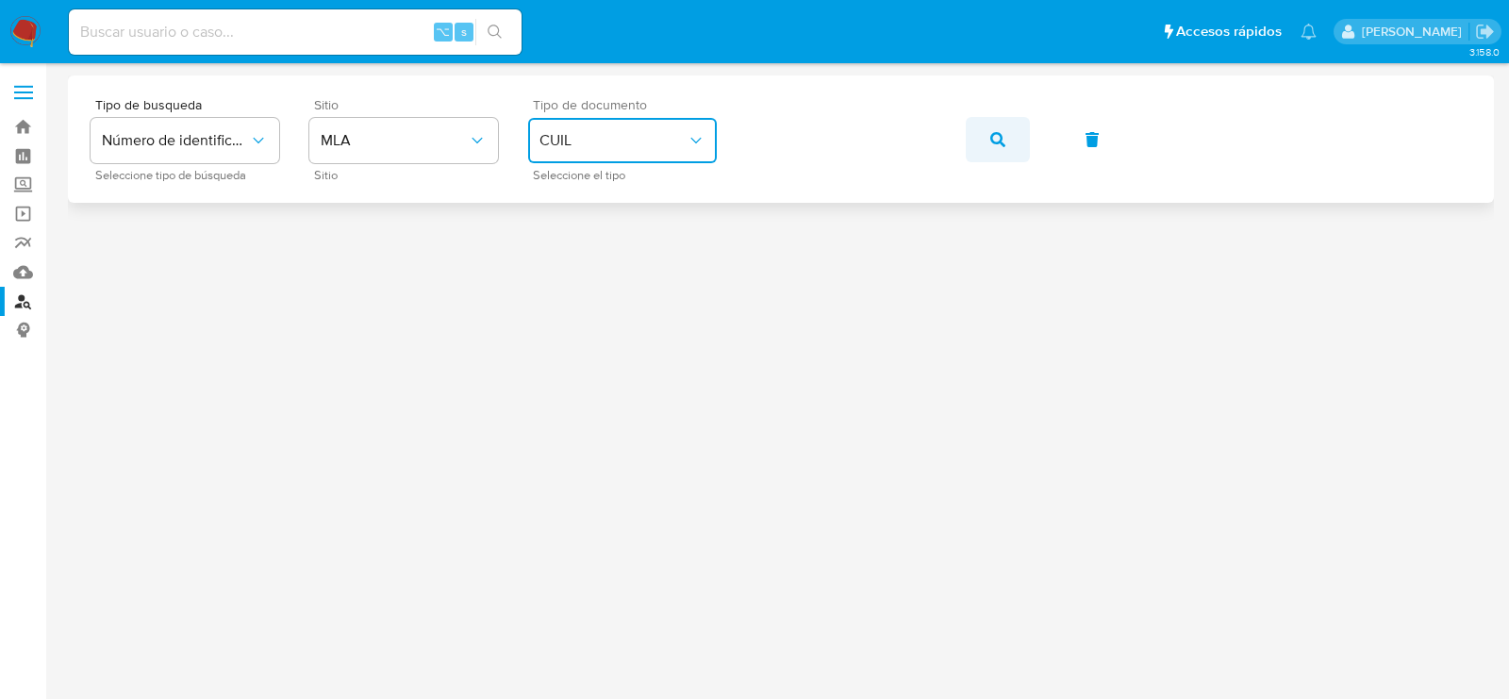
click at [996, 140] on icon "button" at bounding box center [998, 139] width 15 height 15
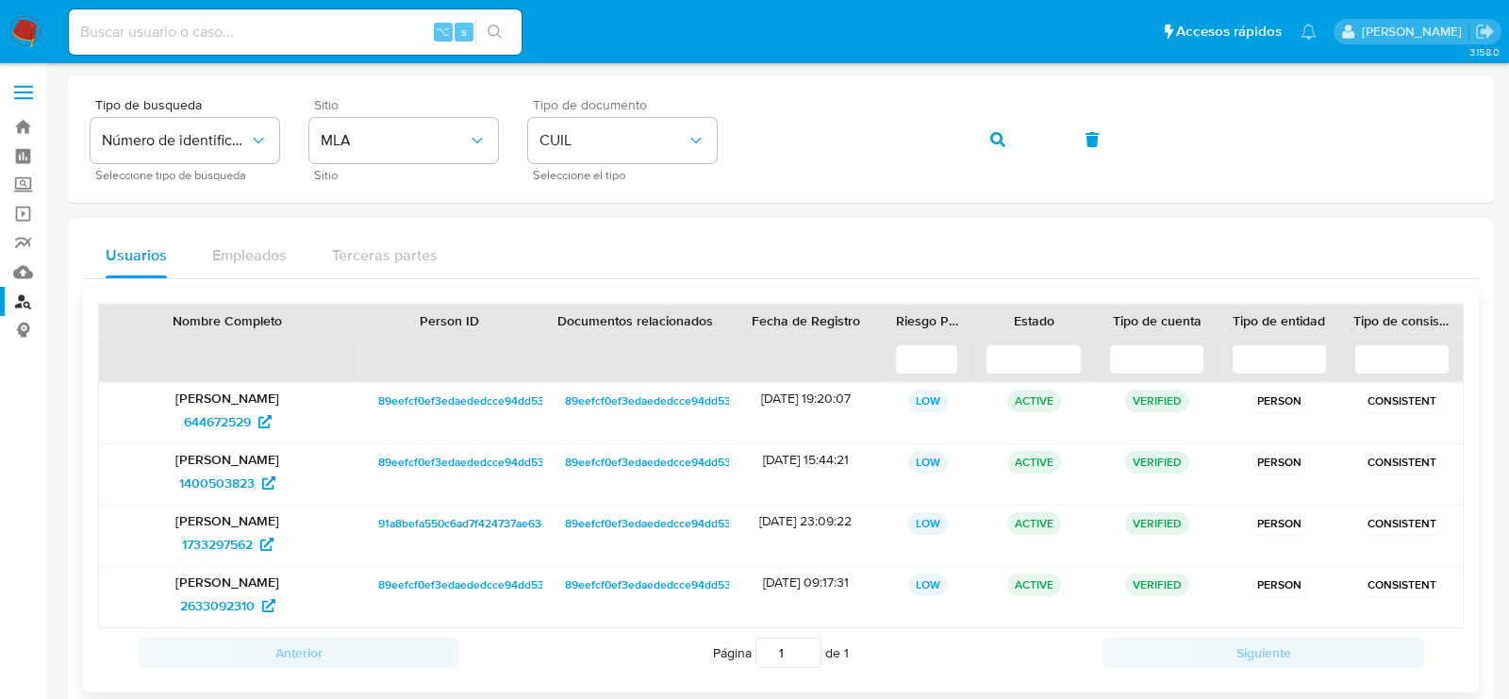
scroll to position [66, 0]
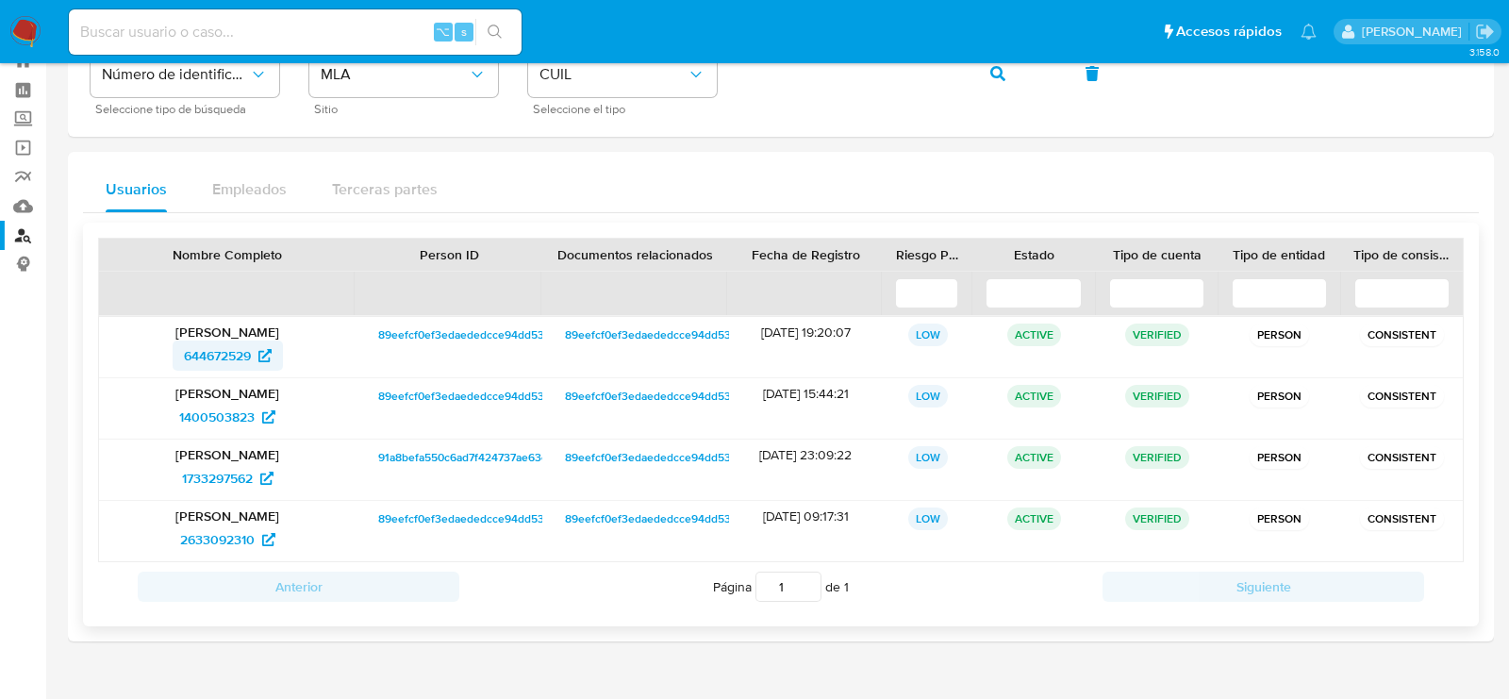
click at [239, 363] on span "644672529" at bounding box center [217, 356] width 67 height 30
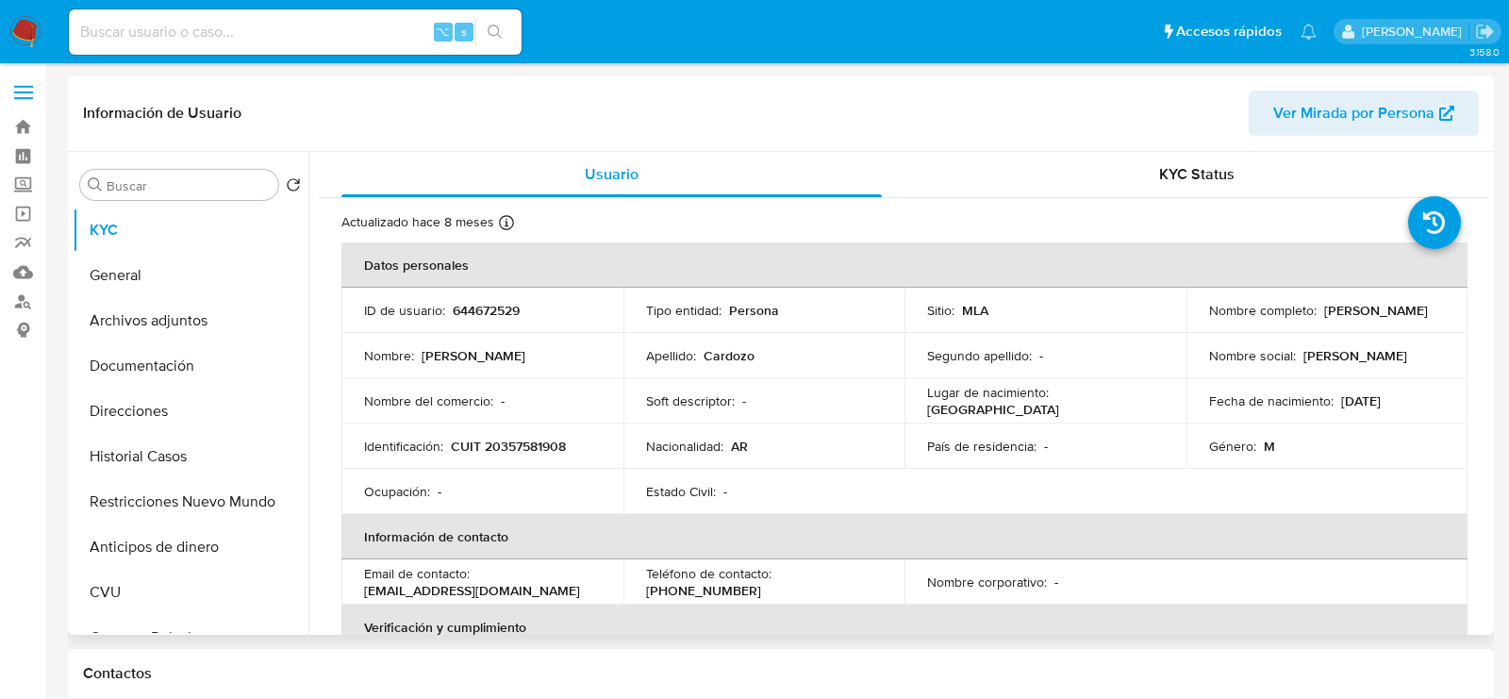
select select "10"
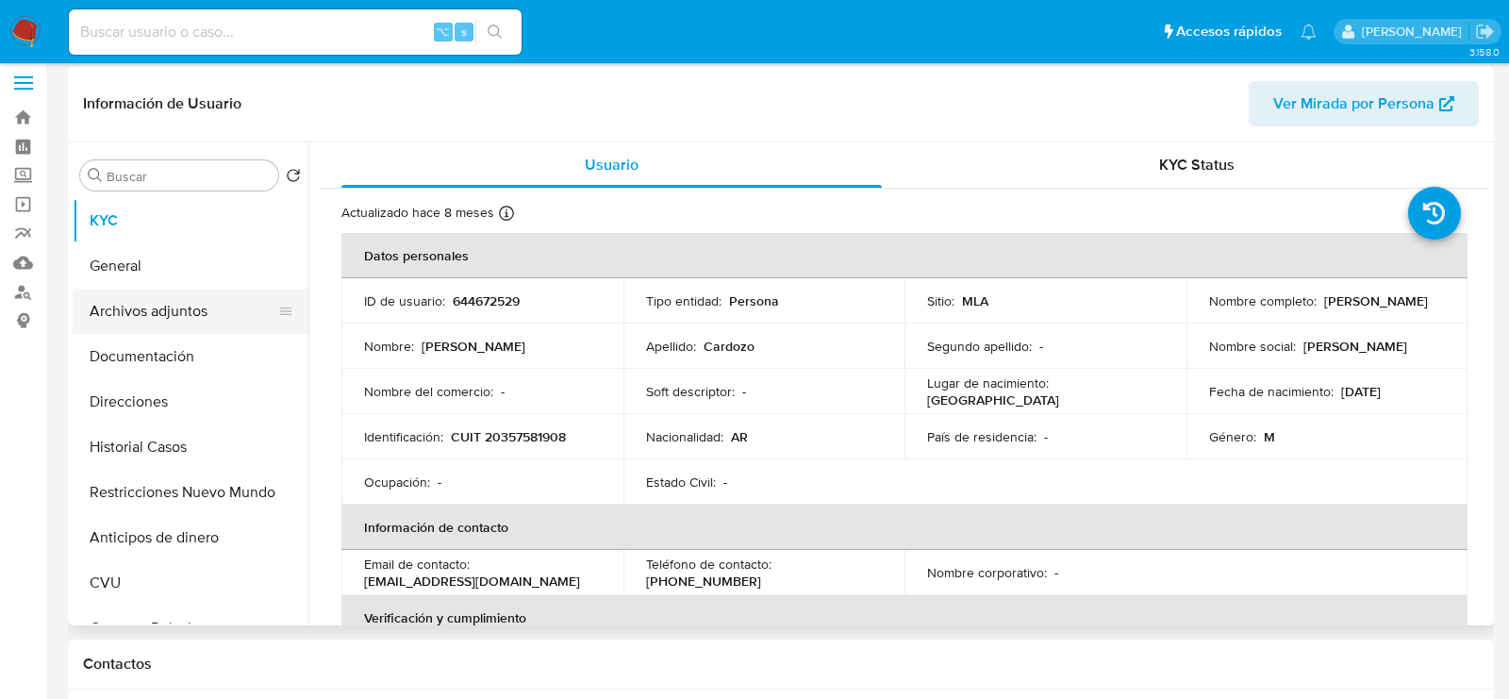
click at [155, 305] on button "Archivos adjuntos" at bounding box center [183, 311] width 221 height 45
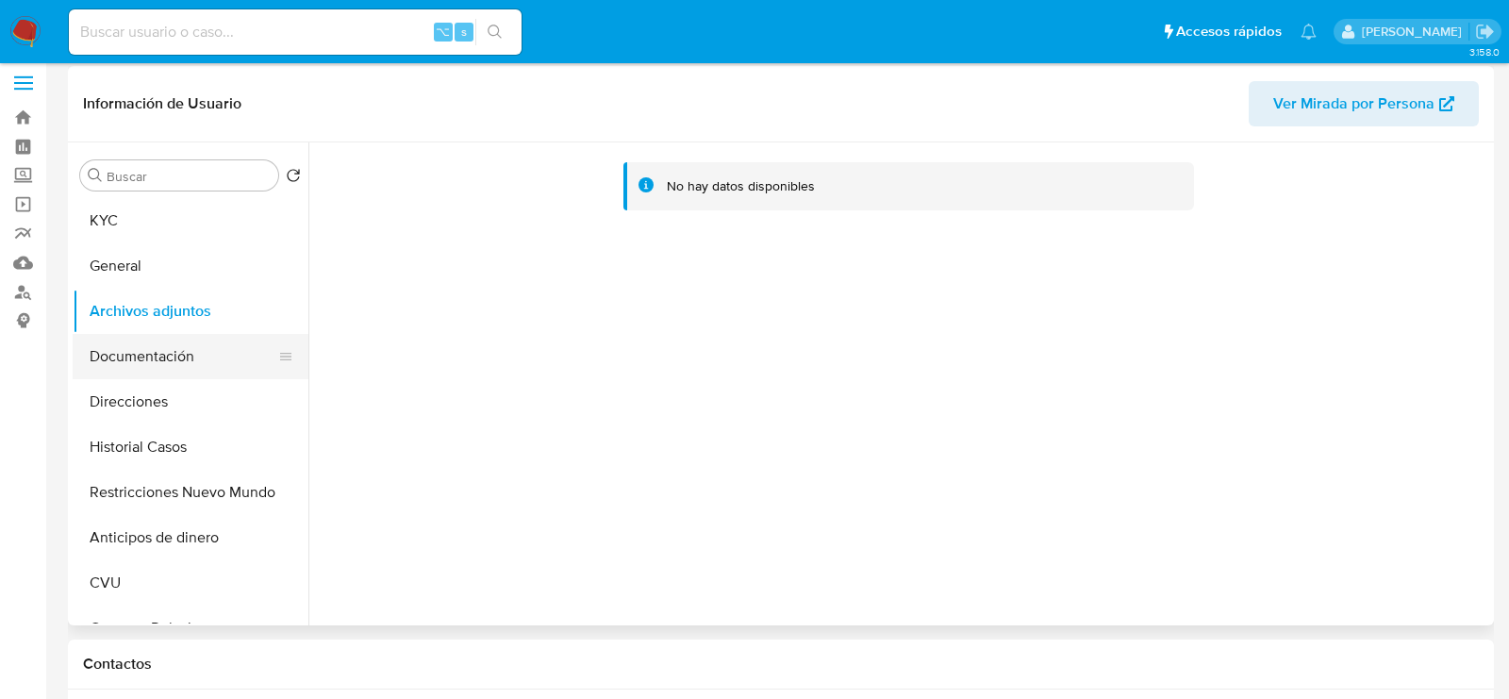
click at [226, 356] on button "Documentación" at bounding box center [183, 356] width 221 height 45
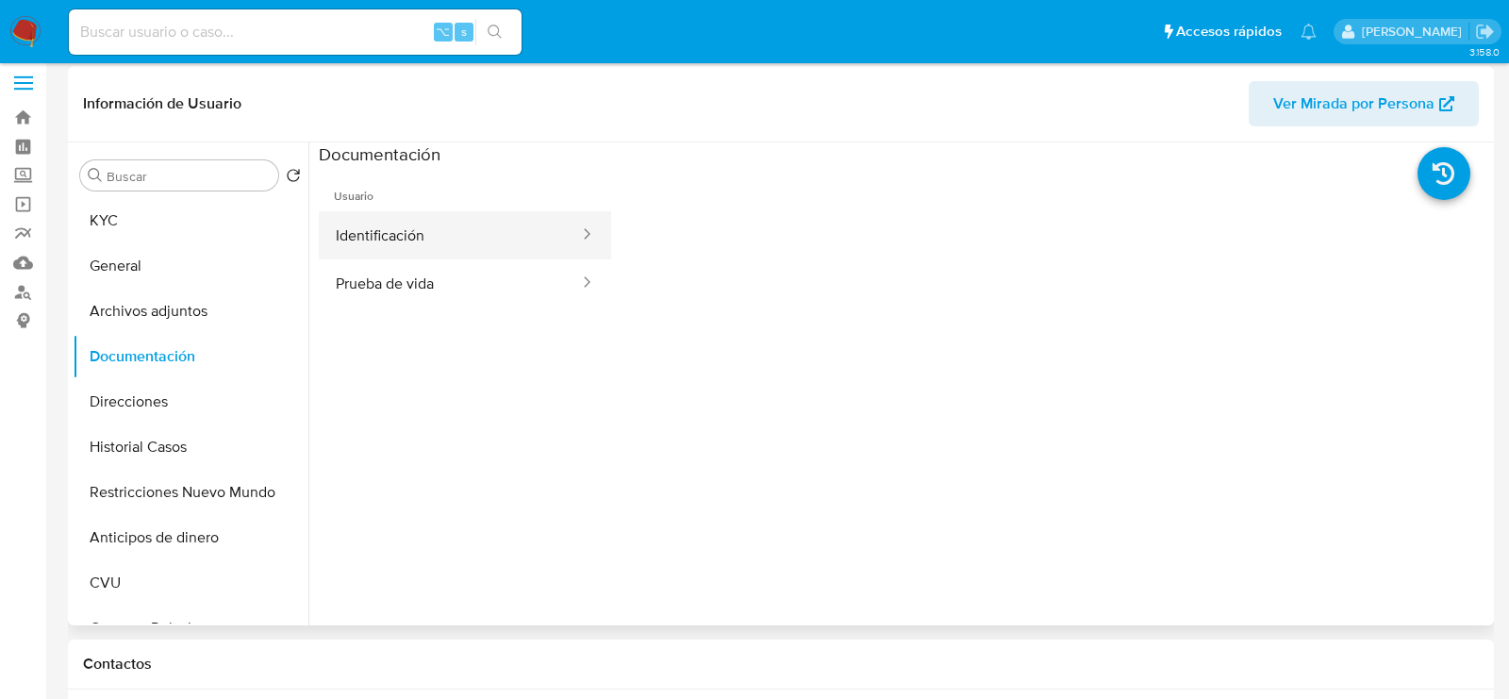
click at [469, 253] on button "Identificación" at bounding box center [450, 235] width 262 height 48
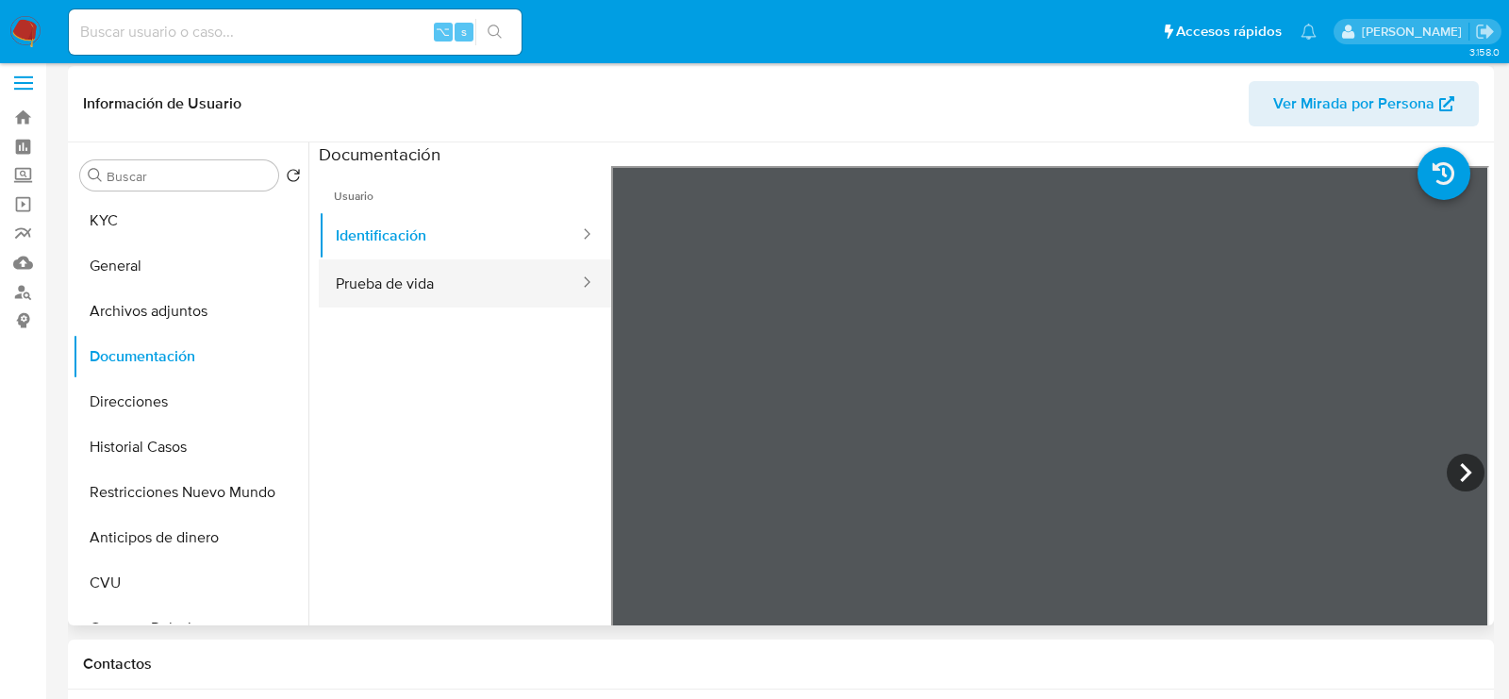
click at [452, 288] on button "Prueba de vida" at bounding box center [450, 283] width 262 height 48
drag, startPoint x: 925, startPoint y: 448, endPoint x: 834, endPoint y: 360, distance: 126.8
click at [834, 360] on div at bounding box center [1050, 475] width 878 height 619
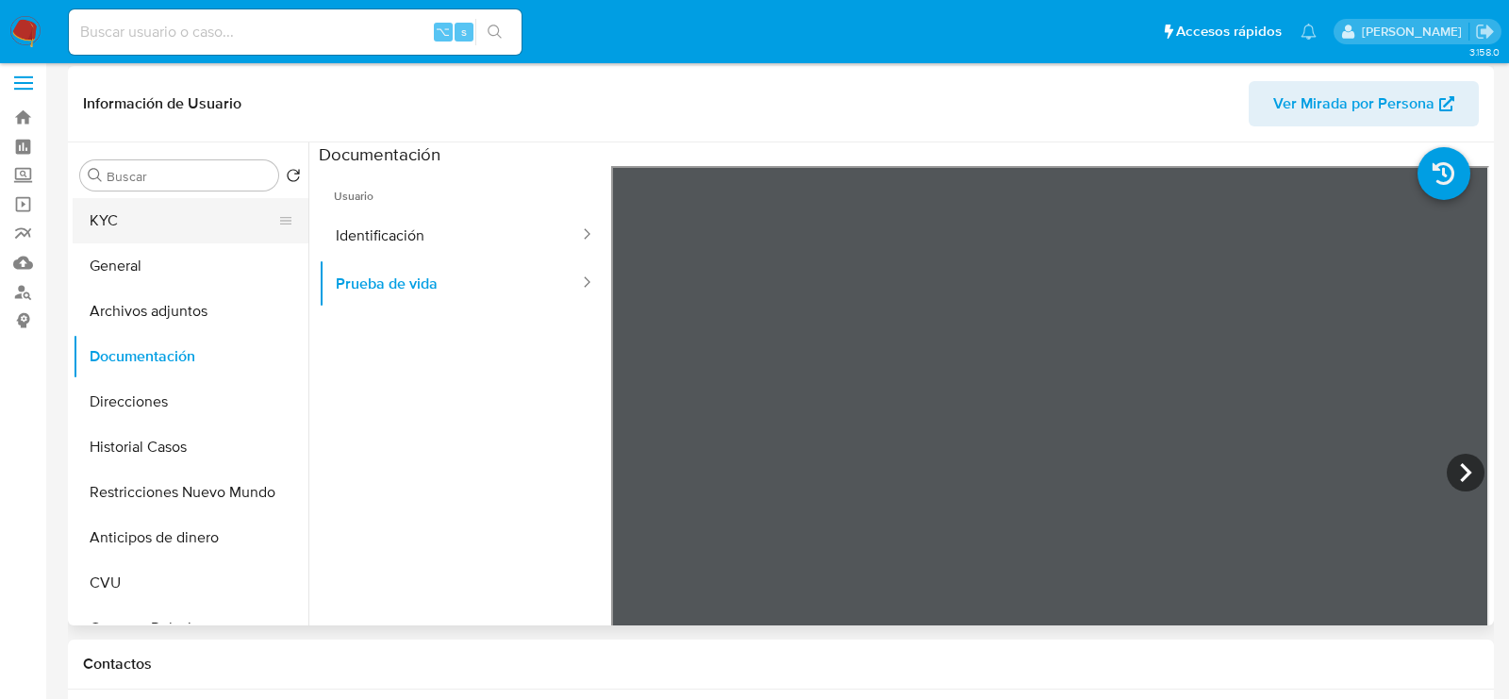
click at [219, 213] on button "KYC" at bounding box center [183, 220] width 221 height 45
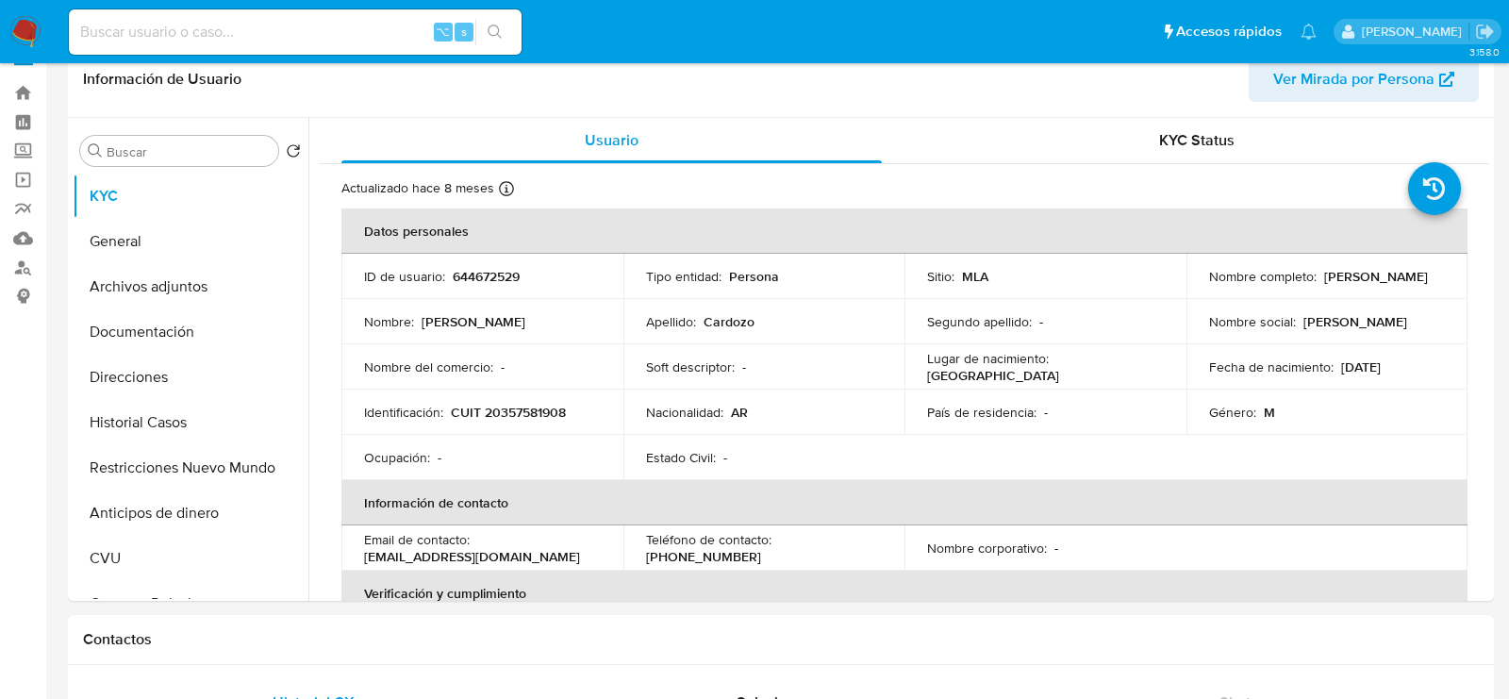
scroll to position [0, 0]
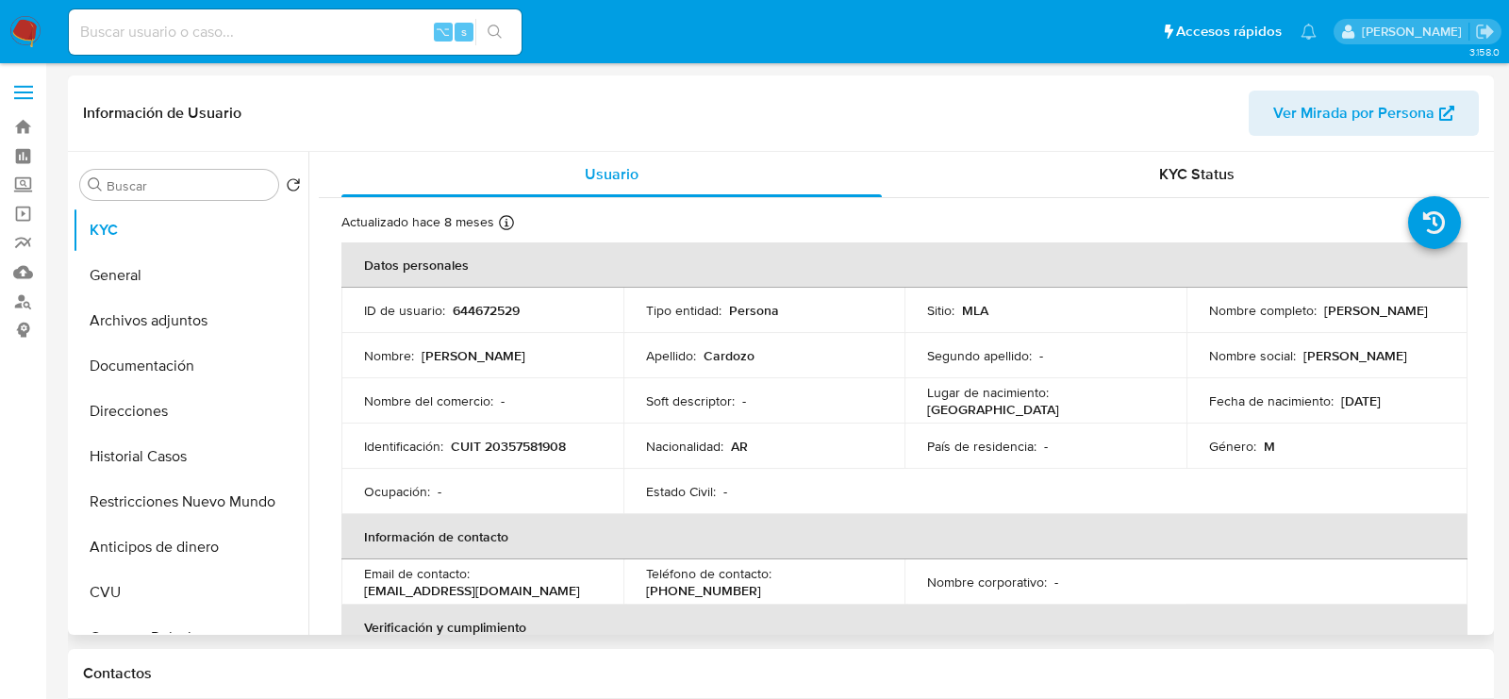
click at [1354, 91] on span "Ver Mirada por Persona" at bounding box center [1354, 113] width 161 height 45
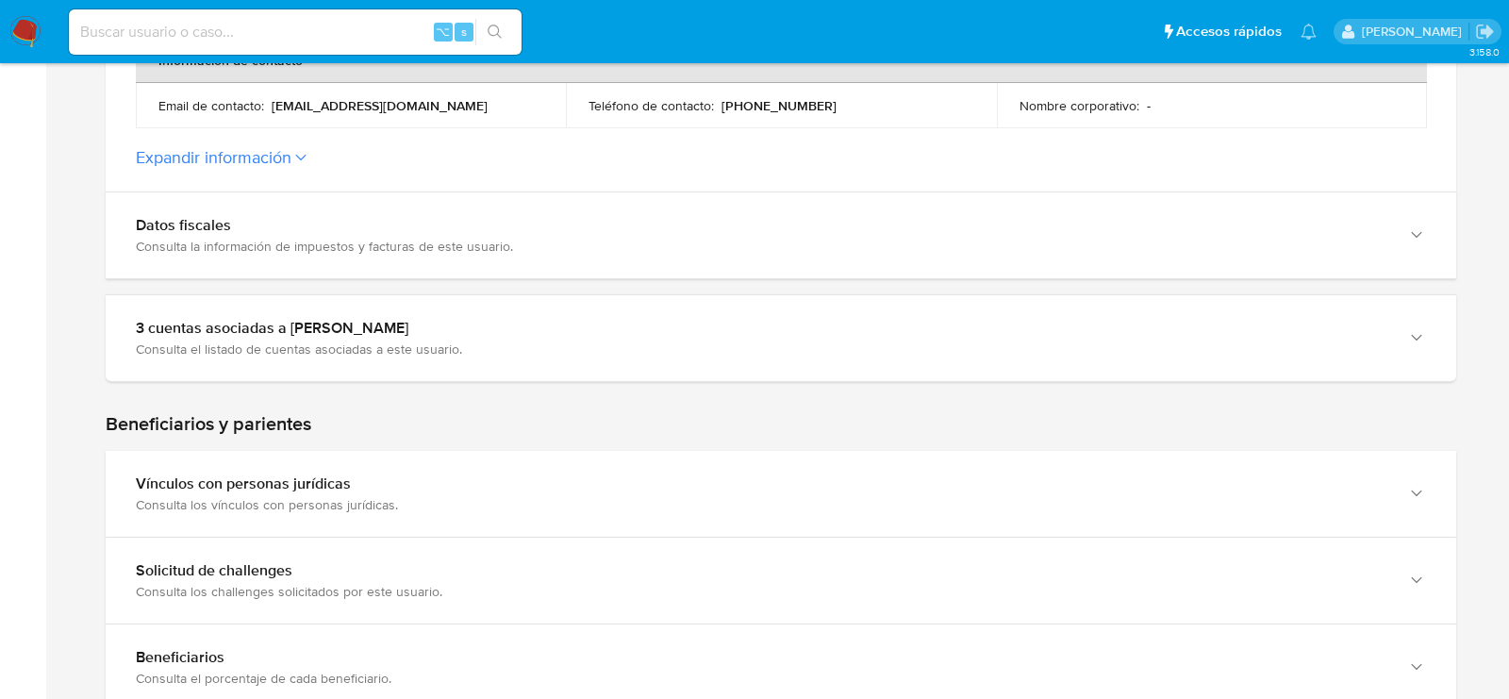
scroll to position [737, 0]
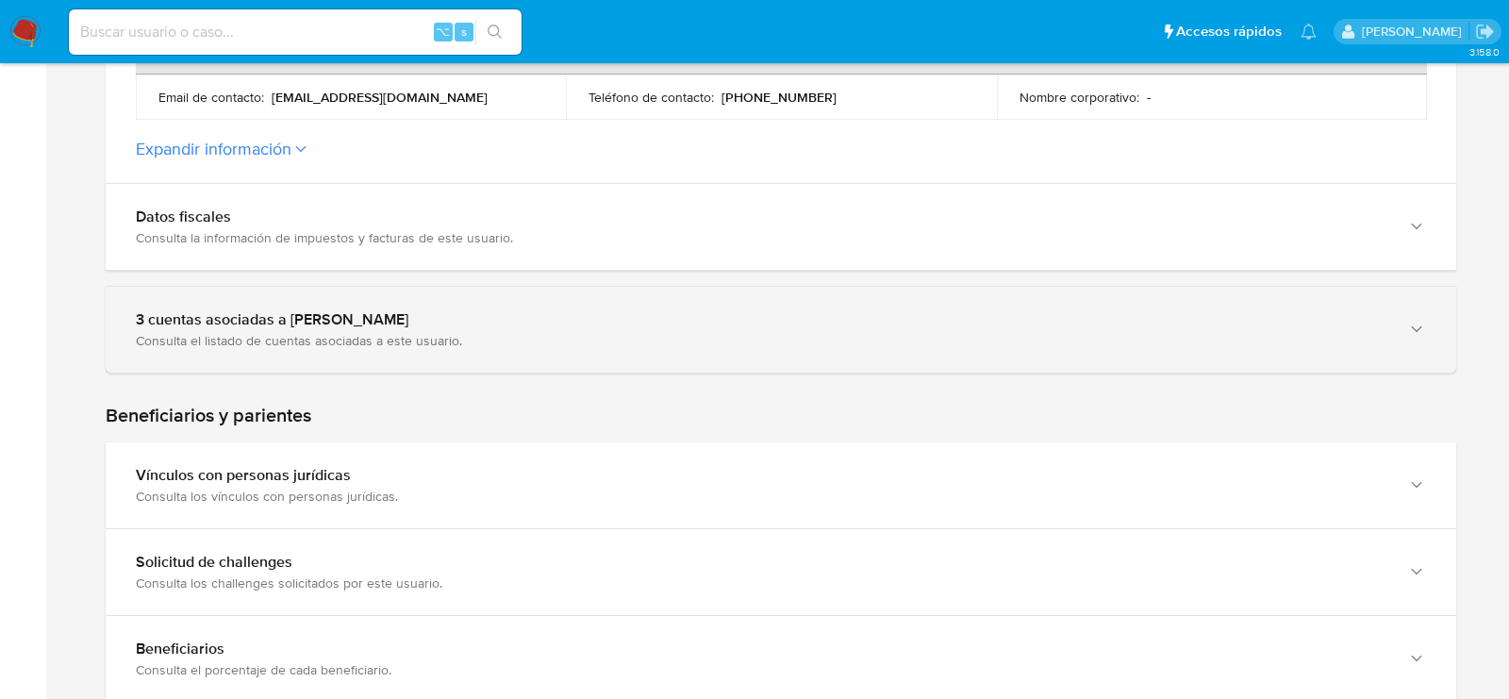
click at [225, 354] on div "3 cuentas asociadas a Ricardo Maximiliano Cardozo Consulta el listado de cuenta…" at bounding box center [781, 330] width 1351 height 86
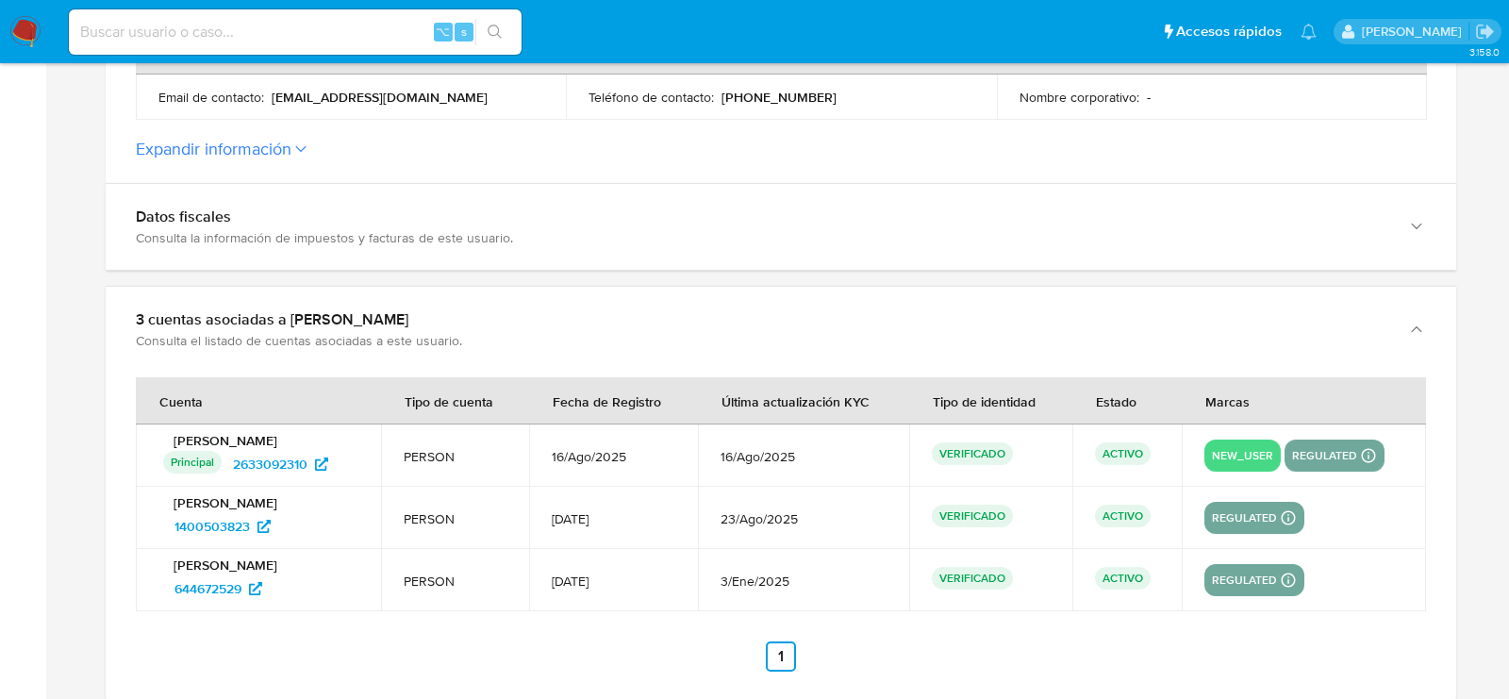
scroll to position [827, 0]
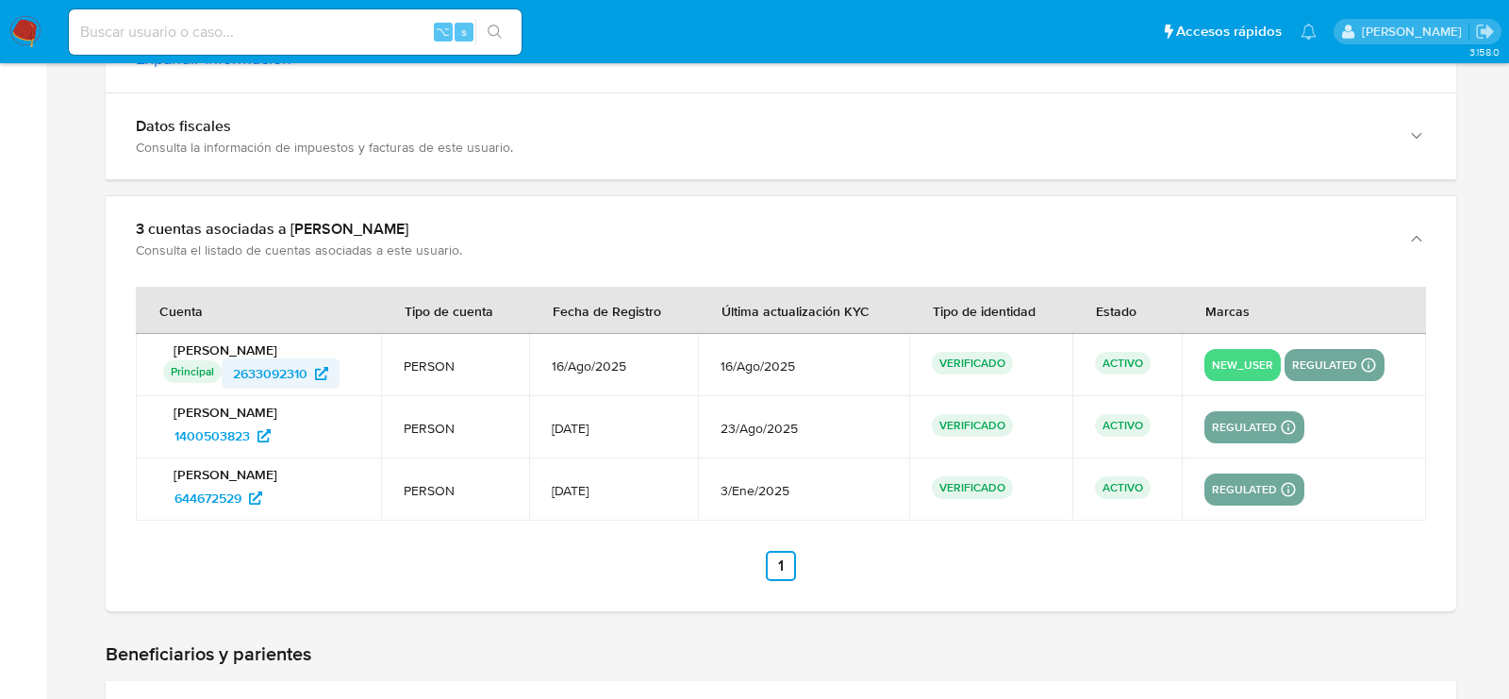
click at [292, 363] on span "2633092310" at bounding box center [270, 373] width 75 height 30
click at [230, 435] on span "1400503823" at bounding box center [212, 436] width 75 height 30
click at [214, 485] on span "644672529" at bounding box center [208, 498] width 67 height 30
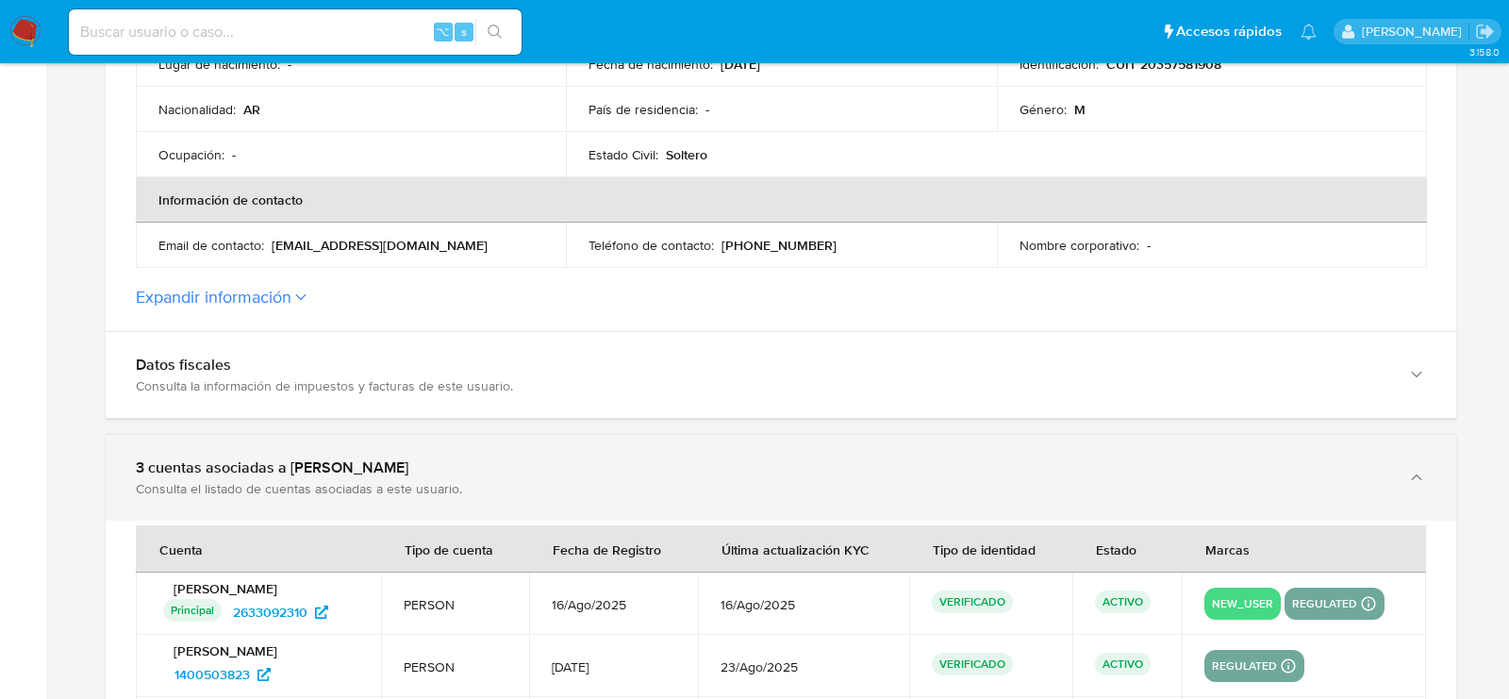
scroll to position [702, 0]
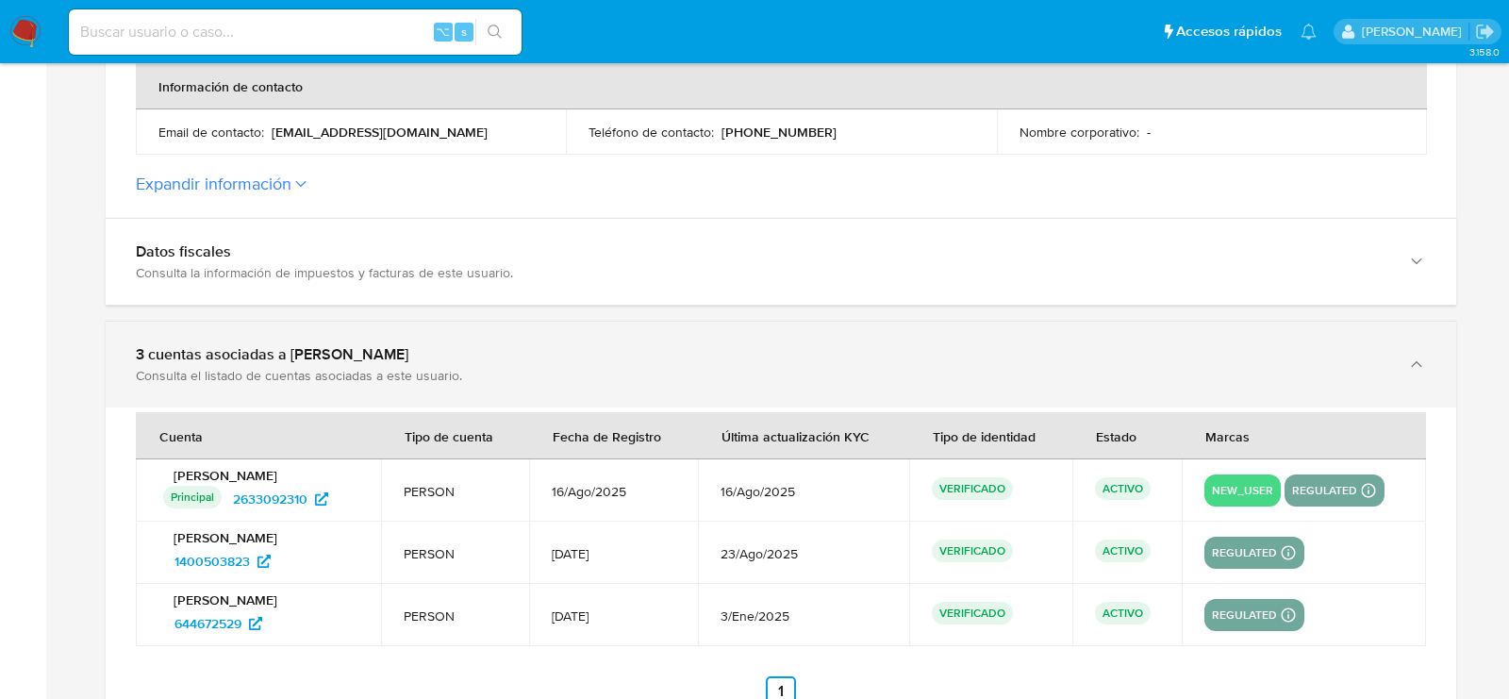
click at [541, 375] on div "Consulta el listado de cuentas asociadas a este usuario." at bounding box center [762, 375] width 1253 height 17
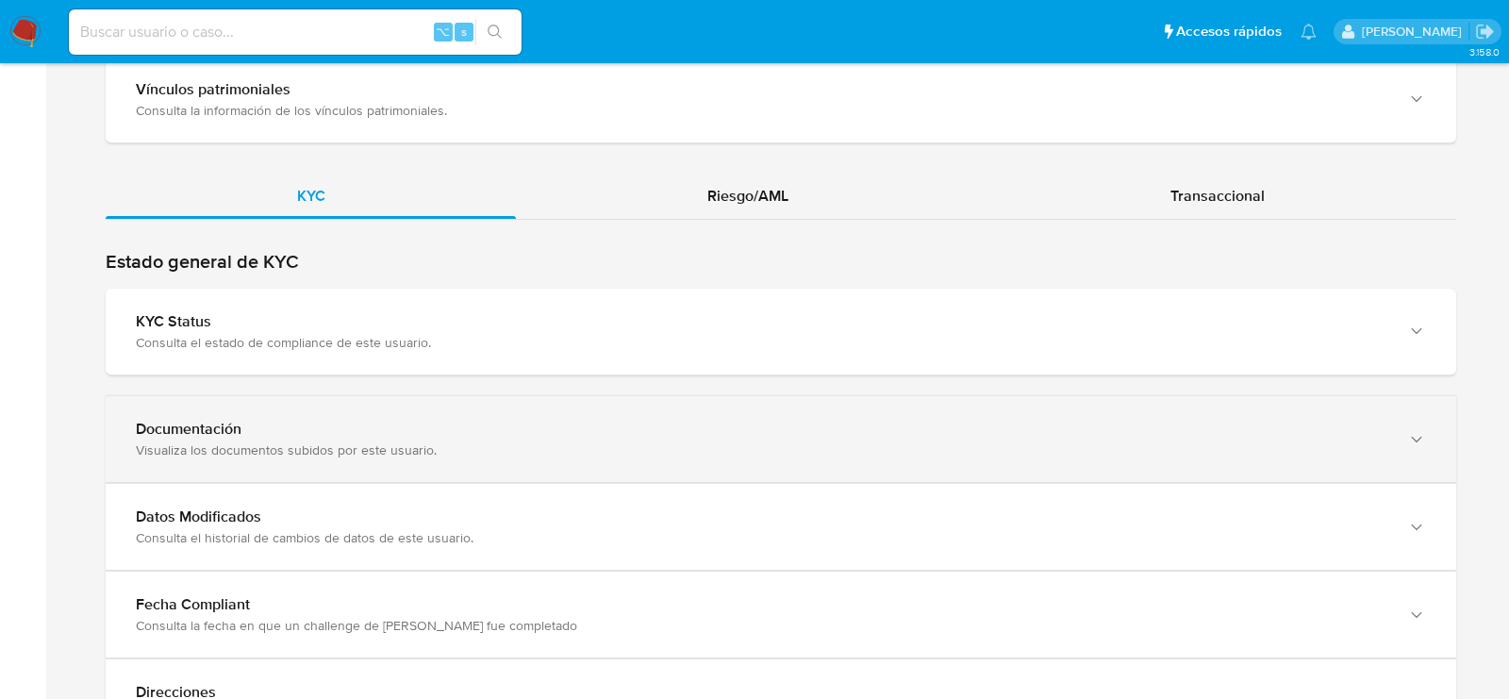
click at [531, 420] on div "Documentación" at bounding box center [762, 429] width 1253 height 19
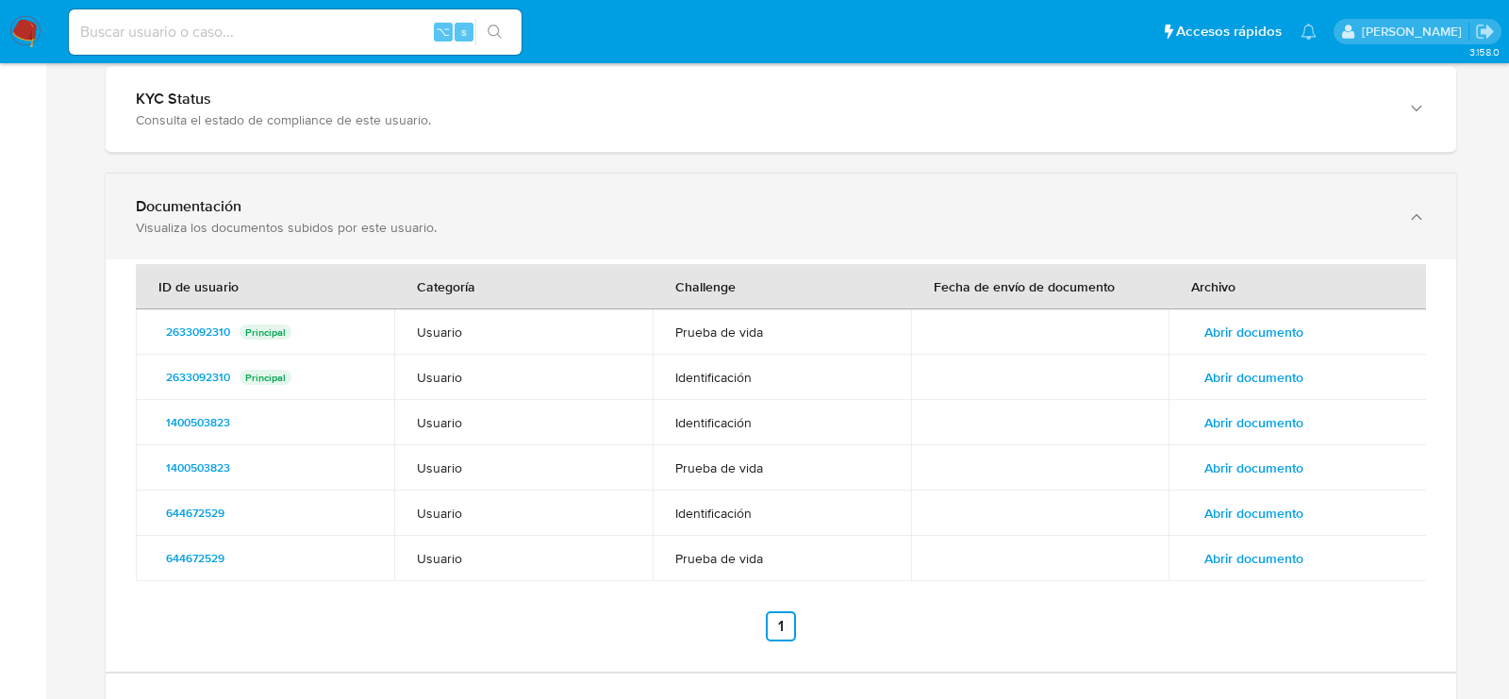
scroll to position [1871, 0]
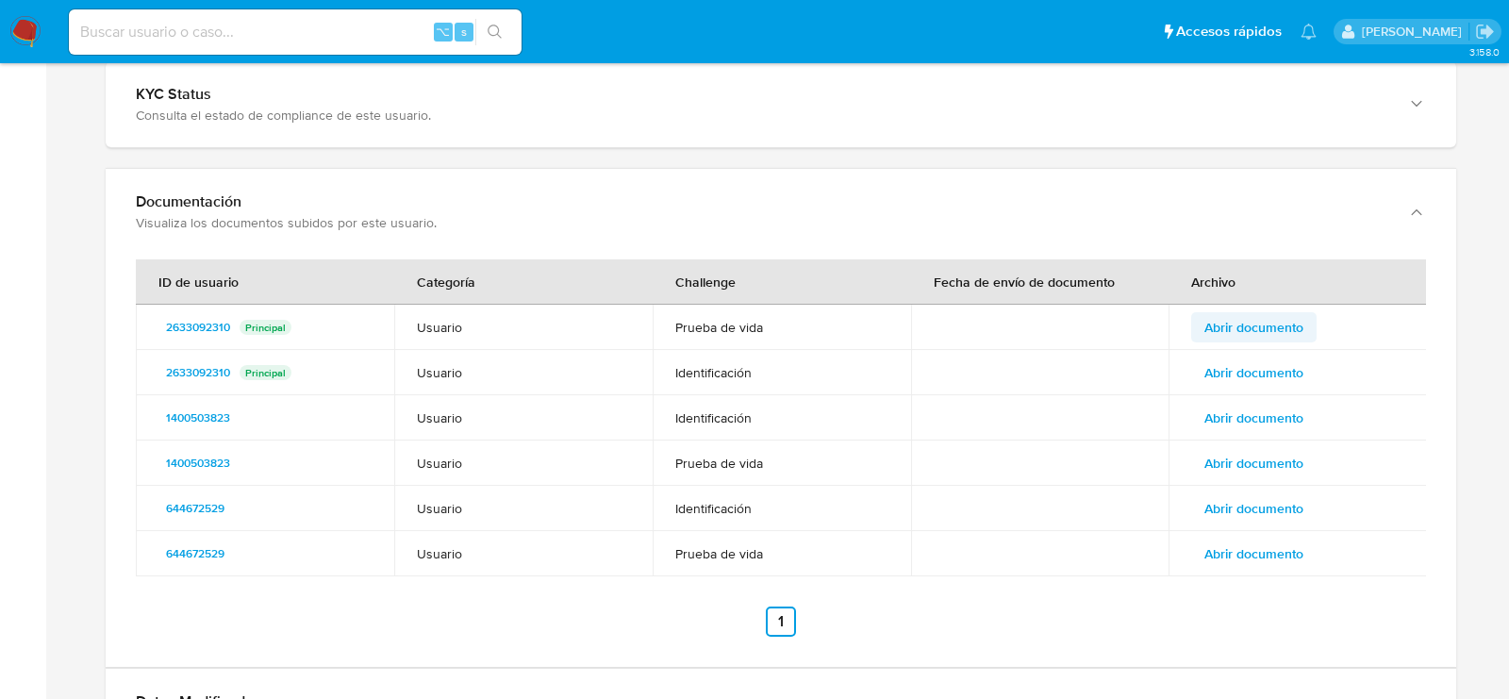
click at [1287, 324] on span "Abrir documento" at bounding box center [1254, 327] width 99 height 26
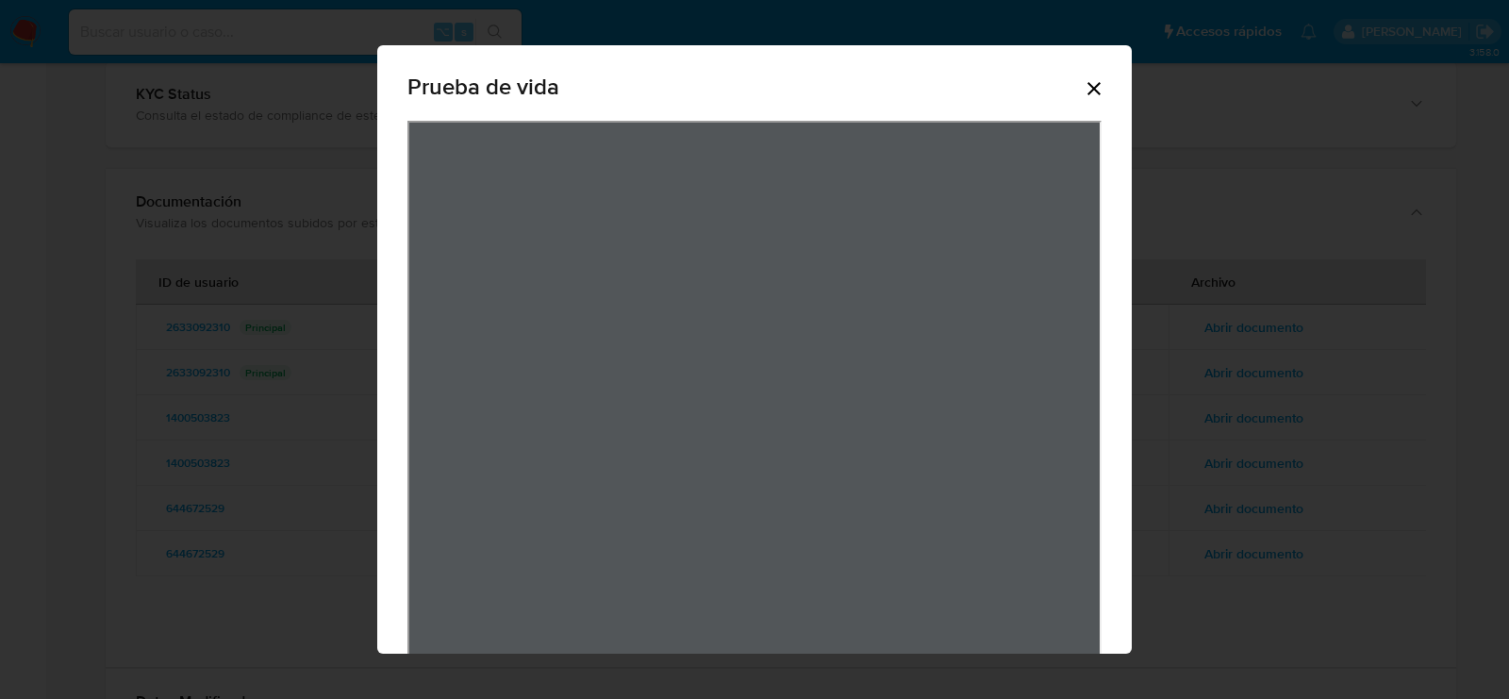
click at [1097, 94] on icon "Cerrar" at bounding box center [1094, 88] width 23 height 23
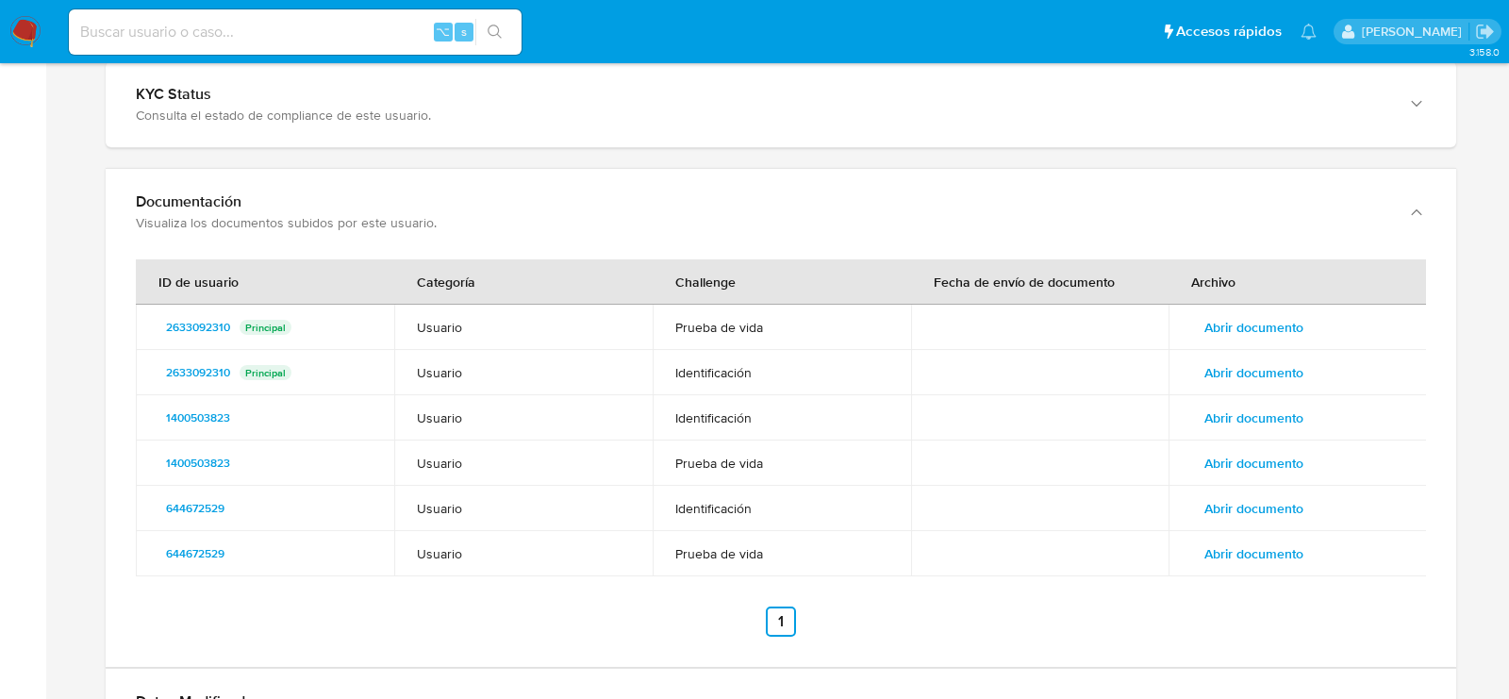
click at [1224, 364] on span "Abrir documento" at bounding box center [1254, 372] width 99 height 26
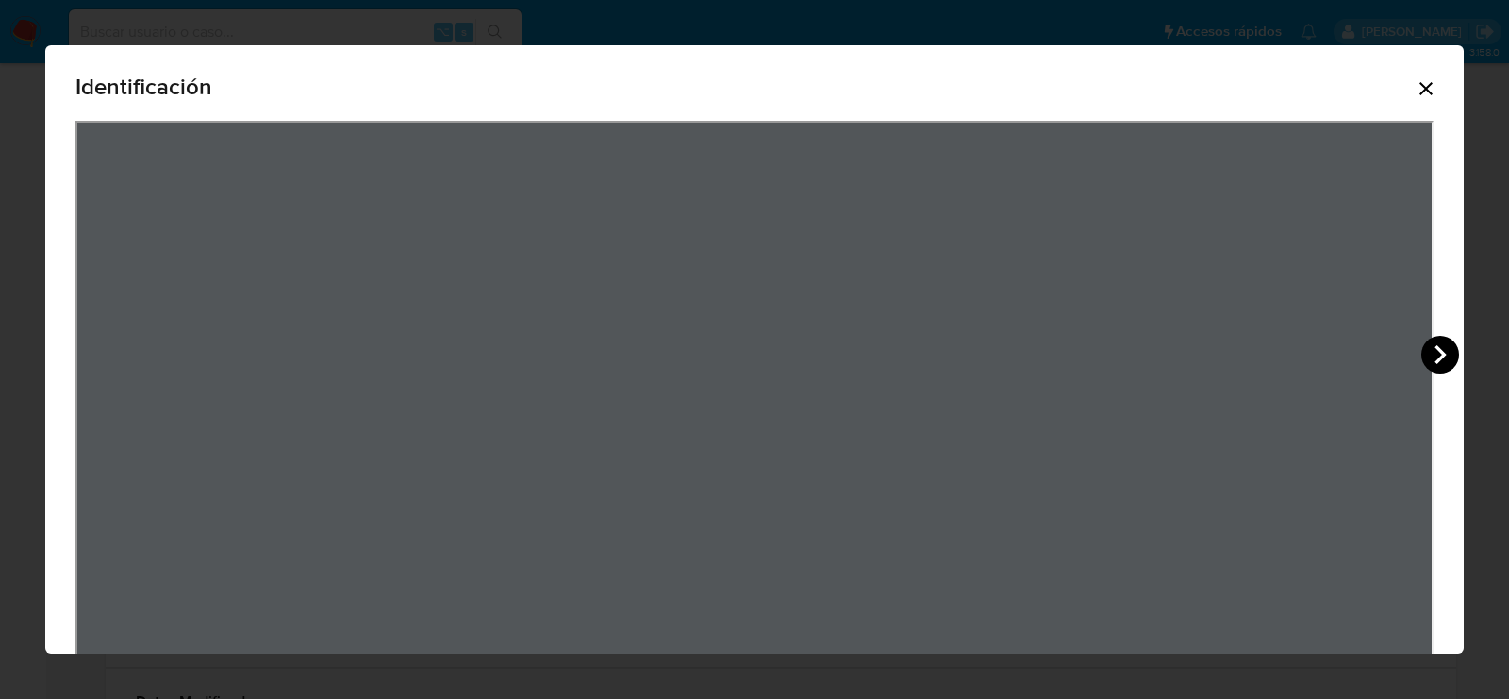
click at [1435, 357] on icon "View Document Modal" at bounding box center [1441, 355] width 38 height 38
click at [1427, 91] on icon "Cerrar" at bounding box center [1426, 88] width 13 height 13
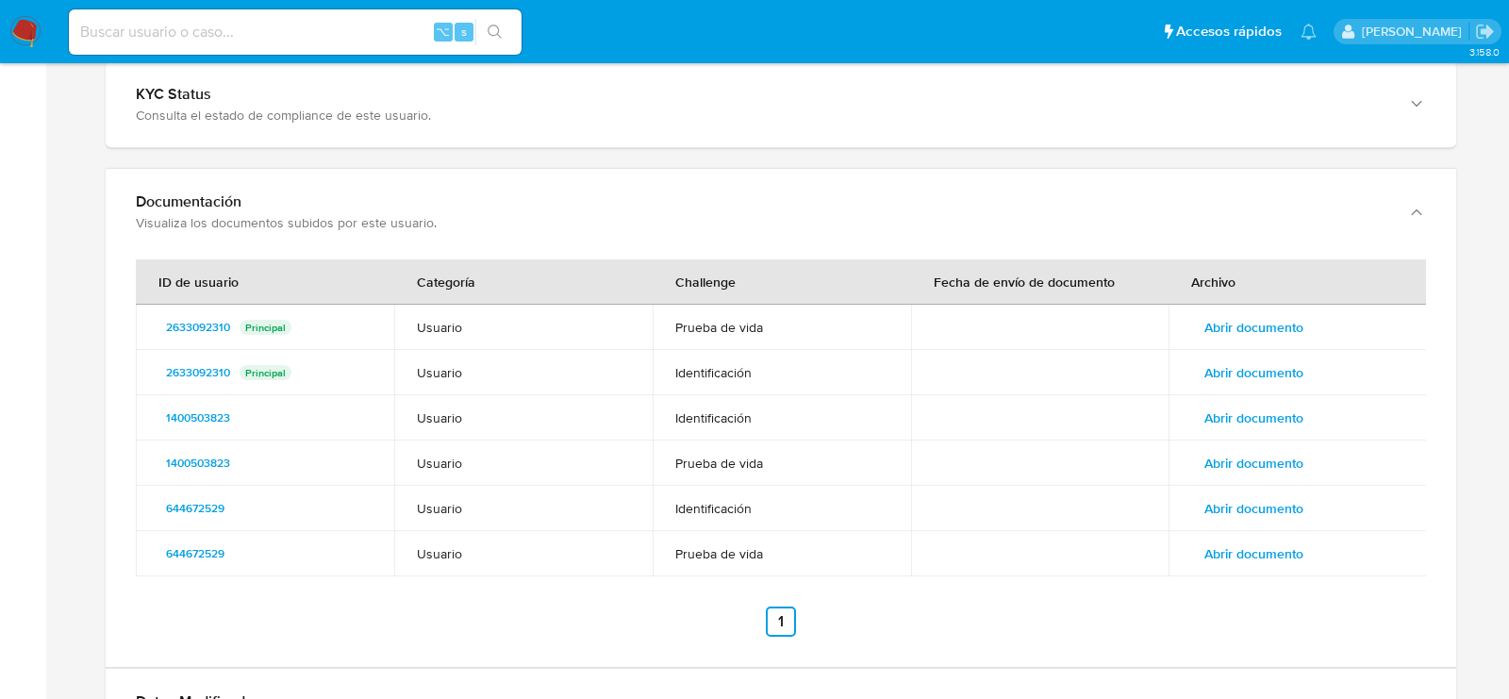
click at [1241, 457] on span "Abrir documento" at bounding box center [1254, 463] width 99 height 26
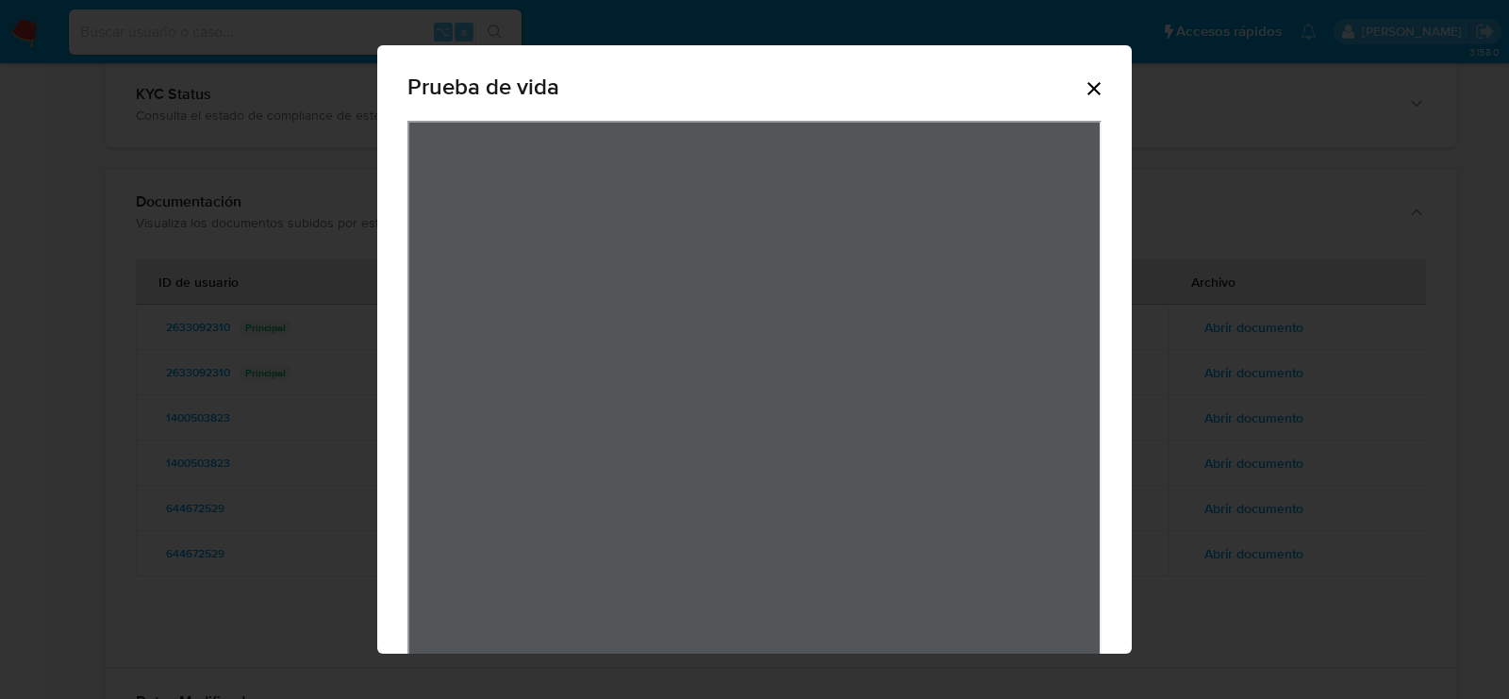
click at [1089, 89] on icon "Cerrar" at bounding box center [1094, 88] width 23 height 23
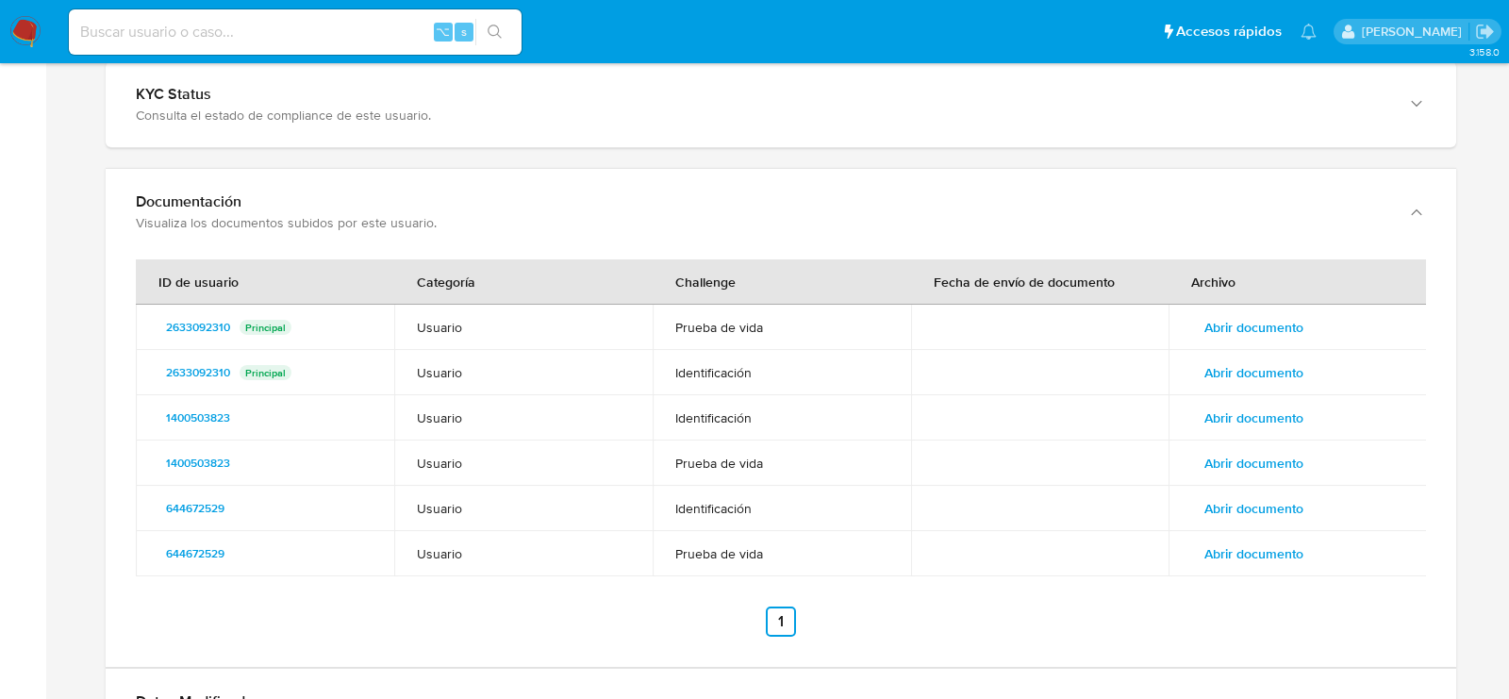
click at [1229, 531] on td "Abrir documento" at bounding box center [1298, 553] width 258 height 45
click at [1229, 541] on span "Abrir documento" at bounding box center [1254, 554] width 99 height 26
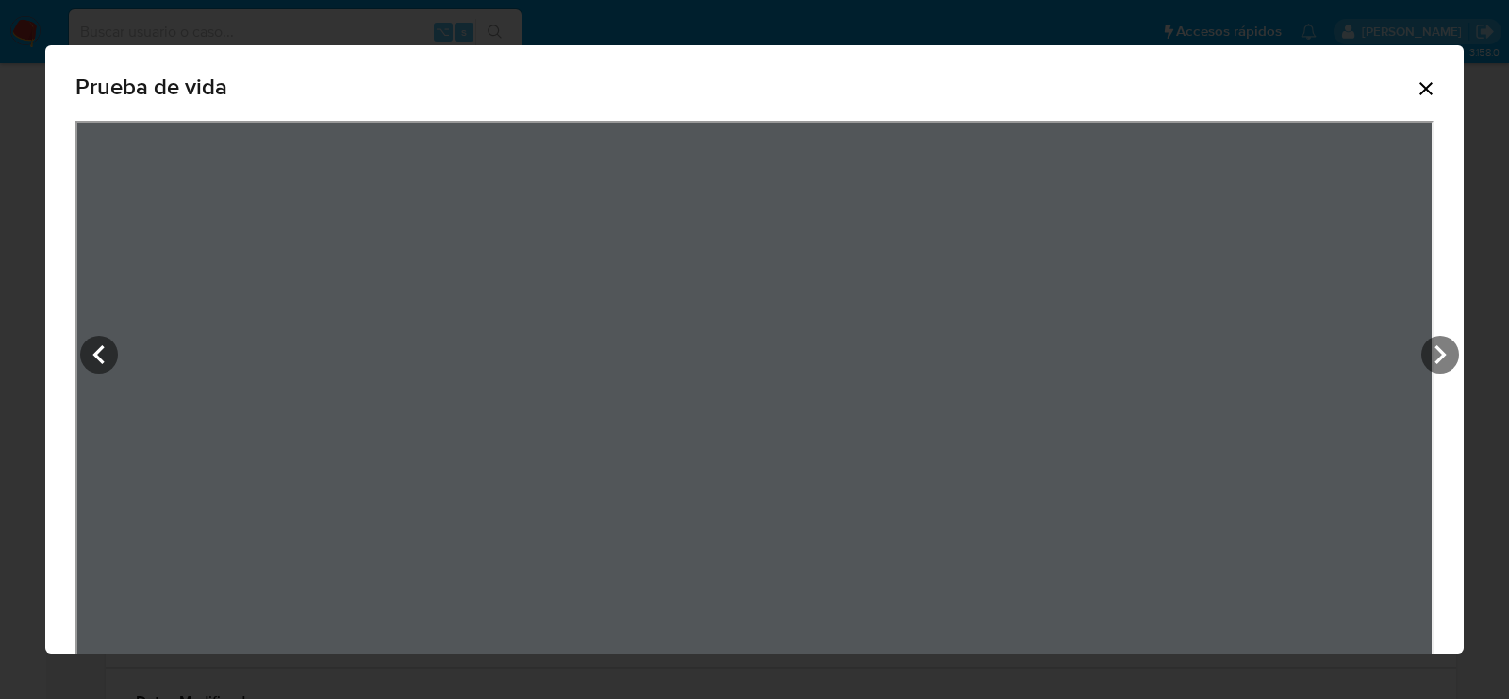
scroll to position [6, 0]
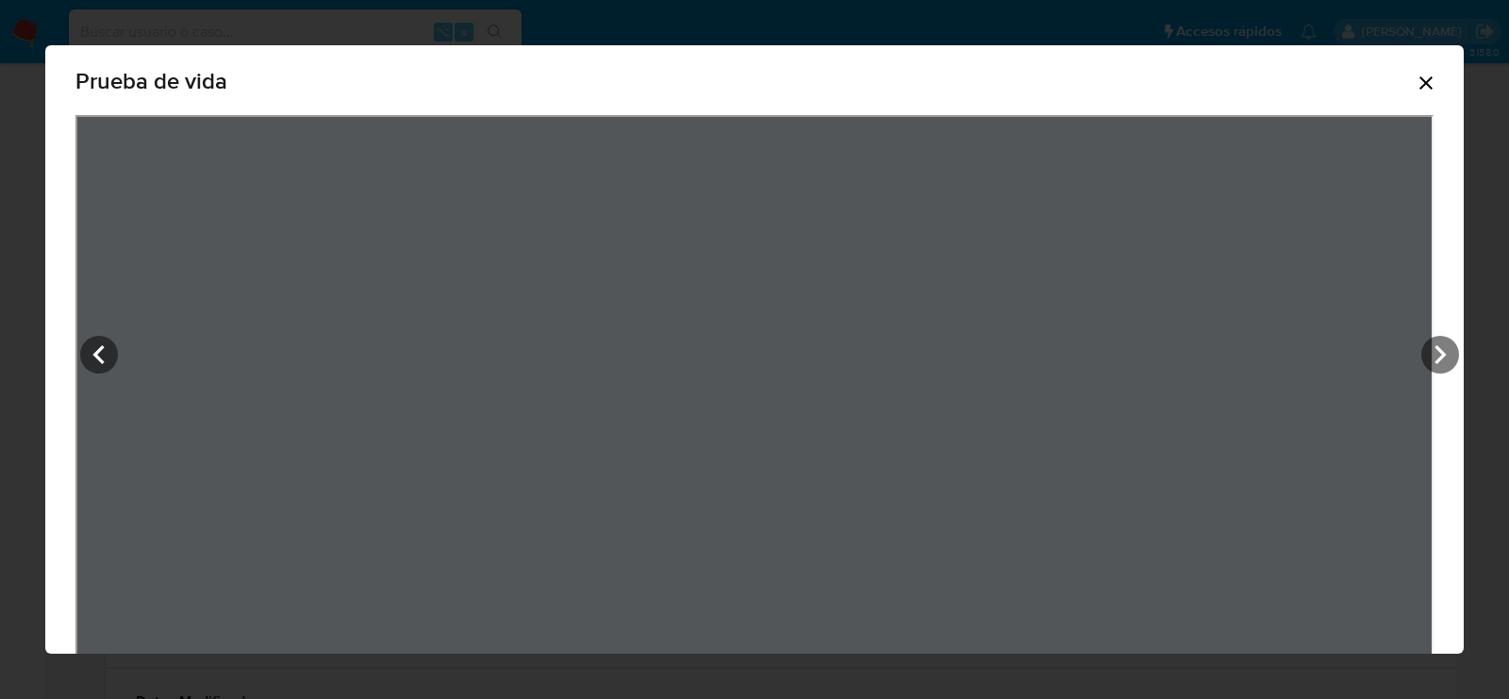
click at [1227, 362] on div "View Document Modal" at bounding box center [754, 424] width 1358 height 619
click at [1422, 362] on icon "View Document Modal" at bounding box center [1441, 355] width 38 height 38
click at [1422, 363] on icon "View Document Modal" at bounding box center [1441, 355] width 38 height 38
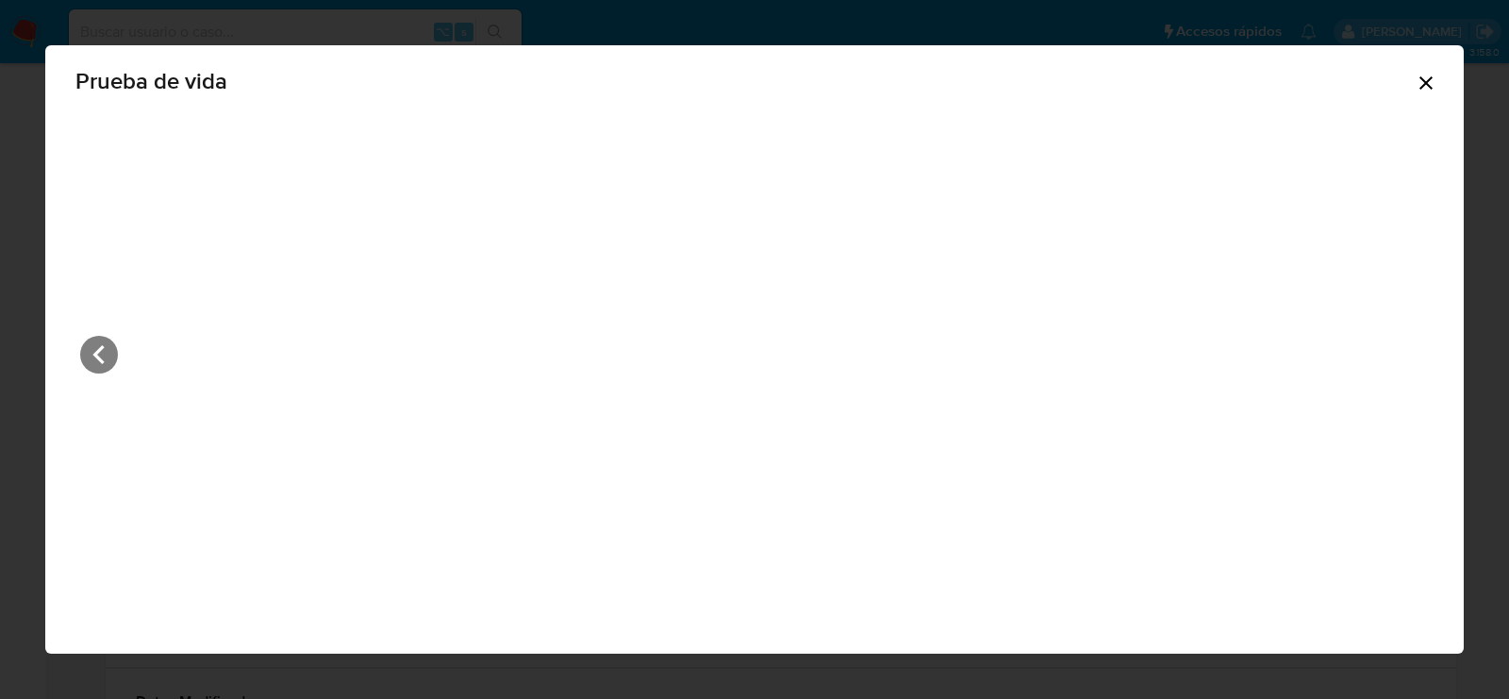
click at [1420, 76] on icon "Cerrar" at bounding box center [1426, 82] width 13 height 13
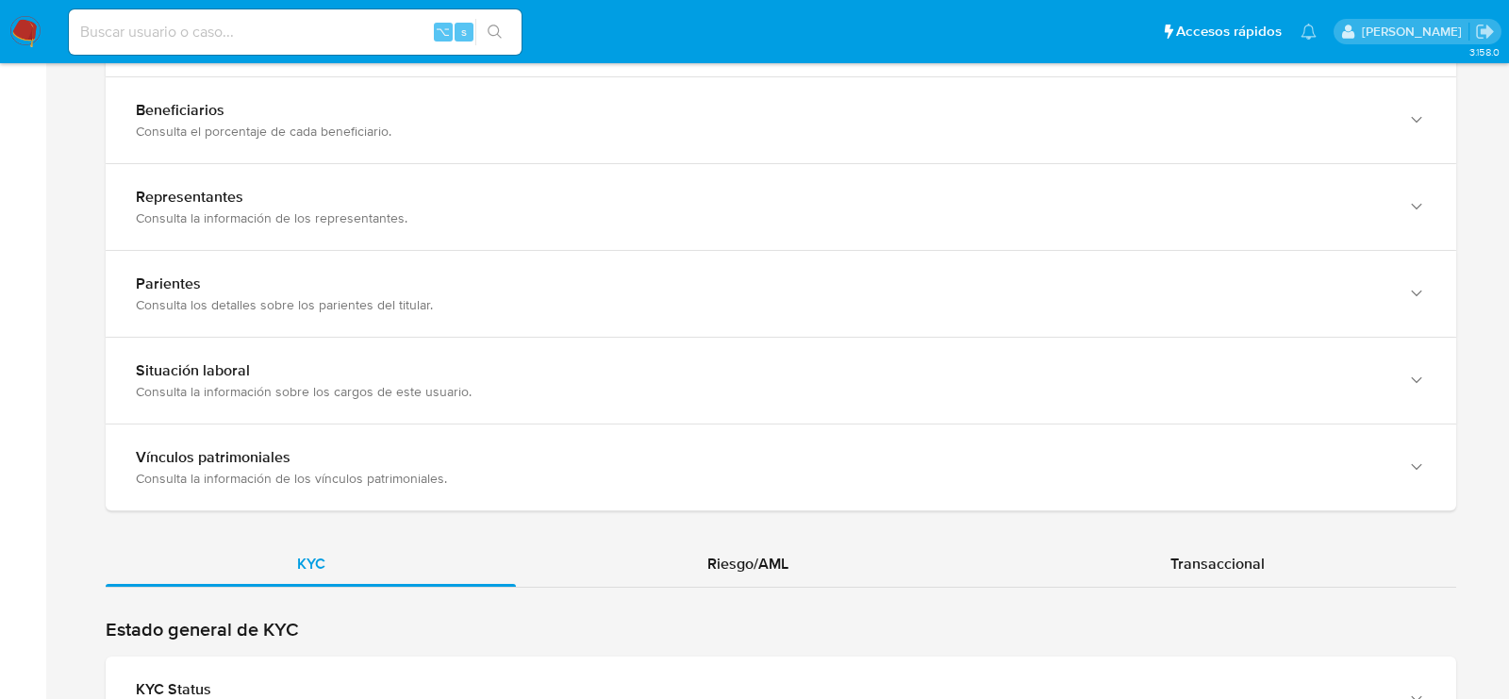
scroll to position [1274, 0]
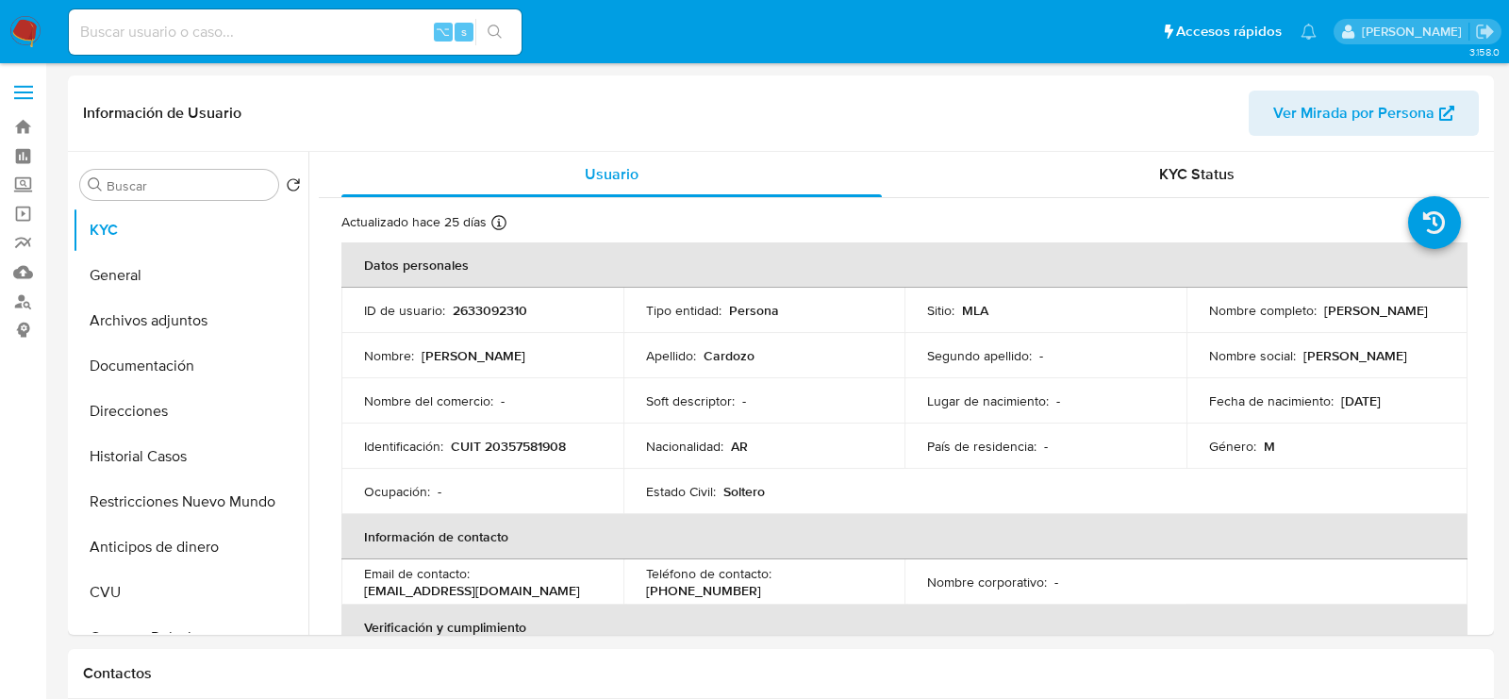
select select "10"
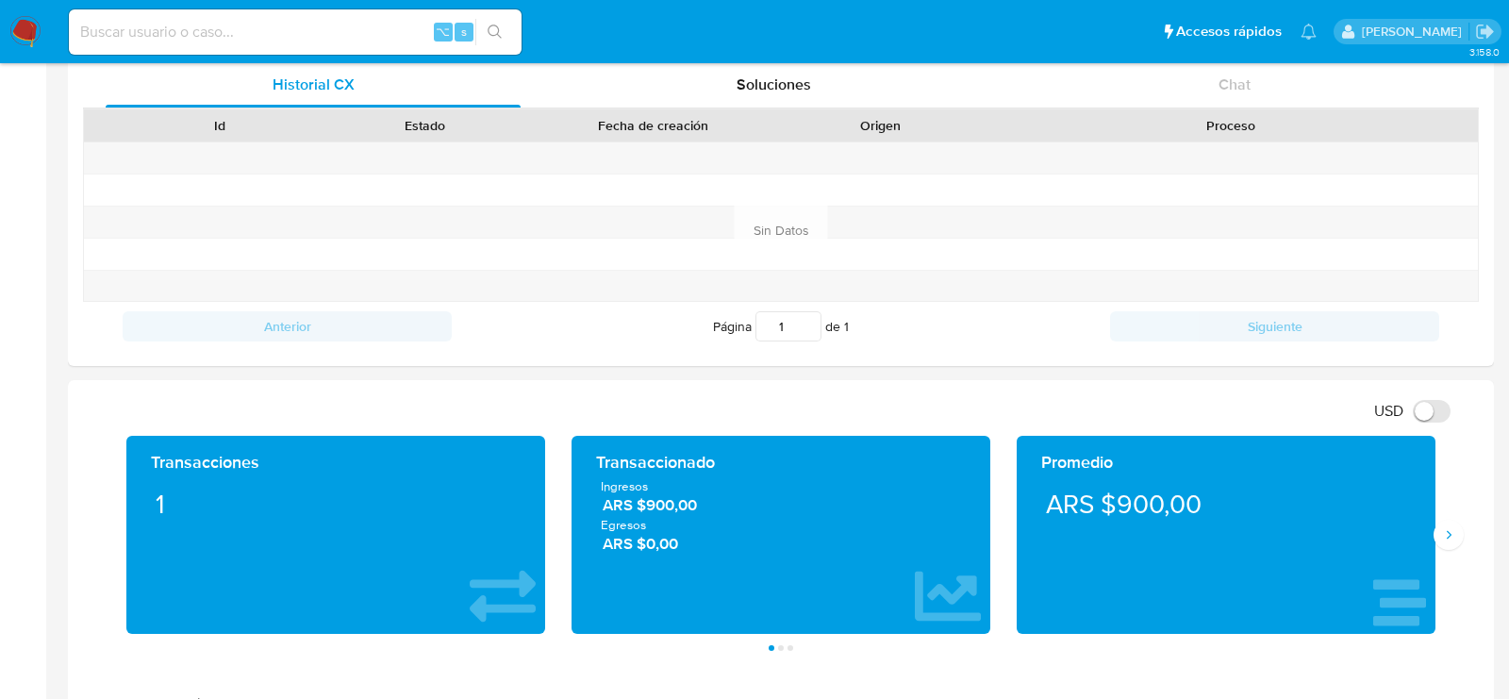
scroll to position [672, 0]
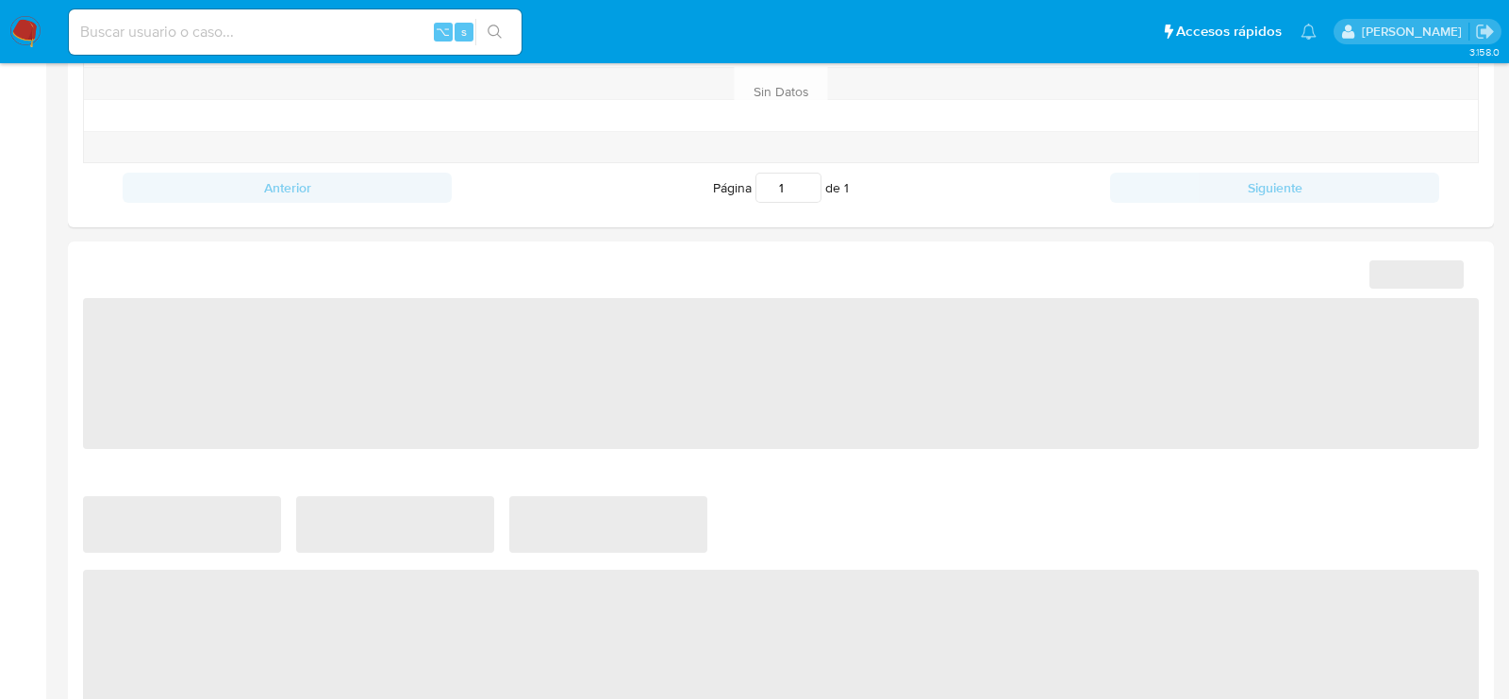
scroll to position [800, 0]
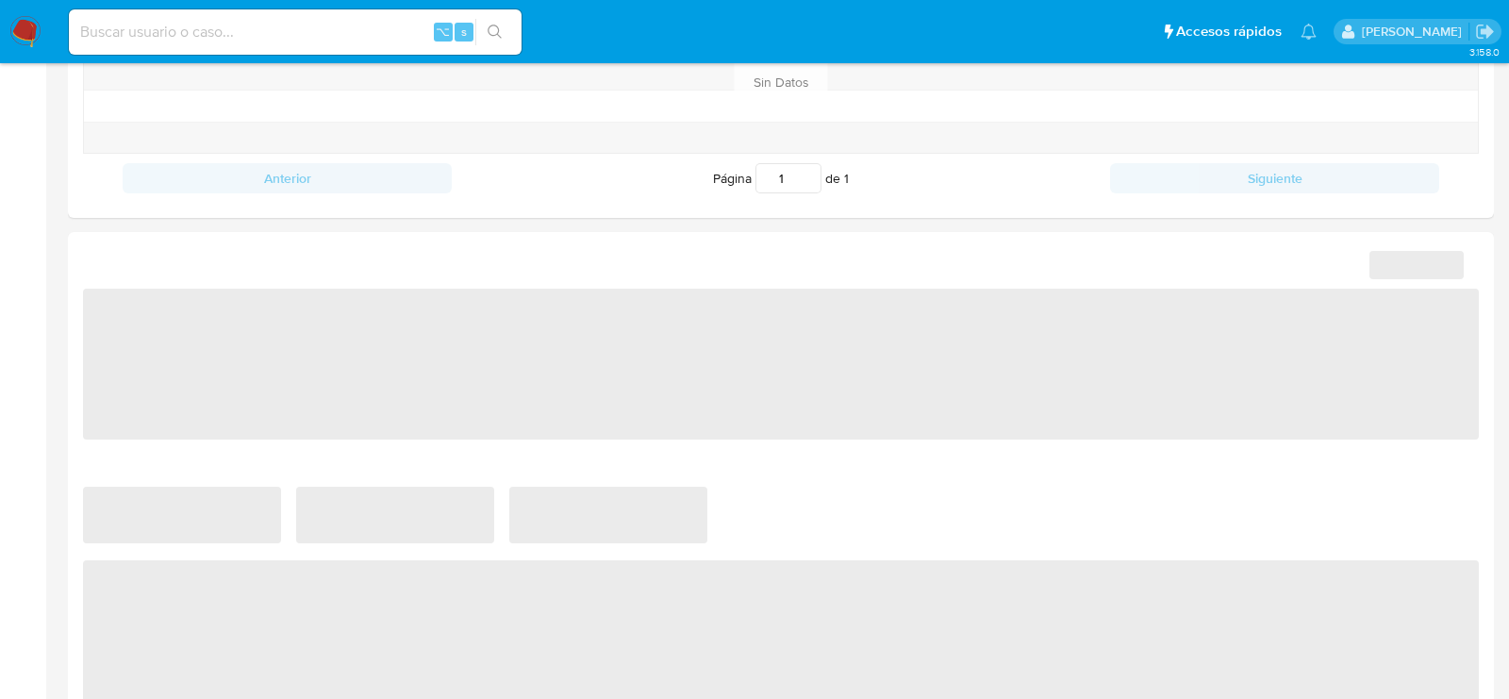
select select "10"
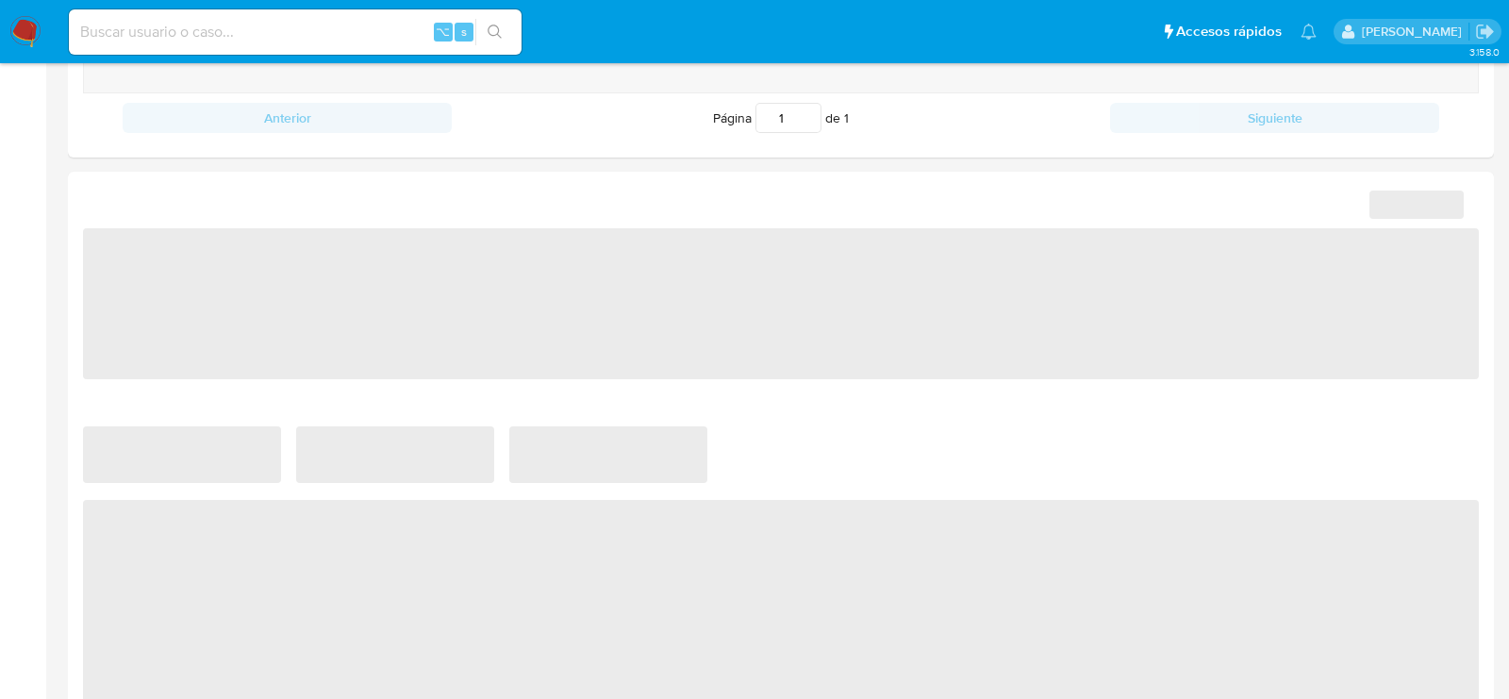
select select "10"
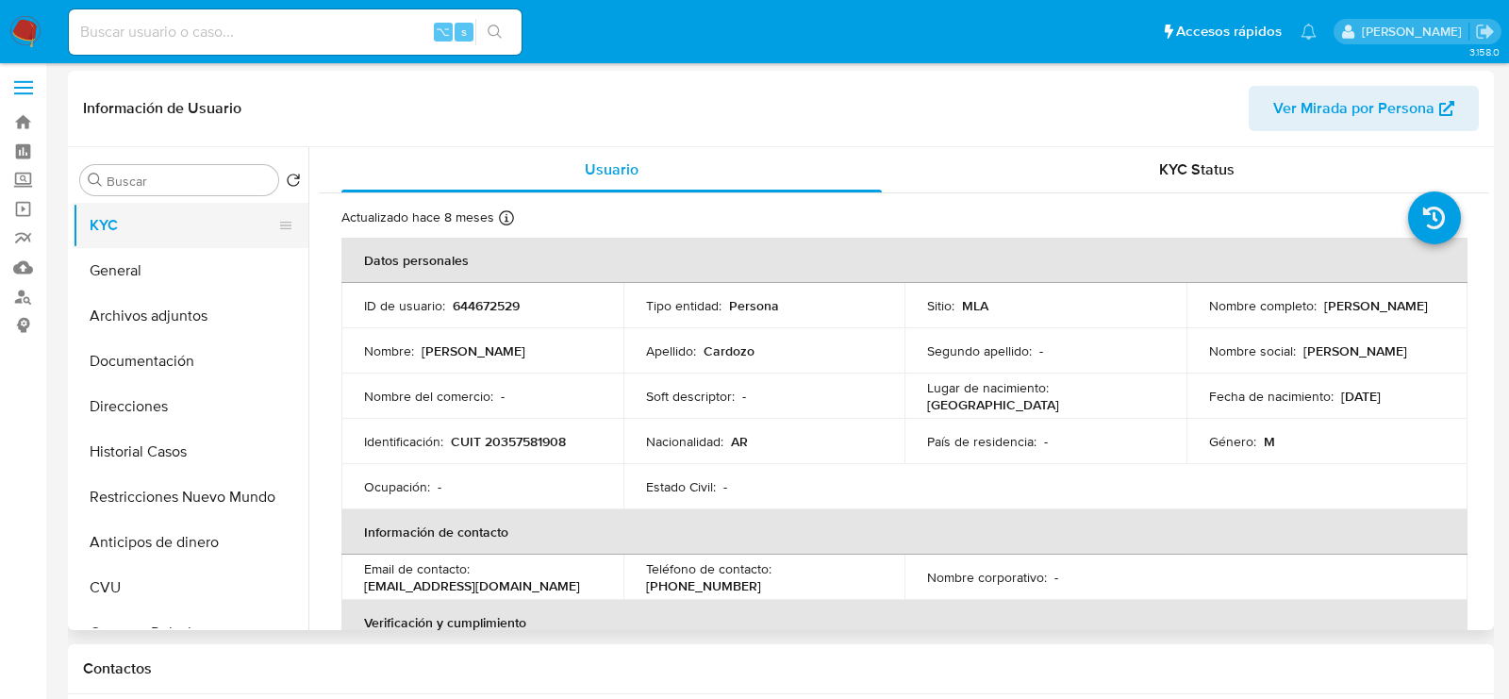
scroll to position [4, 0]
